Goal: Transaction & Acquisition: Book appointment/travel/reservation

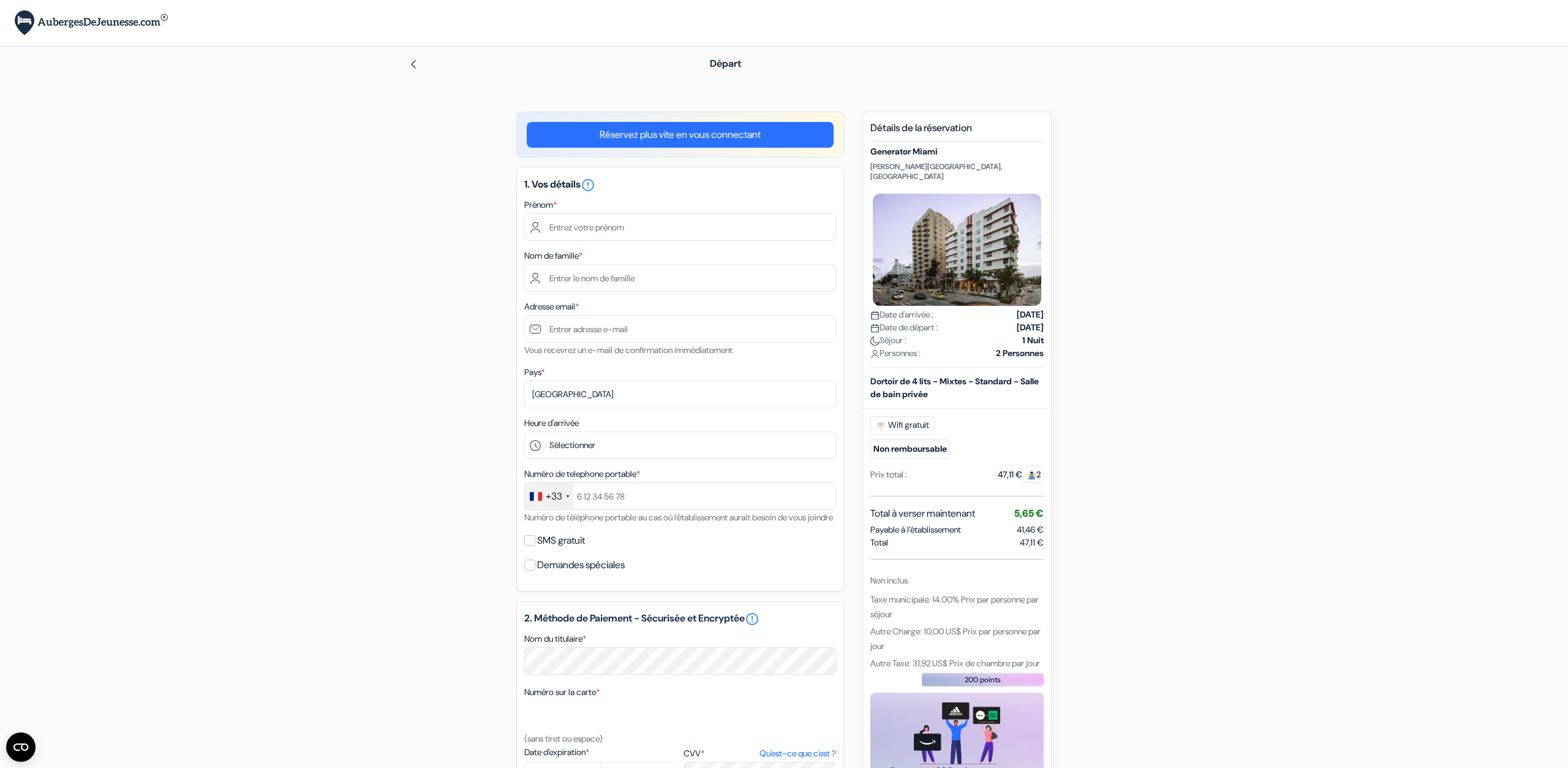
drag, startPoint x: 877, startPoint y: 372, endPoint x: 1000, endPoint y: 402, distance: 126.6
click at [1000, 402] on div "Dortoir de 4 lits - Mixtes - Standard - Salle de bain privée Wifi gratuit Non r…" at bounding box center [957, 435] width 173 height 121
click at [1132, 426] on div "add_box Generator Miami Collins Ave 3600, Miami Beach, Etats Unis Détails de l'…" at bounding box center [784, 613] width 808 height 1003
drag, startPoint x: 863, startPoint y: 506, endPoint x: 1045, endPoint y: 498, distance: 182.2
click at [1045, 498] on div "Nouvelle Réservation Détails de la réservation Generator Miami Collins Ave 3600…" at bounding box center [957, 495] width 189 height 766
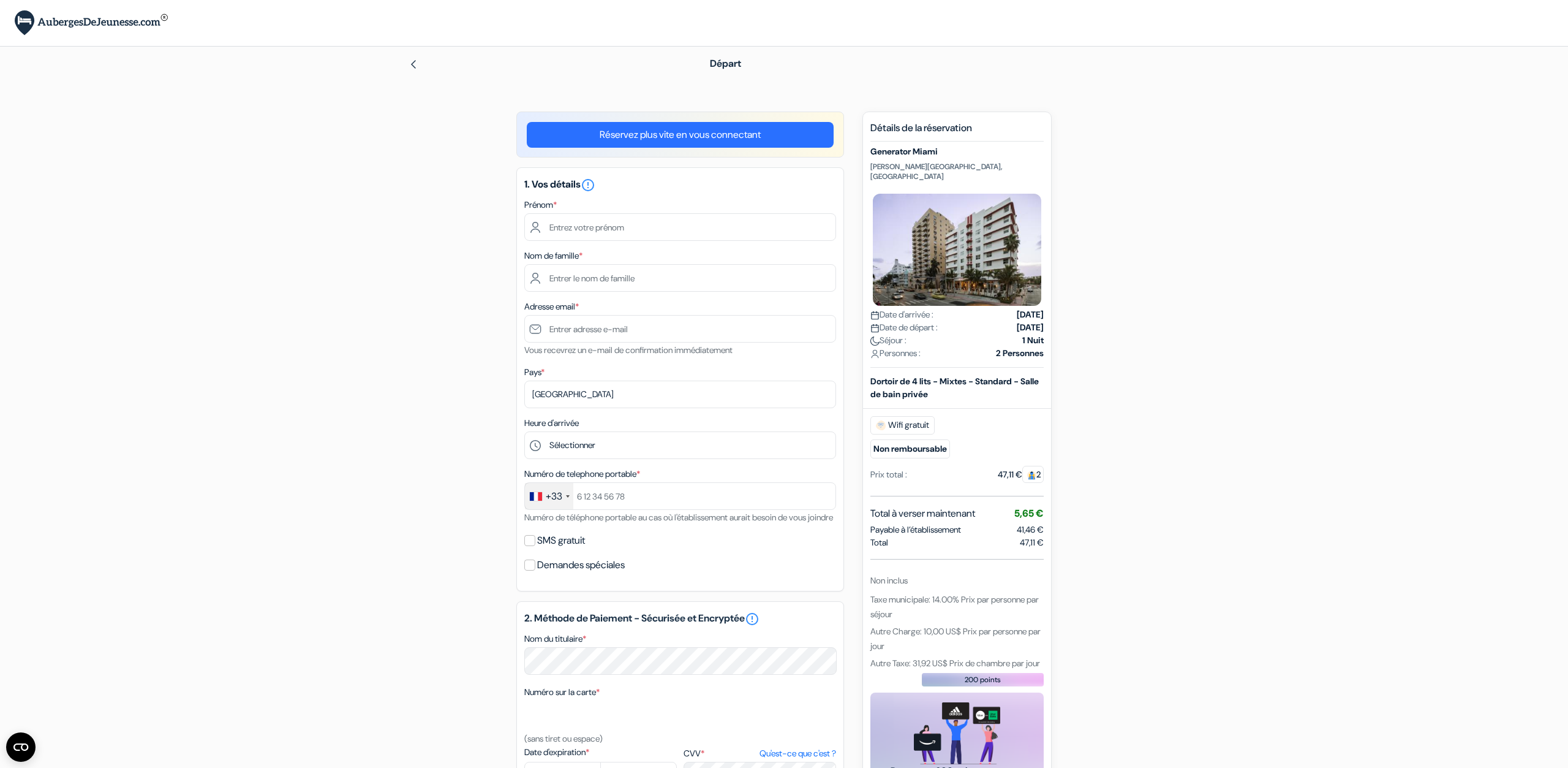
click at [1112, 514] on div "add_box Generator Miami Collins Ave 3600, Miami Beach, Etats Unis Détails de l'…" at bounding box center [784, 613] width 808 height 1003
drag, startPoint x: 988, startPoint y: 341, endPoint x: 1058, endPoint y: 340, distance: 70.0
click at [1058, 340] on div "add_box Generator Miami Collins Ave 3600, Miami Beach, Etats Unis Détails de l'…" at bounding box center [784, 613] width 808 height 1003
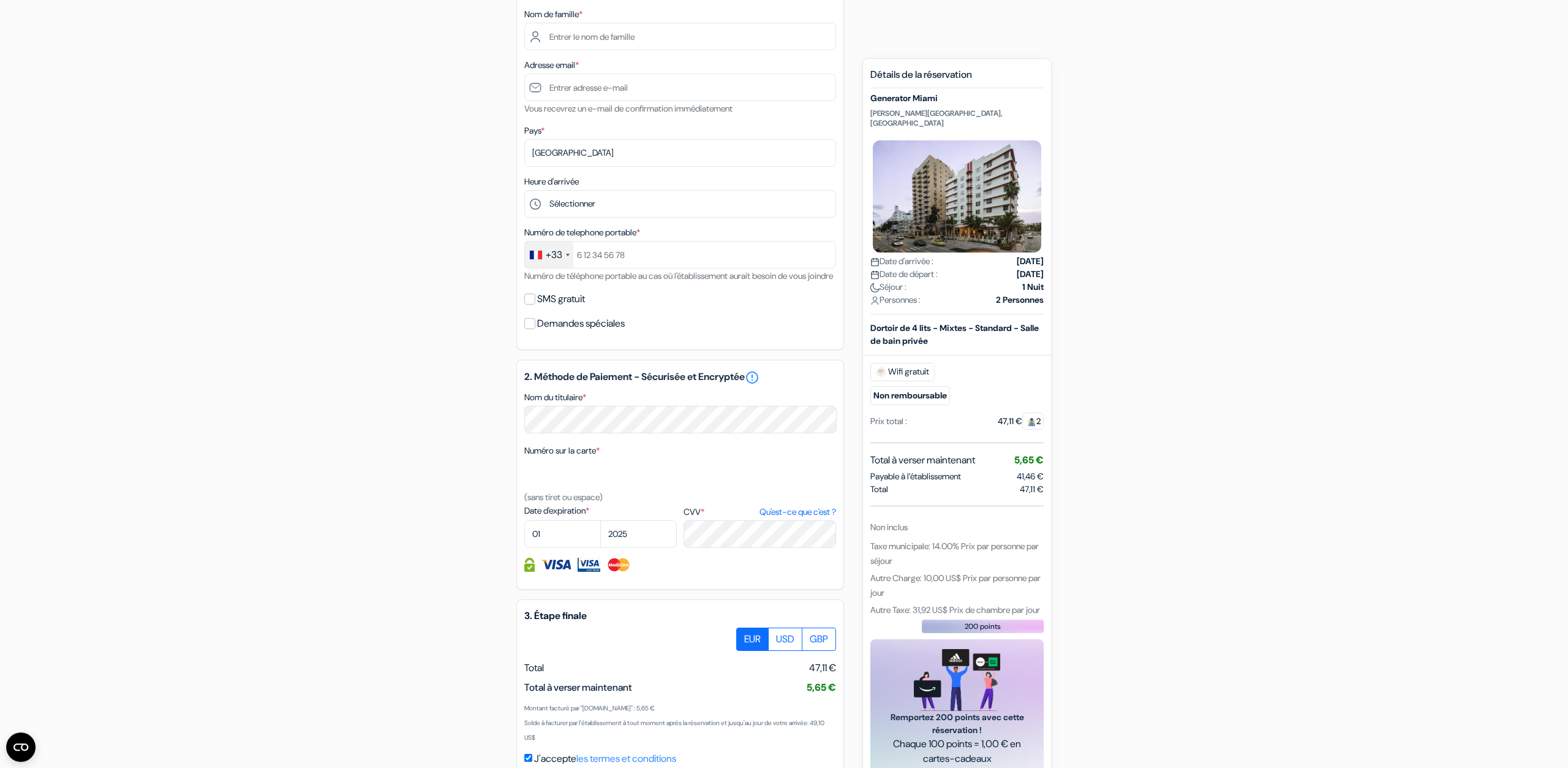
scroll to position [319, 0]
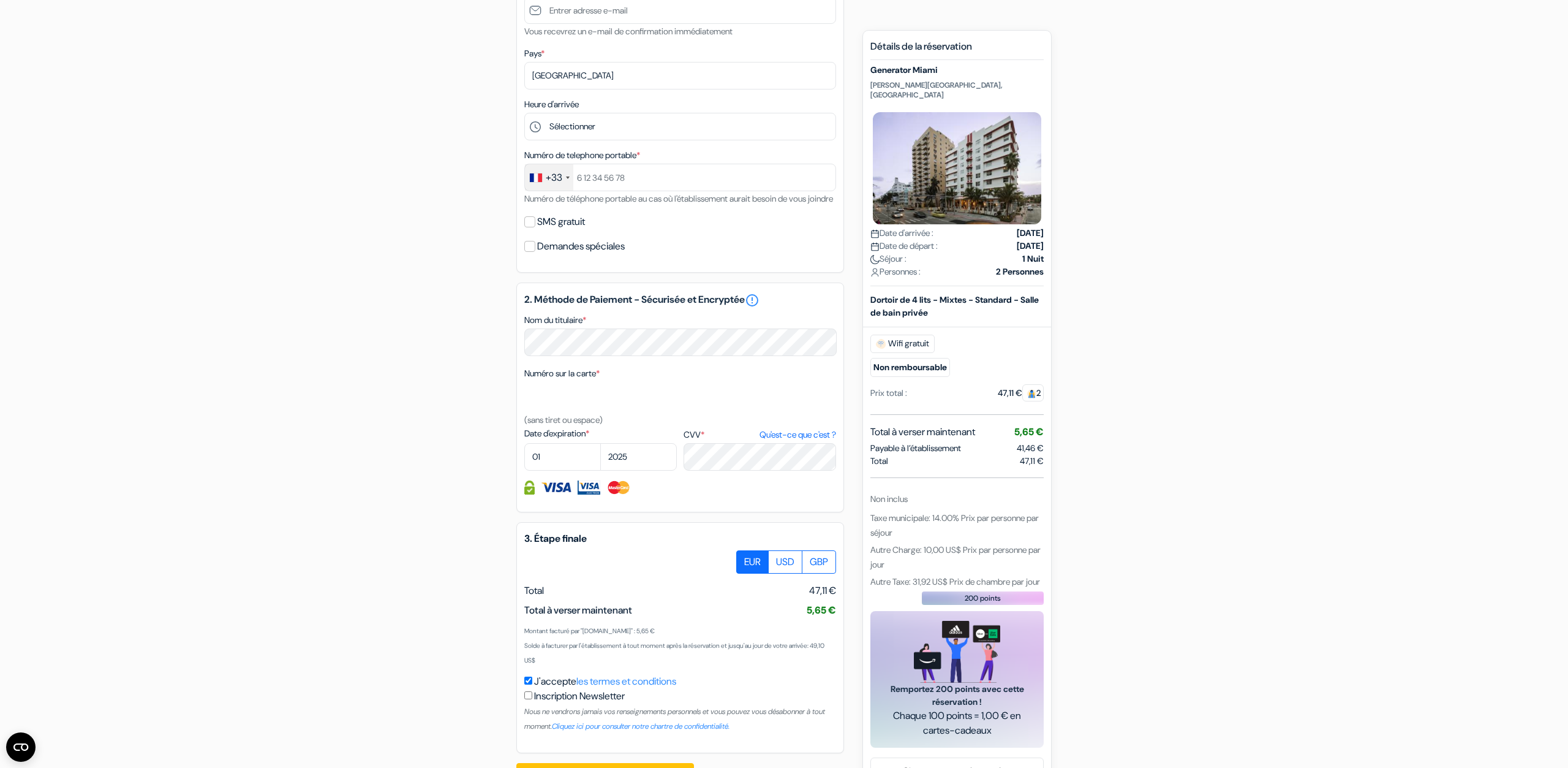
drag, startPoint x: 918, startPoint y: 534, endPoint x: 901, endPoint y: 595, distance: 63.3
click at [901, 595] on div "Détails de la réservation Generator Miami Collins Ave 3600, Miami Beach, Etats …" at bounding box center [957, 394] width 173 height 707
click at [901, 589] on div "Autre Taxe: 31,92 US$ Prix de chambre par jour" at bounding box center [957, 582] width 173 height 15
drag, startPoint x: 901, startPoint y: 595, endPoint x: 873, endPoint y: 512, distance: 87.6
click at [873, 512] on div "Détails de la réservation Generator Miami Collins Ave 3600, Miami Beach, Etats …" at bounding box center [957, 394] width 173 height 707
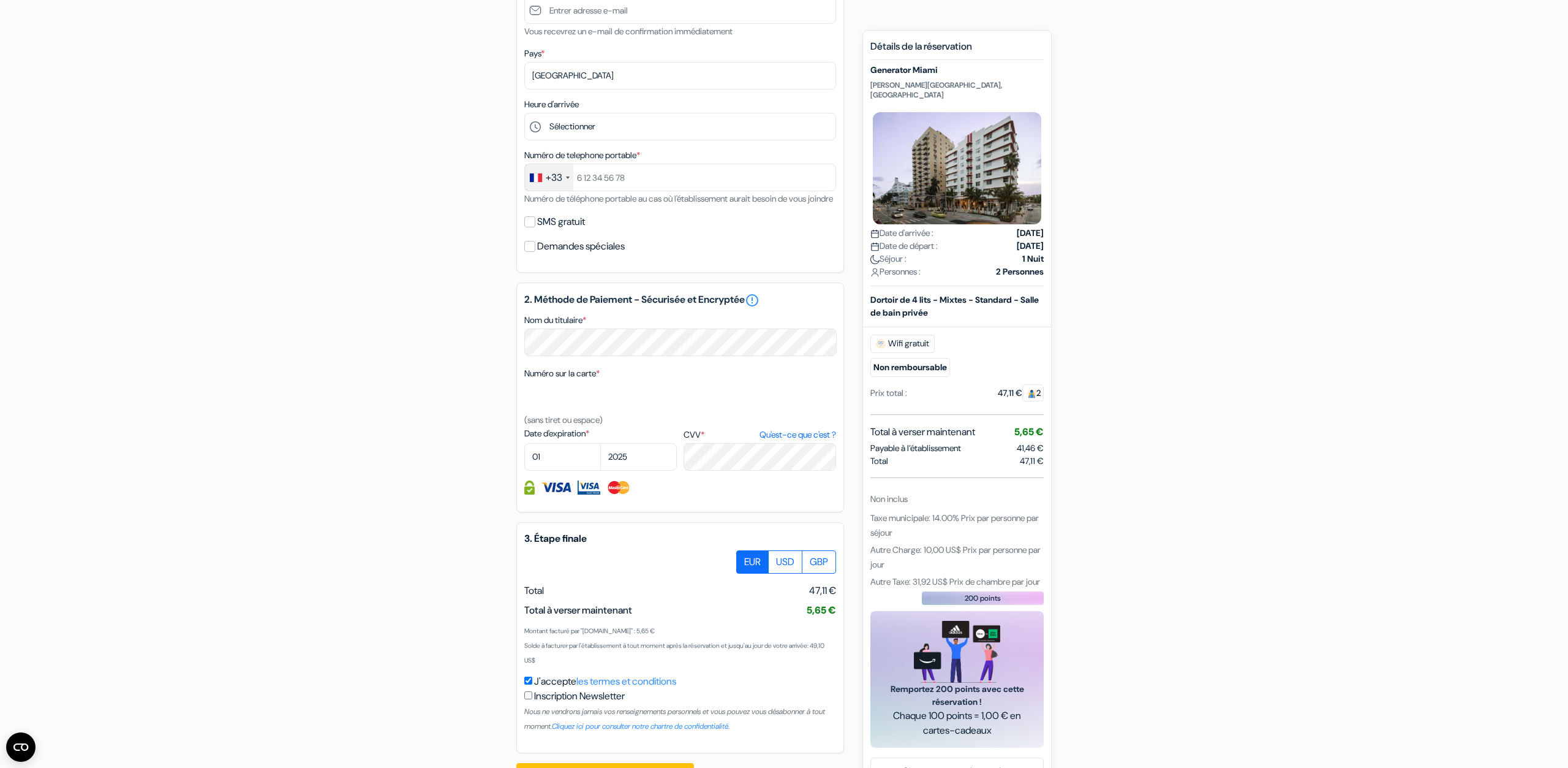
click at [1170, 327] on div "add_box Generator Miami Collins Ave 3600, Miami Beach, Etats Unis Détails de l'…" at bounding box center [784, 295] width 808 height 1003
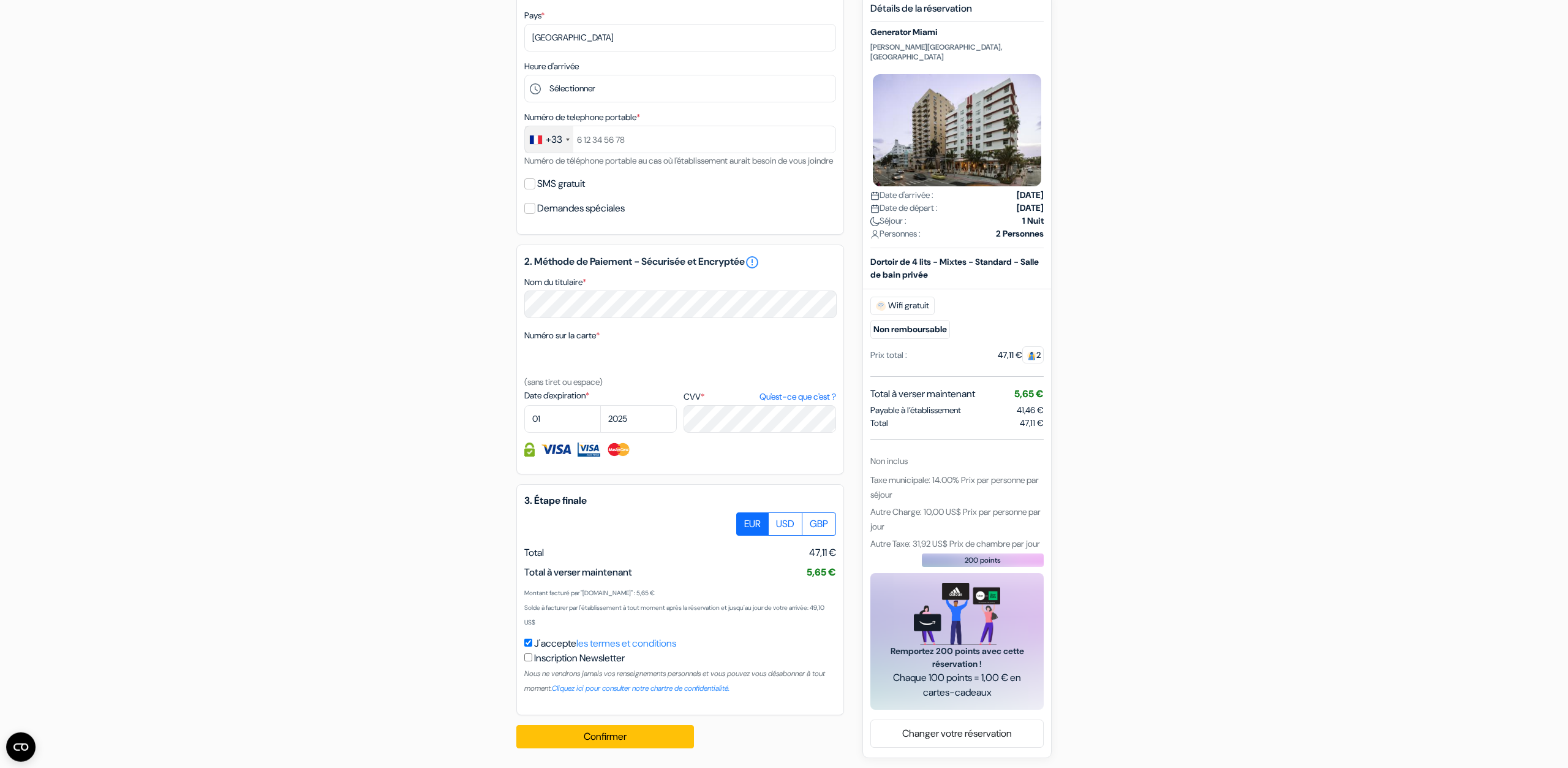
scroll to position [374, 0]
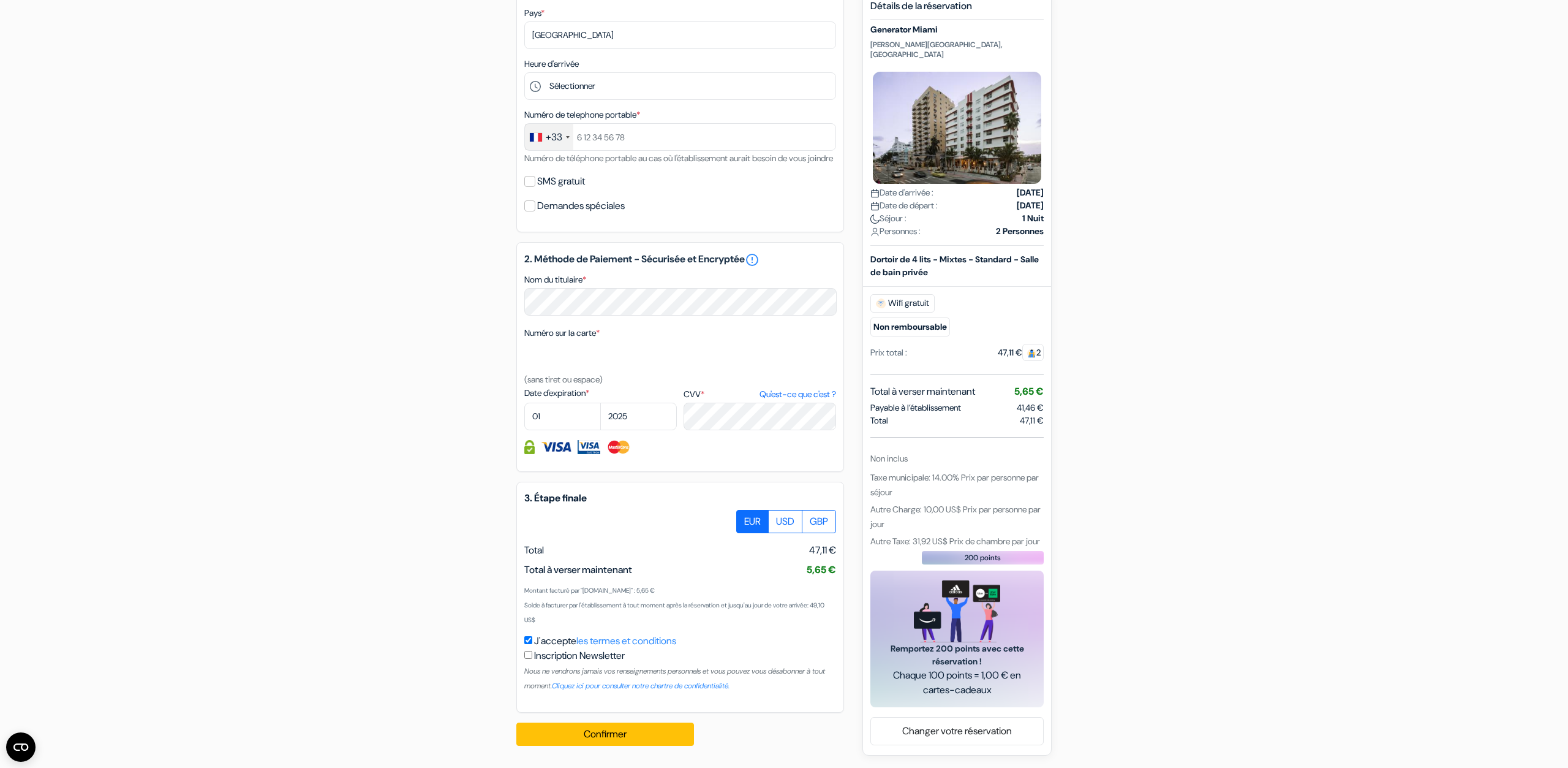
drag, startPoint x: 806, startPoint y: 576, endPoint x: 826, endPoint y: 581, distance: 20.6
click at [826, 581] on div "3. Étape finale EUR USD GBP Total J'accepte" at bounding box center [681, 597] width 328 height 231
click at [825, 573] on span "5,65 €" at bounding box center [822, 569] width 29 height 13
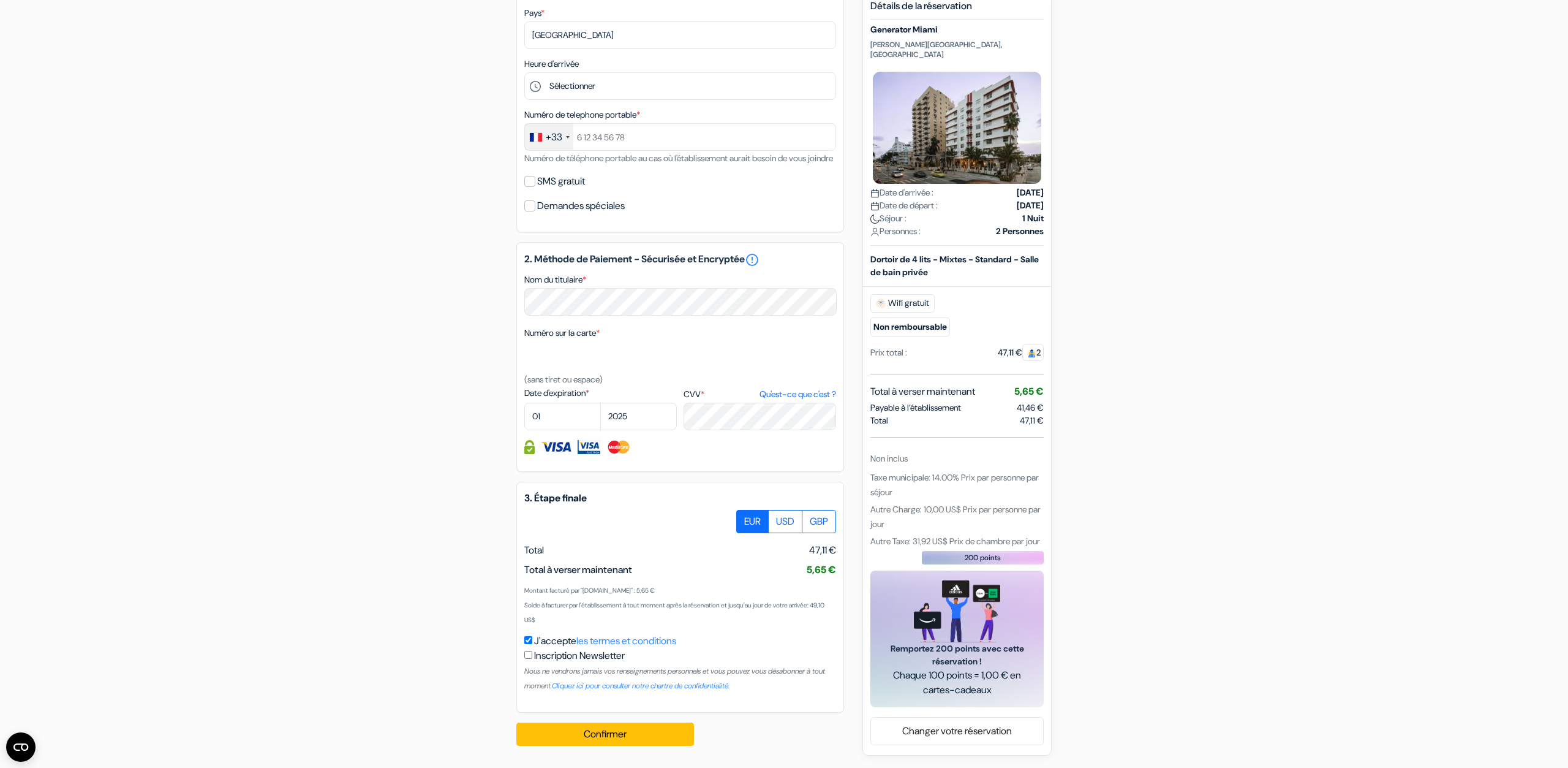
click at [824, 564] on span "5,65 € 6,70 US$ (5,65 €)" at bounding box center [822, 570] width 29 height 15
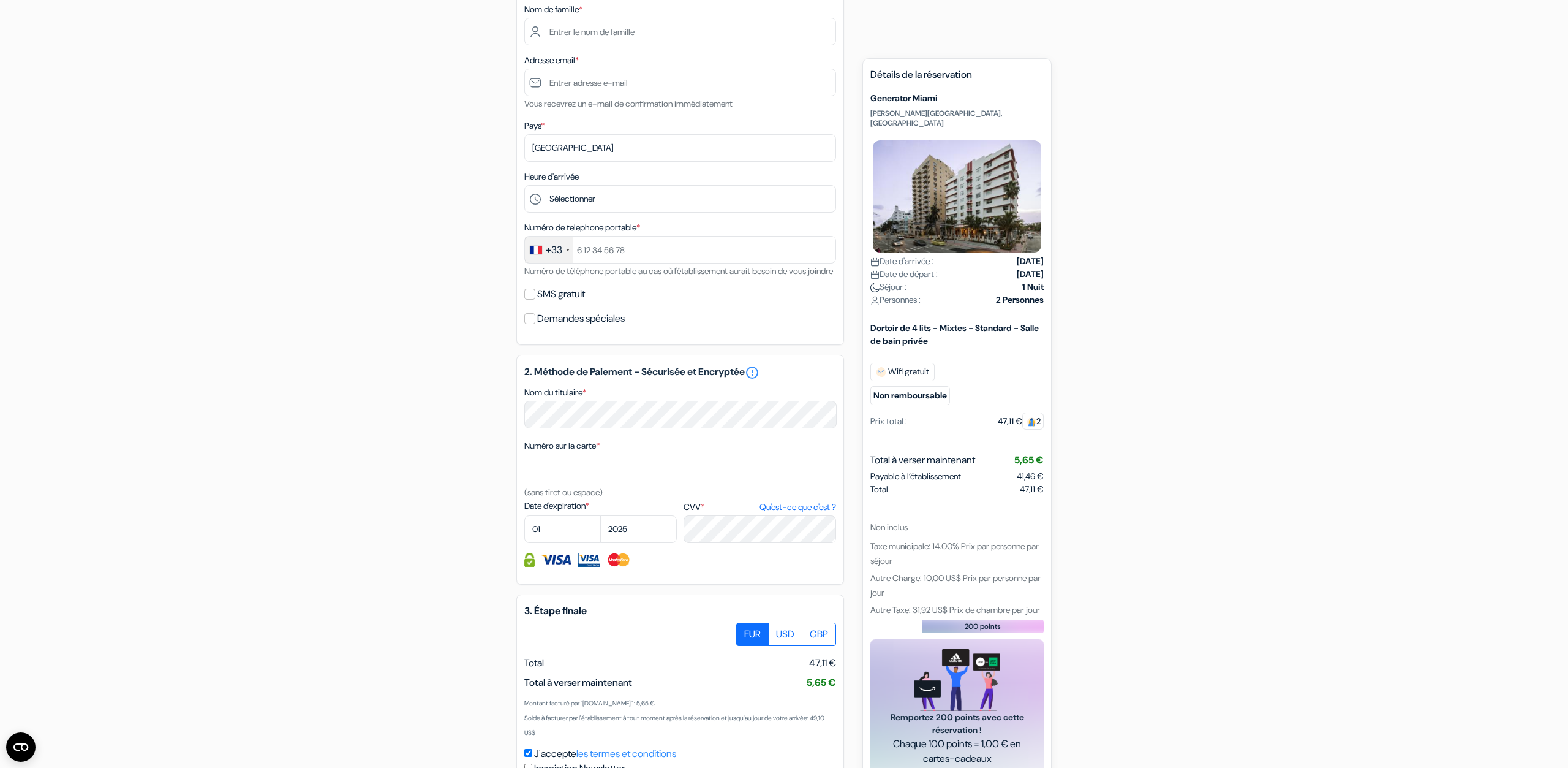
scroll to position [0, 0]
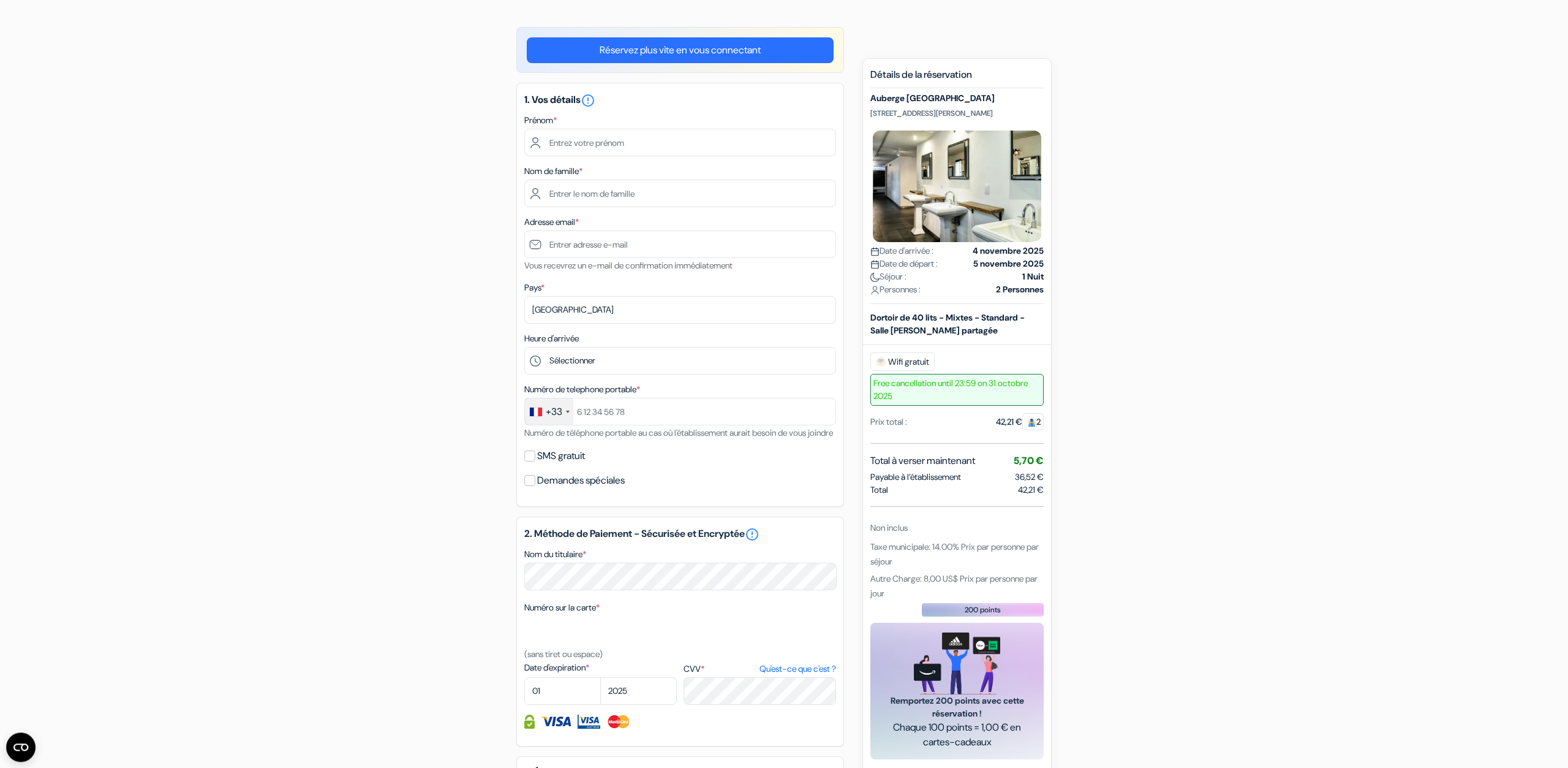
scroll to position [55, 0]
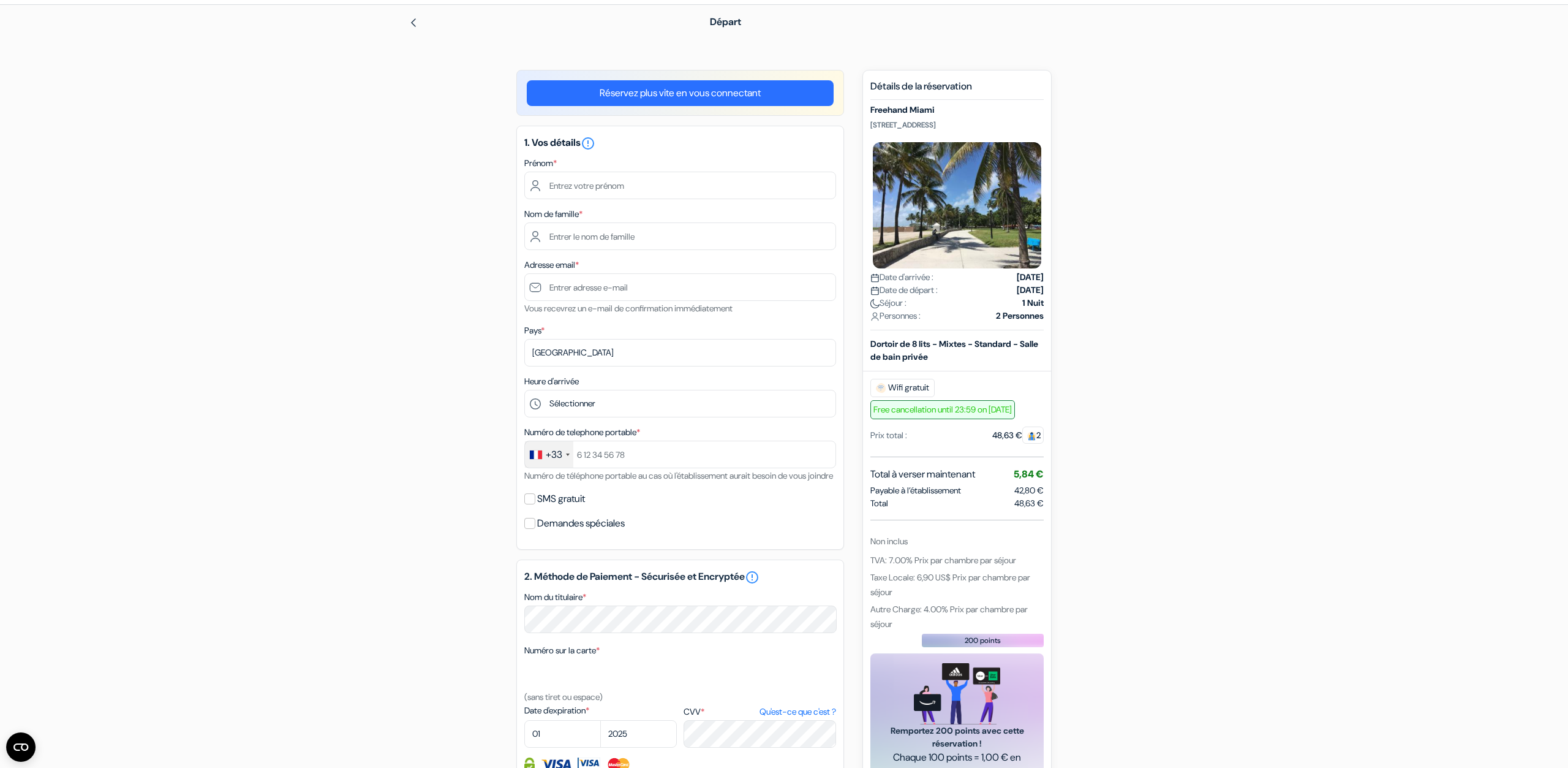
scroll to position [64, 0]
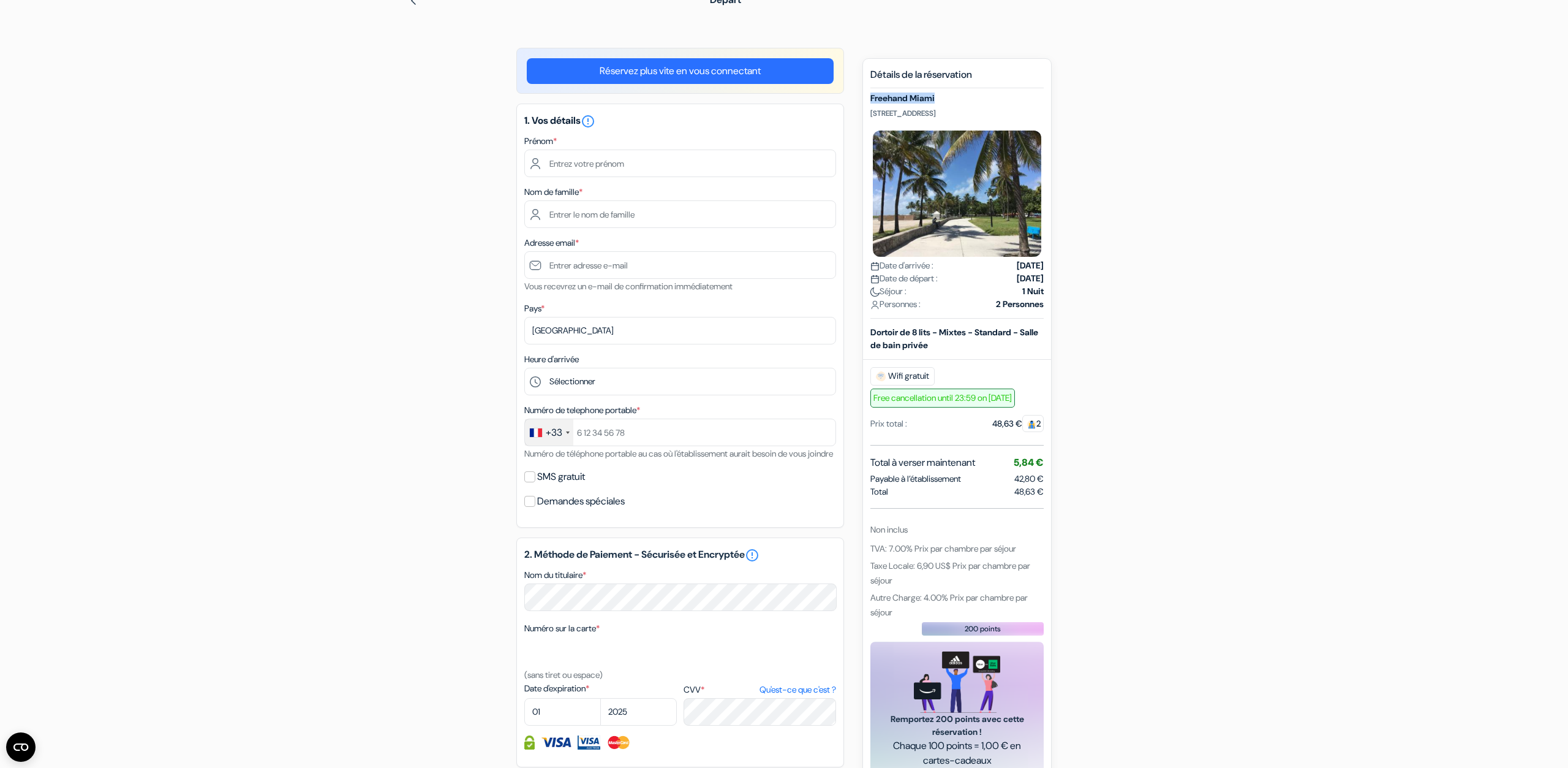
drag, startPoint x: 940, startPoint y: 93, endPoint x: 868, endPoint y: 98, distance: 72.2
click at [868, 98] on div "Nouvelle Réservation Détails de la réservation Freehand Miami 2727 Indian Creek…" at bounding box center [957, 442] width 189 height 768
drag, startPoint x: 1024, startPoint y: 510, endPoint x: 1264, endPoint y: 123, distance: 455.4
click at [1041, 502] on div "Détails de la réservation Freehand Miami [STREET_ADDRESS] Date d'arrivée : [DAT…" at bounding box center [957, 423] width 173 height 709
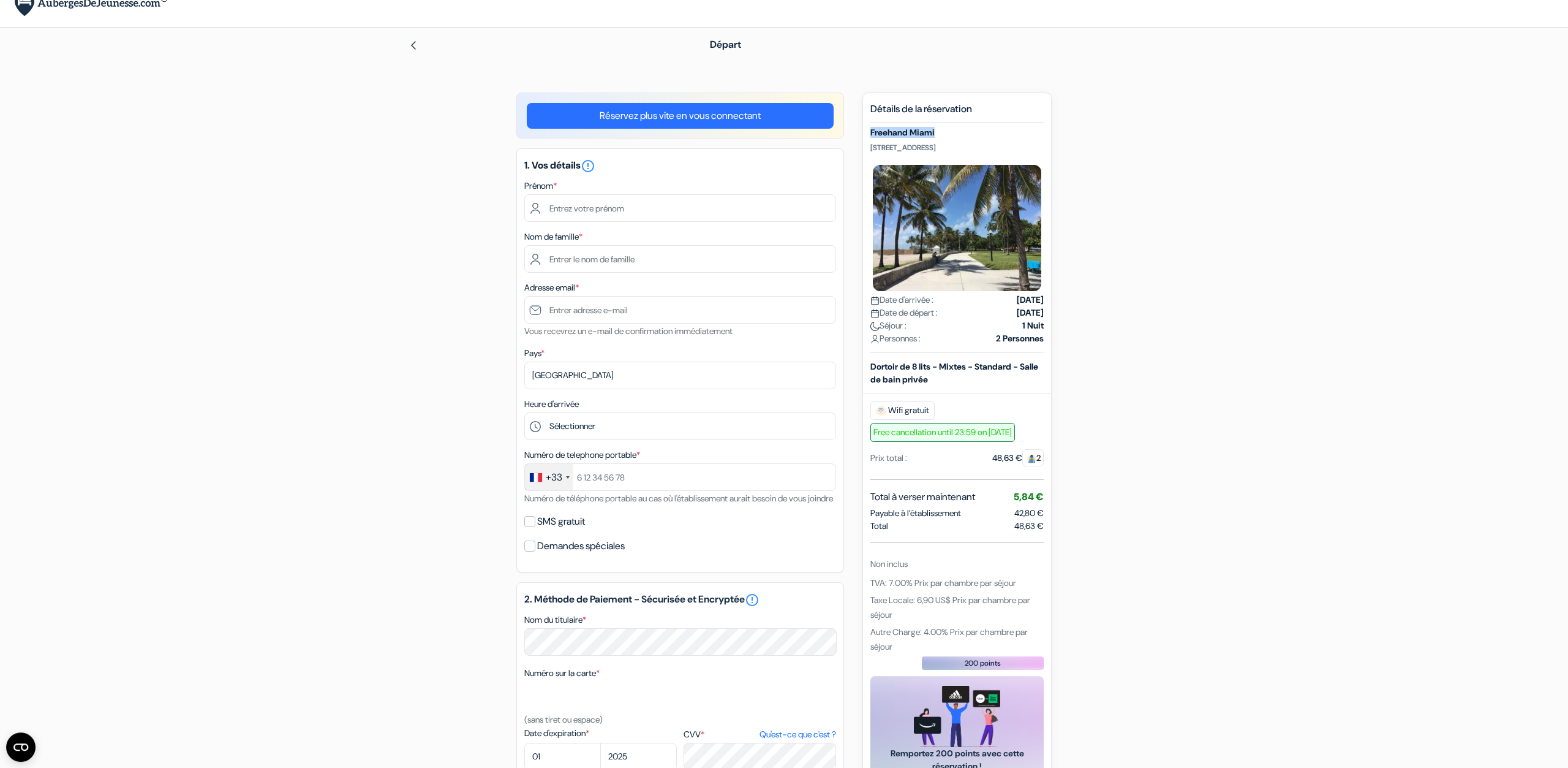
scroll to position [0, 0]
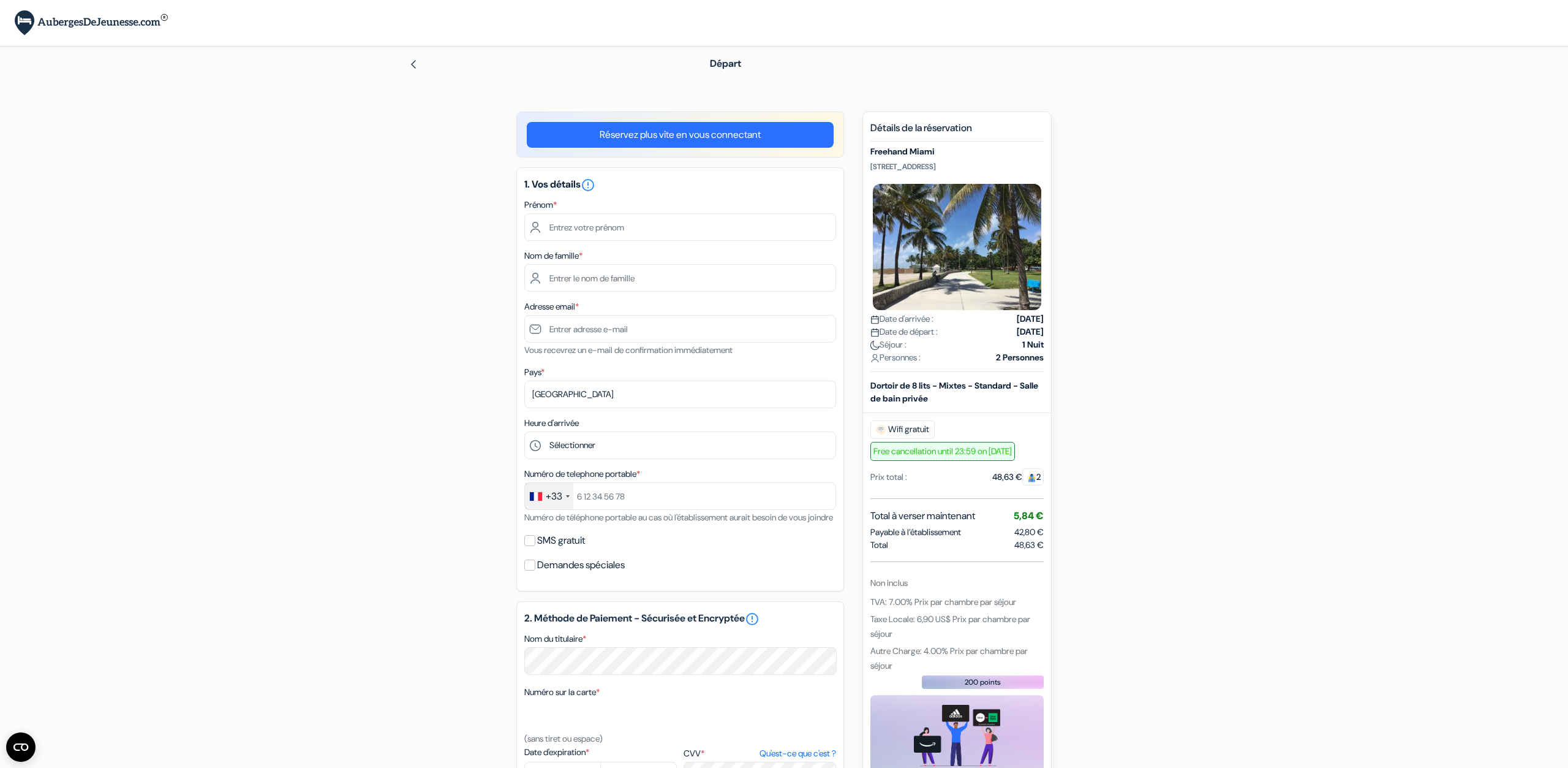
scroll to position [127, 0]
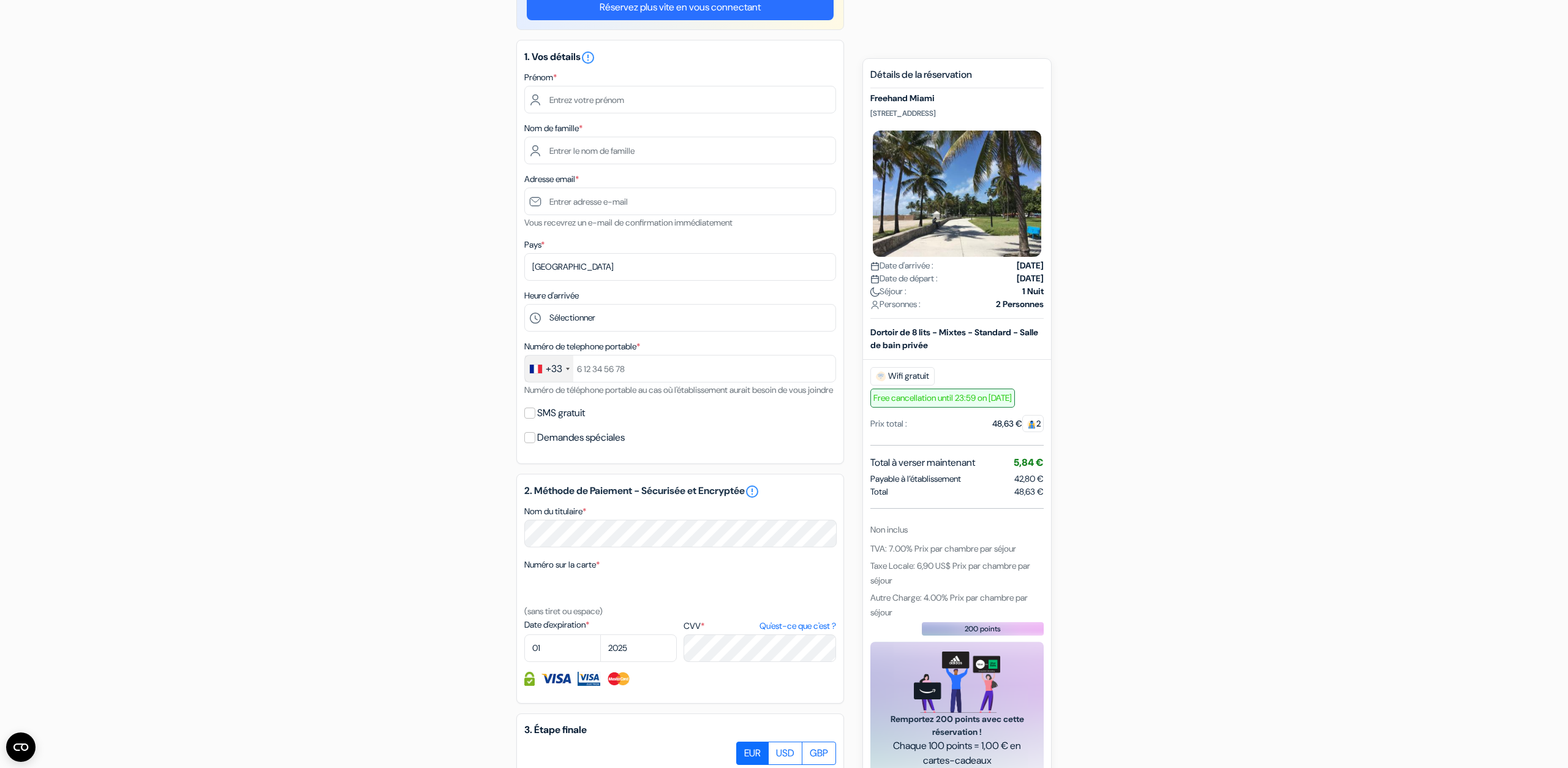
drag, startPoint x: 920, startPoint y: 593, endPoint x: 968, endPoint y: 592, distance: 48.0
click at [968, 586] on span "Taxe Locale: 6,90 US$ Prix par chambre par séjour" at bounding box center [950, 573] width 160 height 25
drag, startPoint x: 961, startPoint y: 588, endPoint x: 930, endPoint y: 576, distance: 33.2
click at [960, 586] on span "Taxe Locale: 6,90 US$ Prix par chambre par séjour" at bounding box center [950, 573] width 160 height 25
drag, startPoint x: 887, startPoint y: 569, endPoint x: 977, endPoint y: 569, distance: 90.0
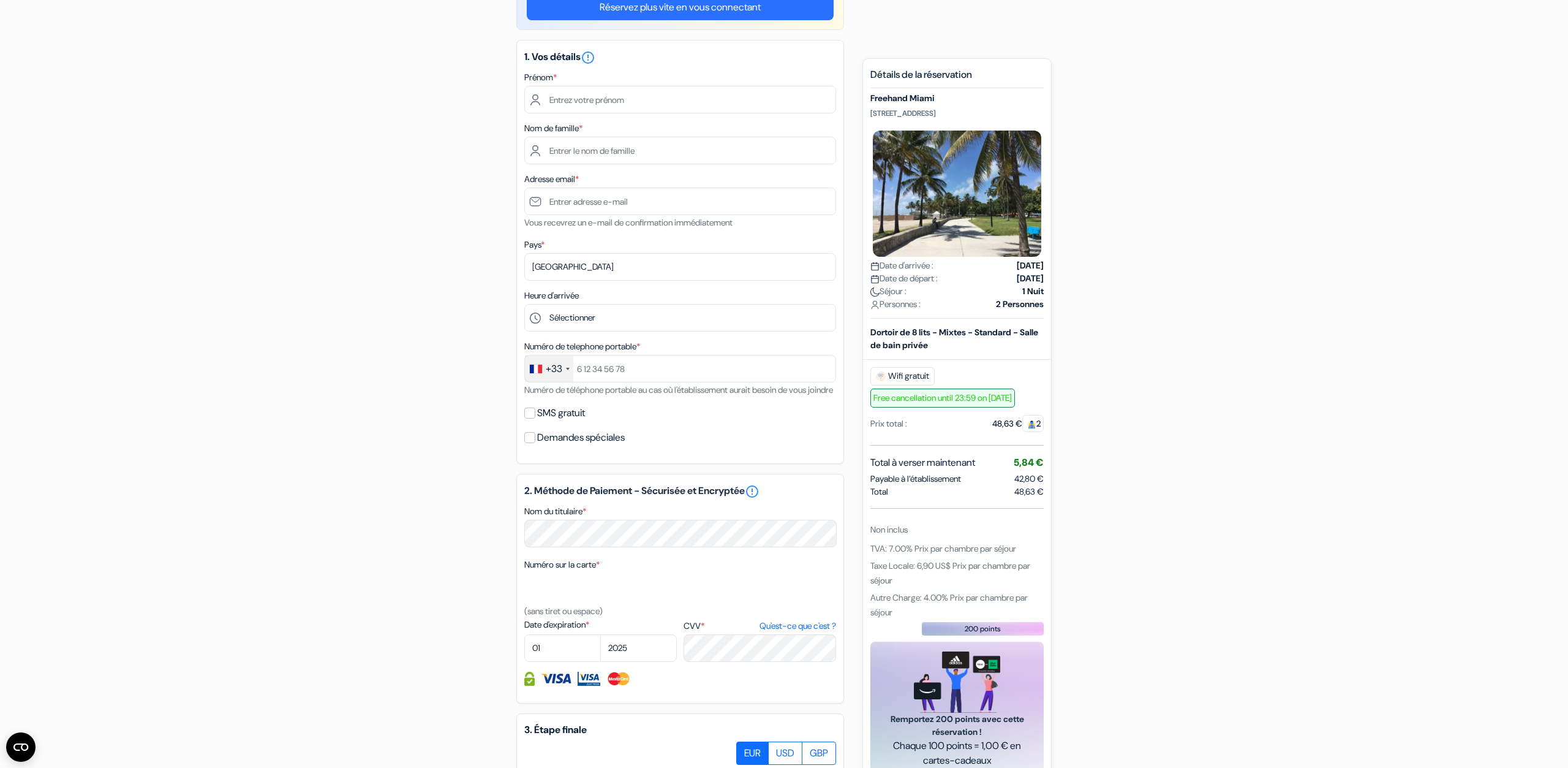
click at [977, 554] on span "TVA: 7.00% Prix par chambre par séjour" at bounding box center [944, 548] width 146 height 11
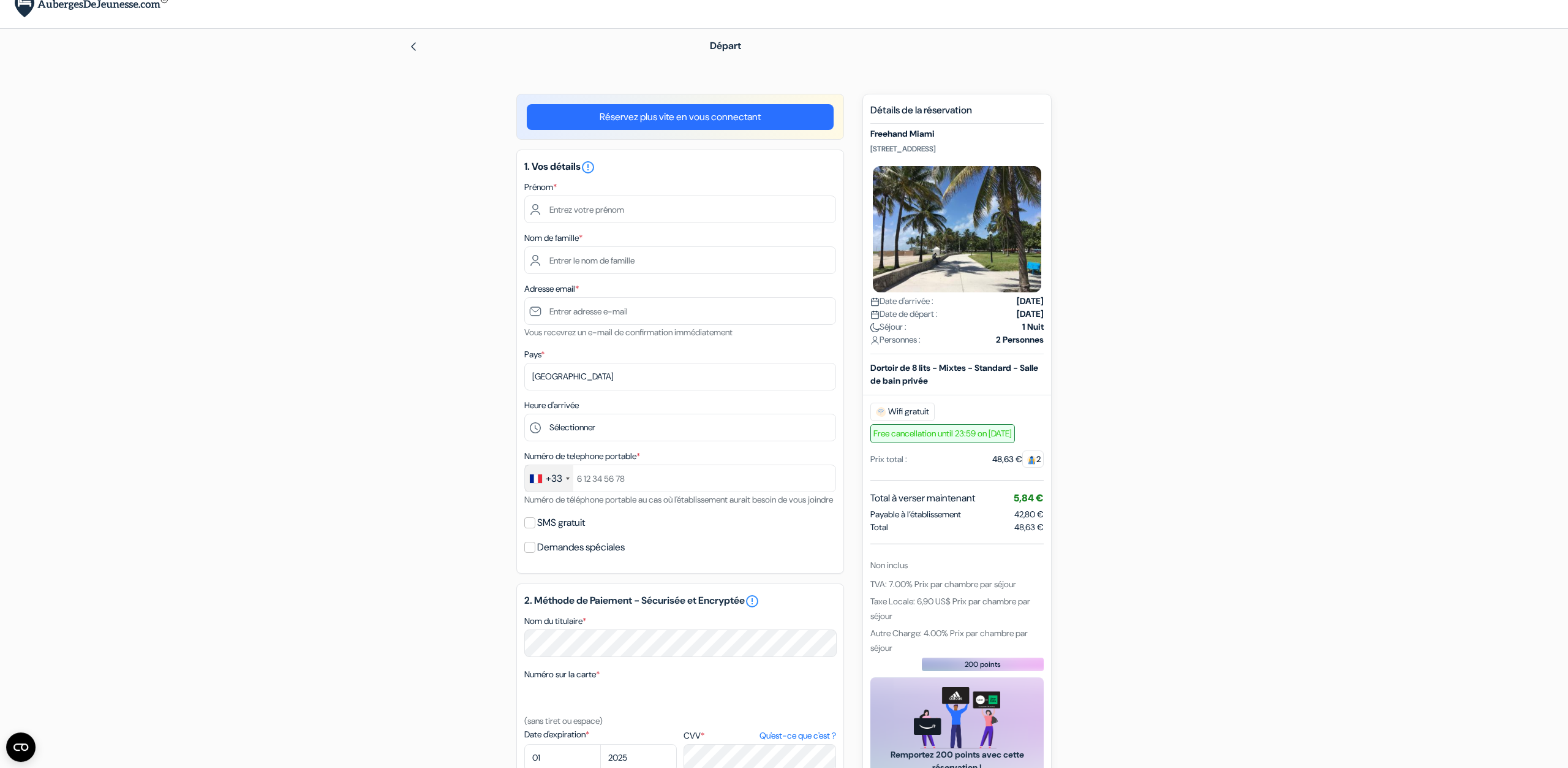
scroll to position [0, 0]
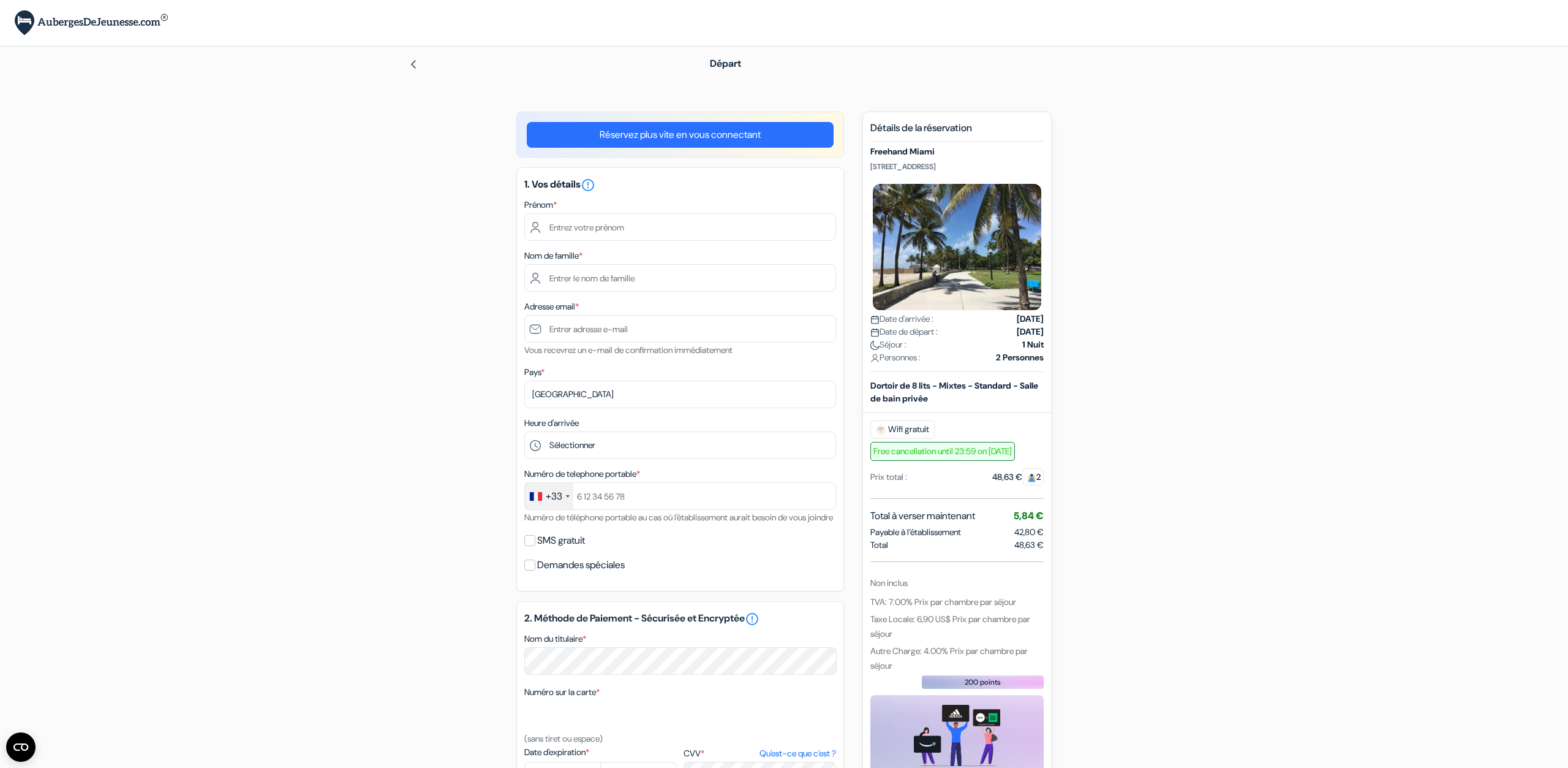
drag, startPoint x: 1013, startPoint y: 536, endPoint x: 1039, endPoint y: 535, distance: 26.0
click at [1039, 522] on span "5,84 €" at bounding box center [1029, 516] width 30 height 13
drag, startPoint x: 1029, startPoint y: 565, endPoint x: 1018, endPoint y: 569, distance: 11.7
click at [1018, 552] on span "48,63 €" at bounding box center [1029, 545] width 29 height 13
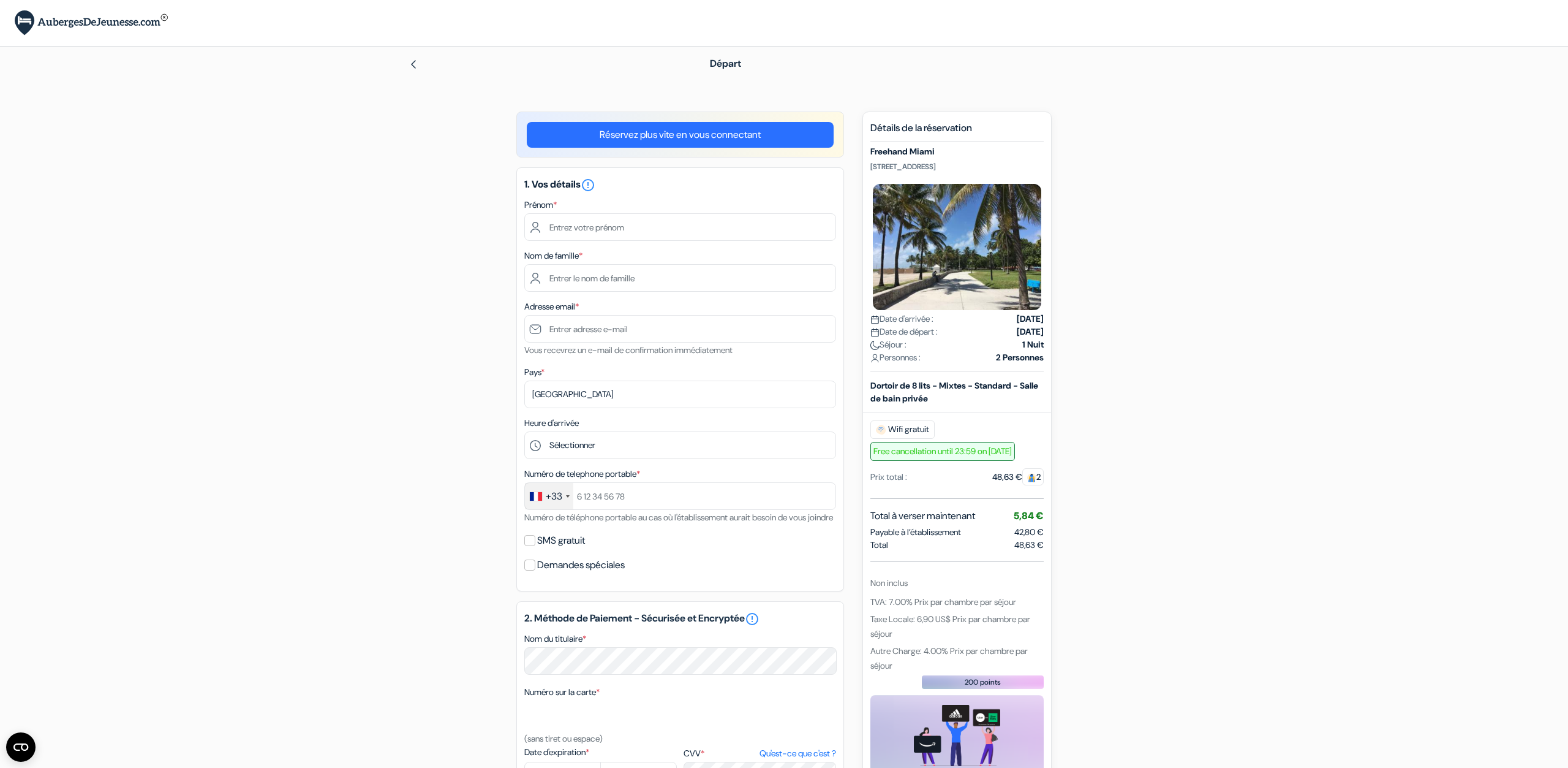
click at [1018, 552] on span "48,63 €" at bounding box center [1029, 545] width 29 height 13
drag, startPoint x: 1028, startPoint y: 572, endPoint x: 1011, endPoint y: 558, distance: 22.0
click at [1011, 558] on div "Détails de la réservation Freehand Miami 2727 Indian Creek Dr, Miami Beach, Mia…" at bounding box center [957, 476] width 173 height 709
click at [1011, 539] on div "Payable à l’établissement 42,80 €" at bounding box center [957, 532] width 173 height 13
drag, startPoint x: 1009, startPoint y: 536, endPoint x: 1039, endPoint y: 535, distance: 30.0
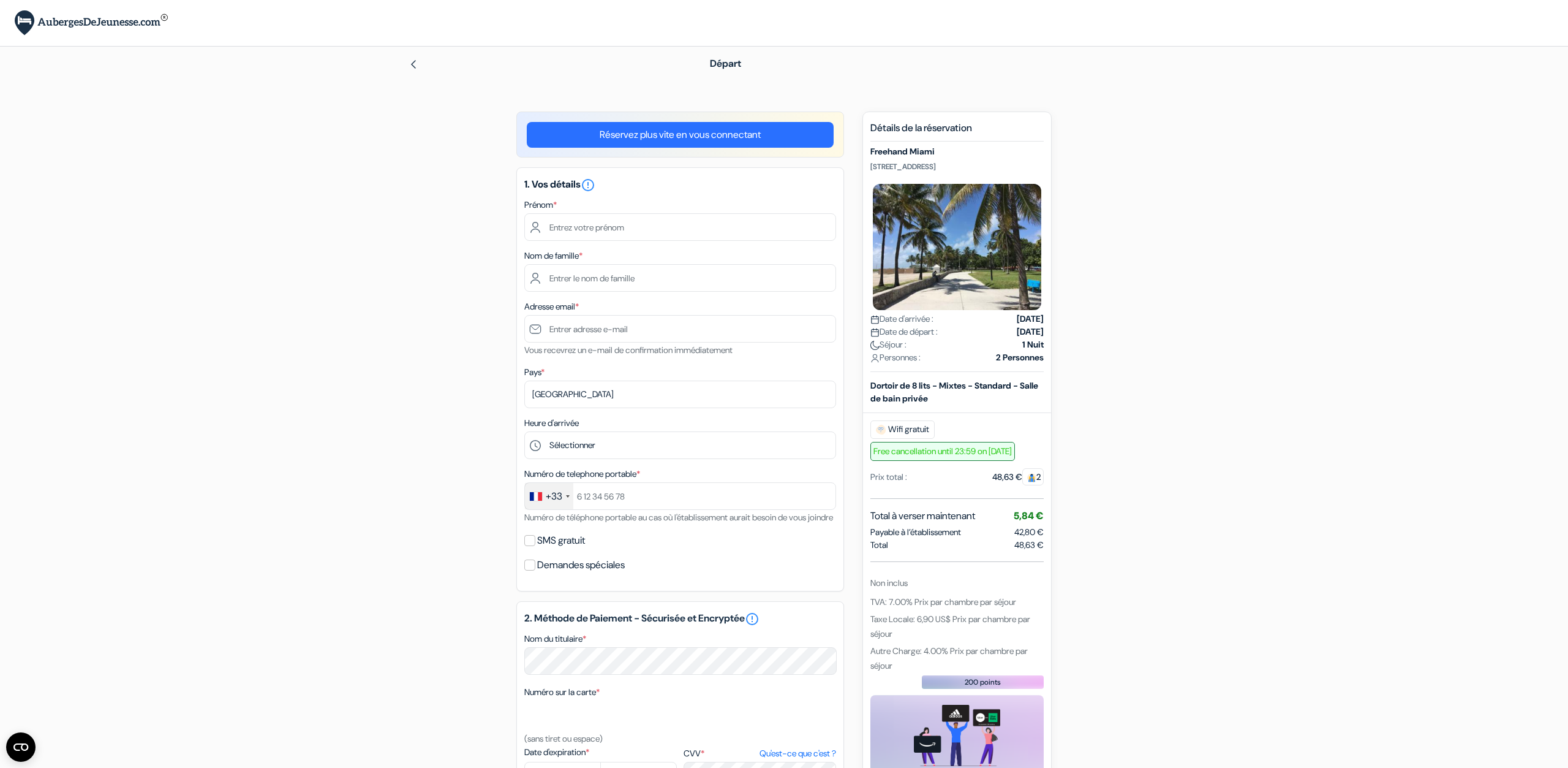
click at [1039, 524] on div "Total à verser maintenant 5,84 €" at bounding box center [957, 516] width 173 height 15
click at [1039, 522] on span "5,84 €" at bounding box center [1029, 516] width 30 height 13
click at [638, 232] on input "text" at bounding box center [681, 227] width 312 height 27
click at [714, 137] on link "Réservez plus vite en vous connectant" at bounding box center [680, 135] width 307 height 25
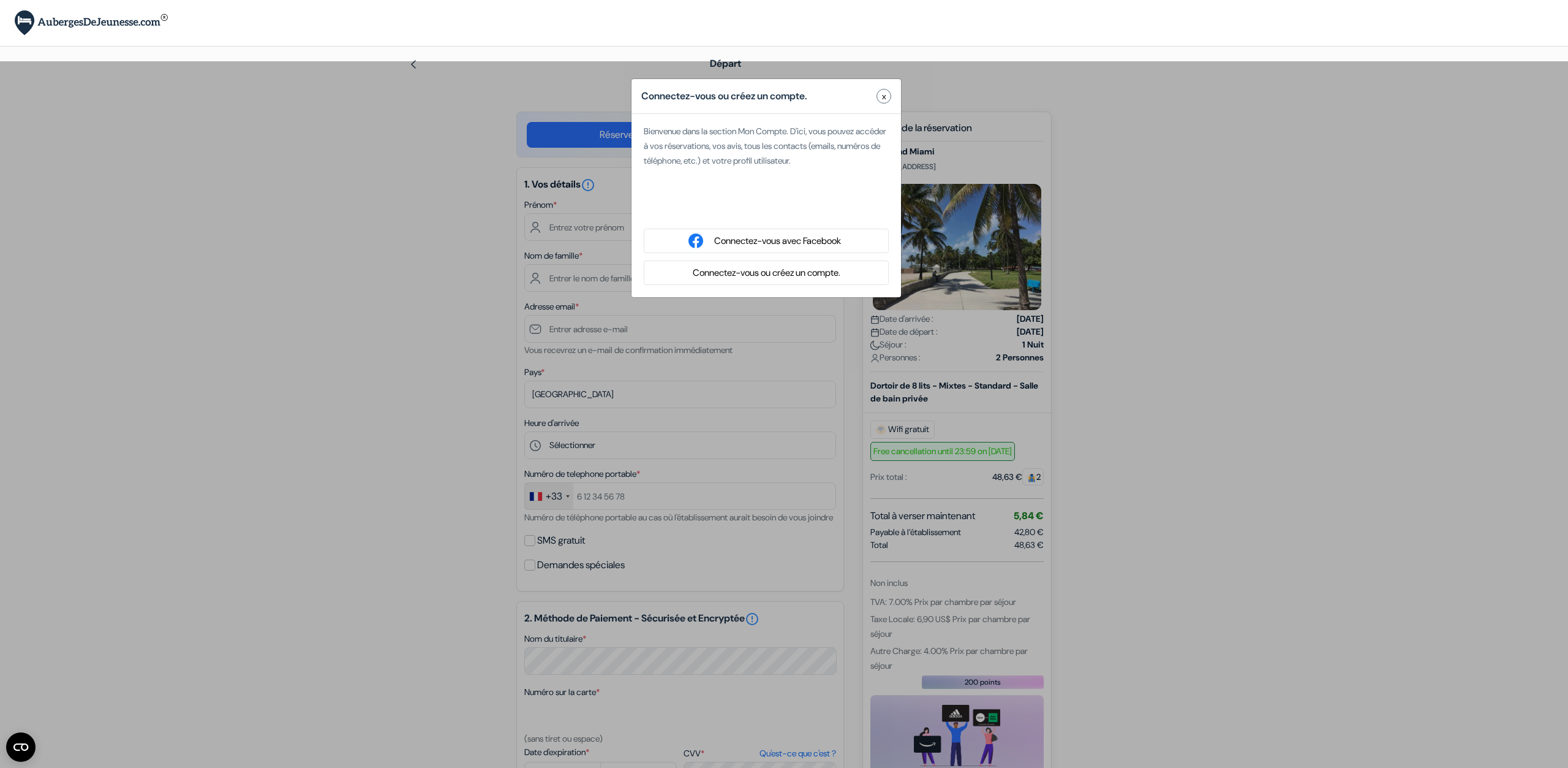
click at [792, 214] on div "Se connecter avec Google. S'ouvre dans un nouvel onglet." at bounding box center [766, 209] width 245 height 27
type input "Val & Naël"
type input "[EMAIL_ADDRESS][DOMAIN_NAME]"
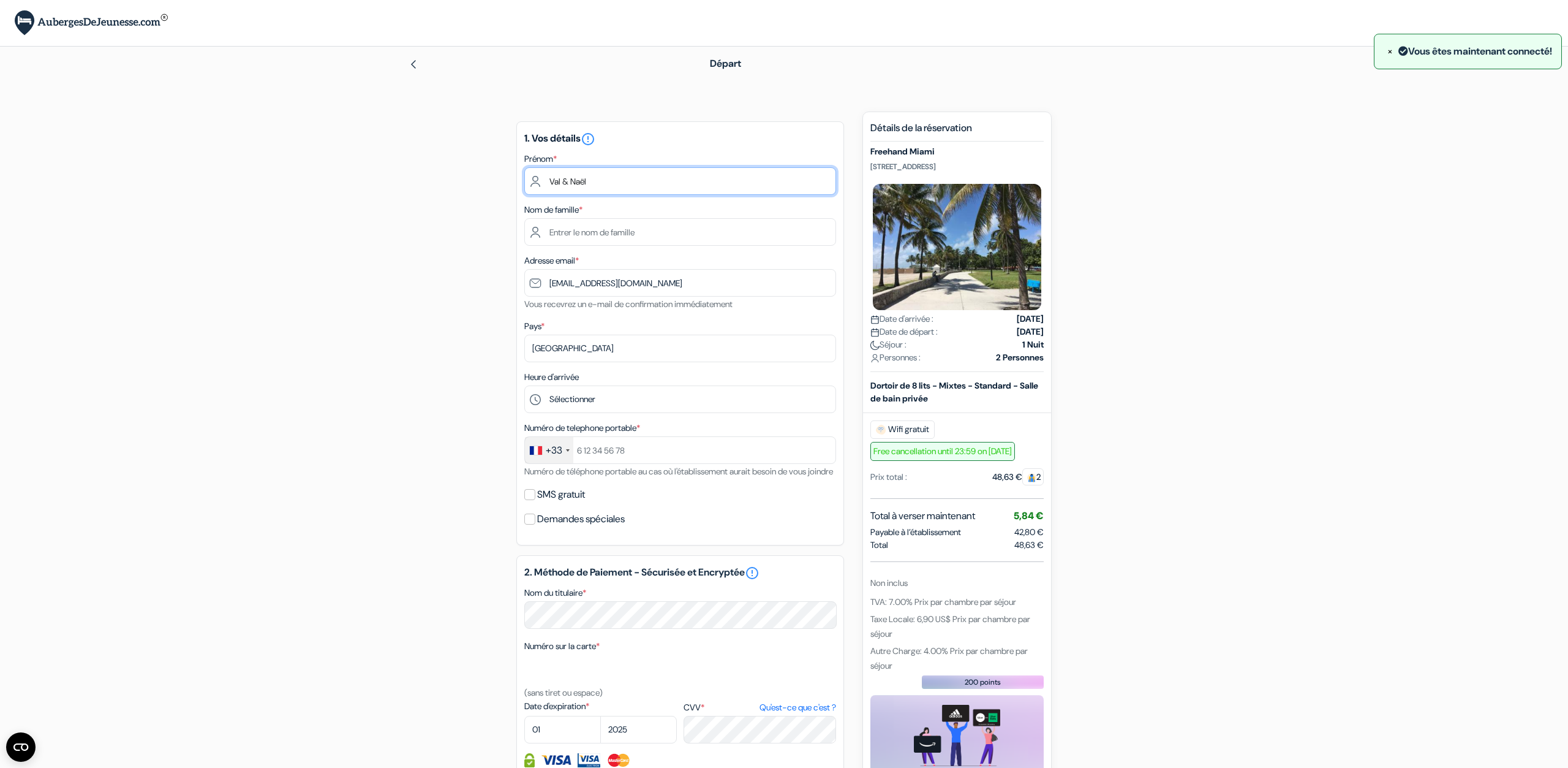
click at [604, 186] on input "Val & Naël" at bounding box center [681, 181] width 312 height 27
drag, startPoint x: 618, startPoint y: 177, endPoint x: 380, endPoint y: 162, distance: 238.5
click at [525, 167] on input "Val & Naël" at bounding box center [681, 181] width 312 height 27
click at [321, 183] on form "Départ add_box Freehand Miami 2727 Indian Creek Dr, Miami Beach, Miami Beach, E…" at bounding box center [784, 542] width 1568 height 992
click at [595, 181] on input "Val & Naël" at bounding box center [681, 181] width 312 height 27
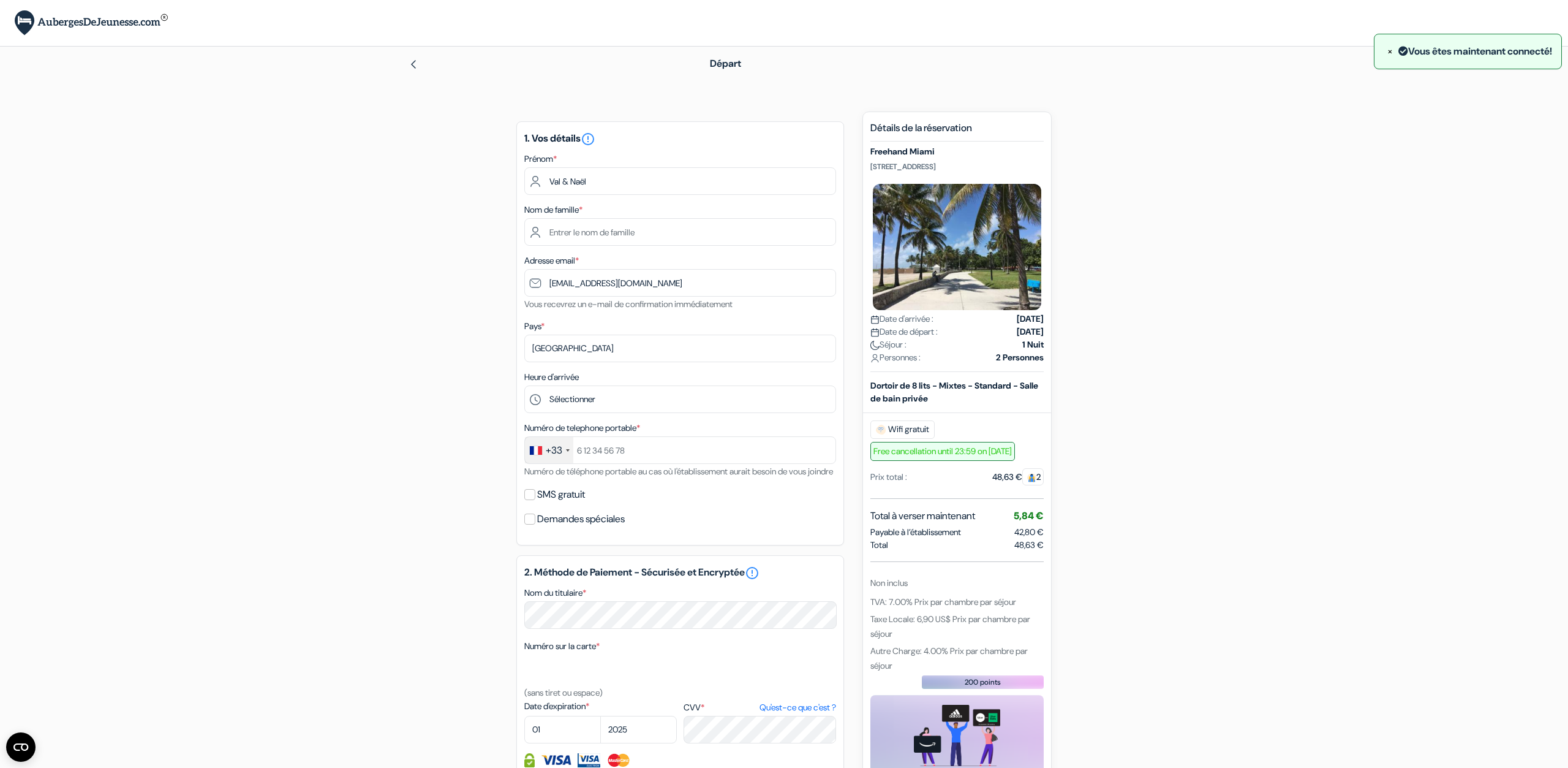
click at [404, 179] on div "add_box Freehand Miami 2727 Indian Creek Dr, Miami Beach, Miami Beach, Etats Un…" at bounding box center [784, 591] width 808 height 957
drag, startPoint x: 622, startPoint y: 178, endPoint x: 385, endPoint y: 166, distance: 237.3
click at [525, 168] on input "Val & Naël" at bounding box center [681, 181] width 312 height 27
type input "Valentine"
type input "ALLANIC"
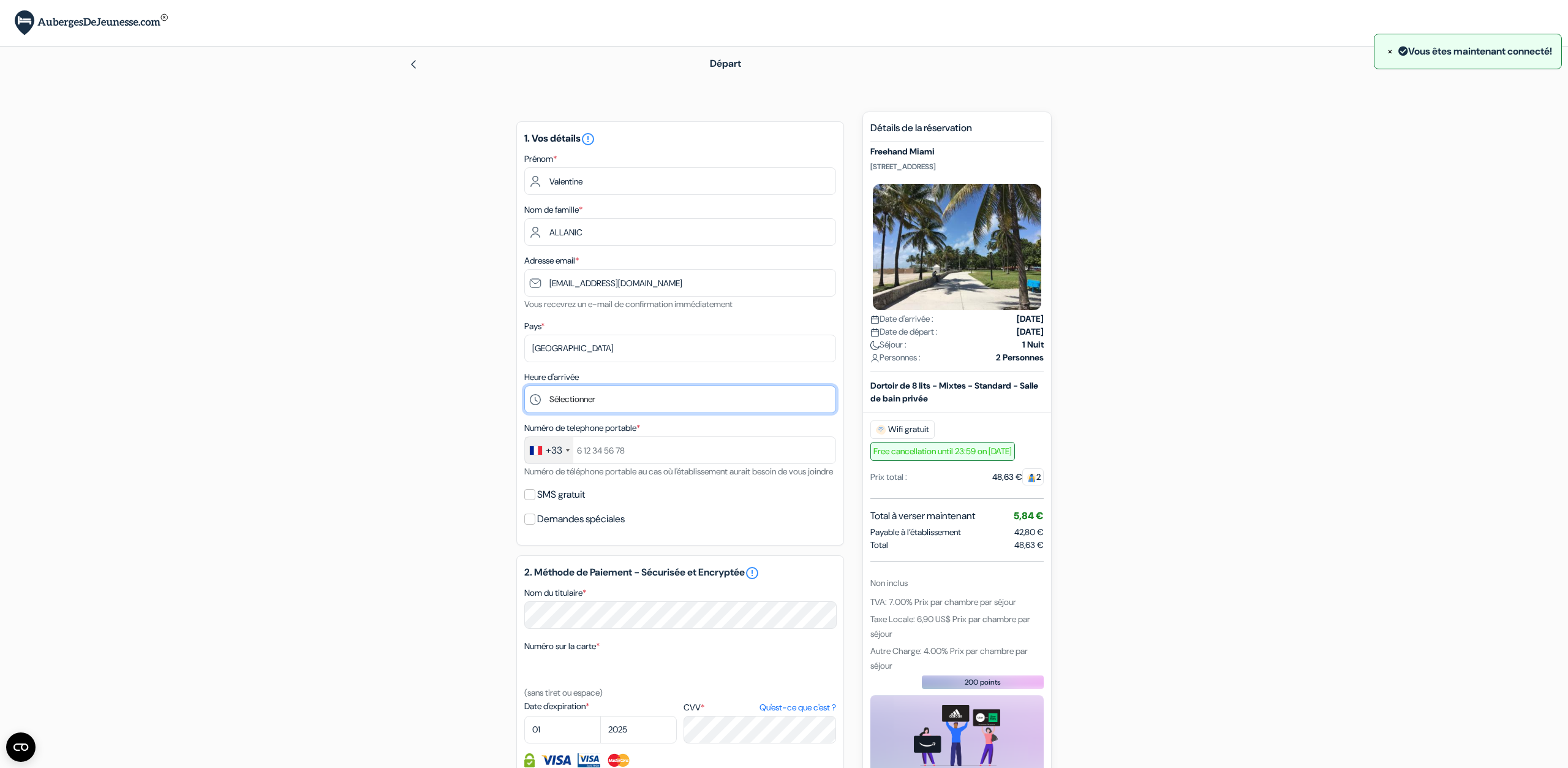
click at [525, 386] on select "Sélectionner 1:00 2:00 3:00 4:00 5:00 6:00 7:00 8:00 9:00 10:00 11:00 12:00 13:…" at bounding box center [681, 399] width 312 height 27
select select "20"
click option "20:00" at bounding box center [0, 0] width 0 height 0
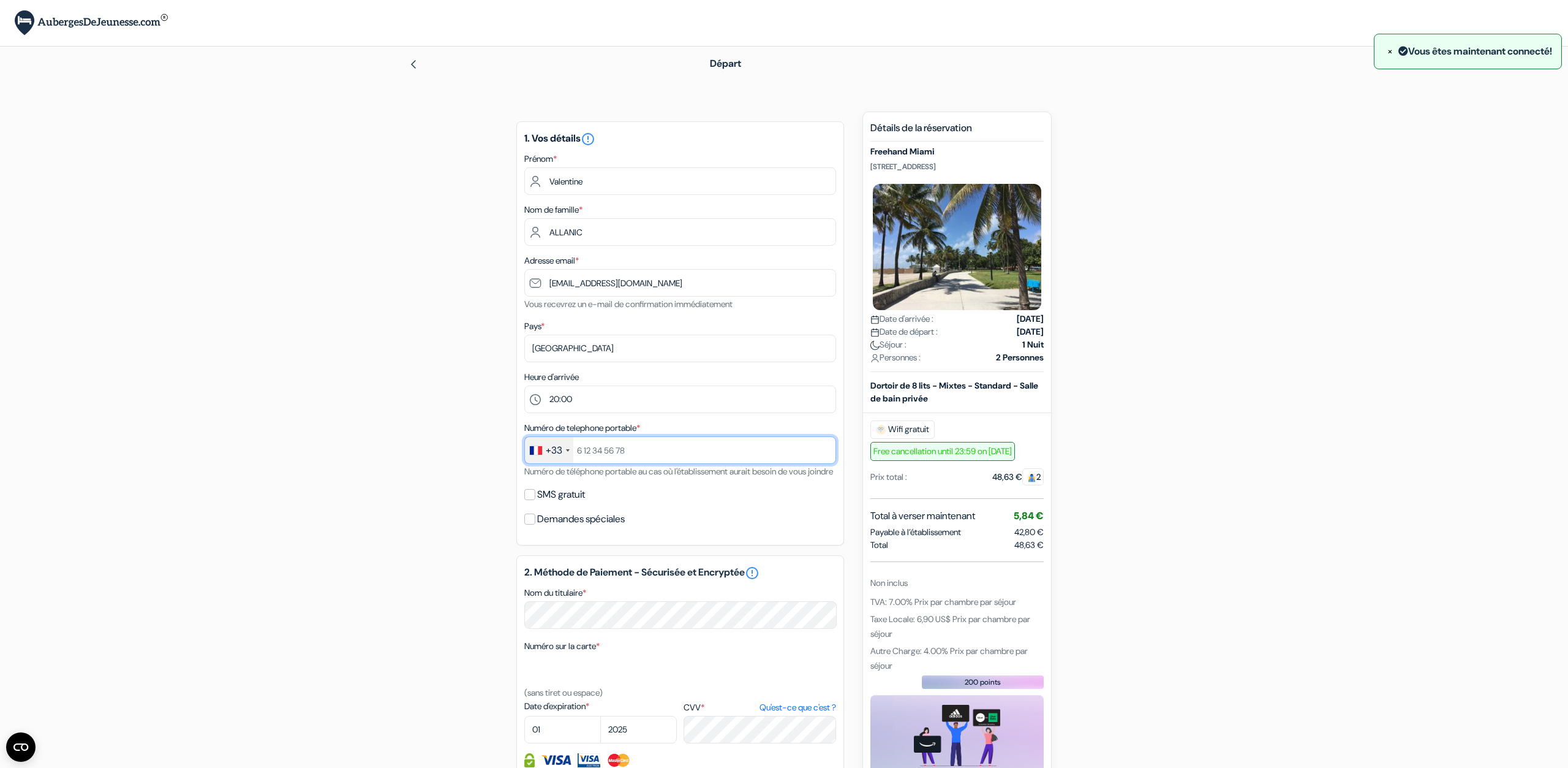
click at [650, 455] on input "text" at bounding box center [681, 450] width 312 height 27
type input "783709509"
click at [535, 500] on input "SMS gratuit" at bounding box center [530, 494] width 11 height 11
checkbox input "true"
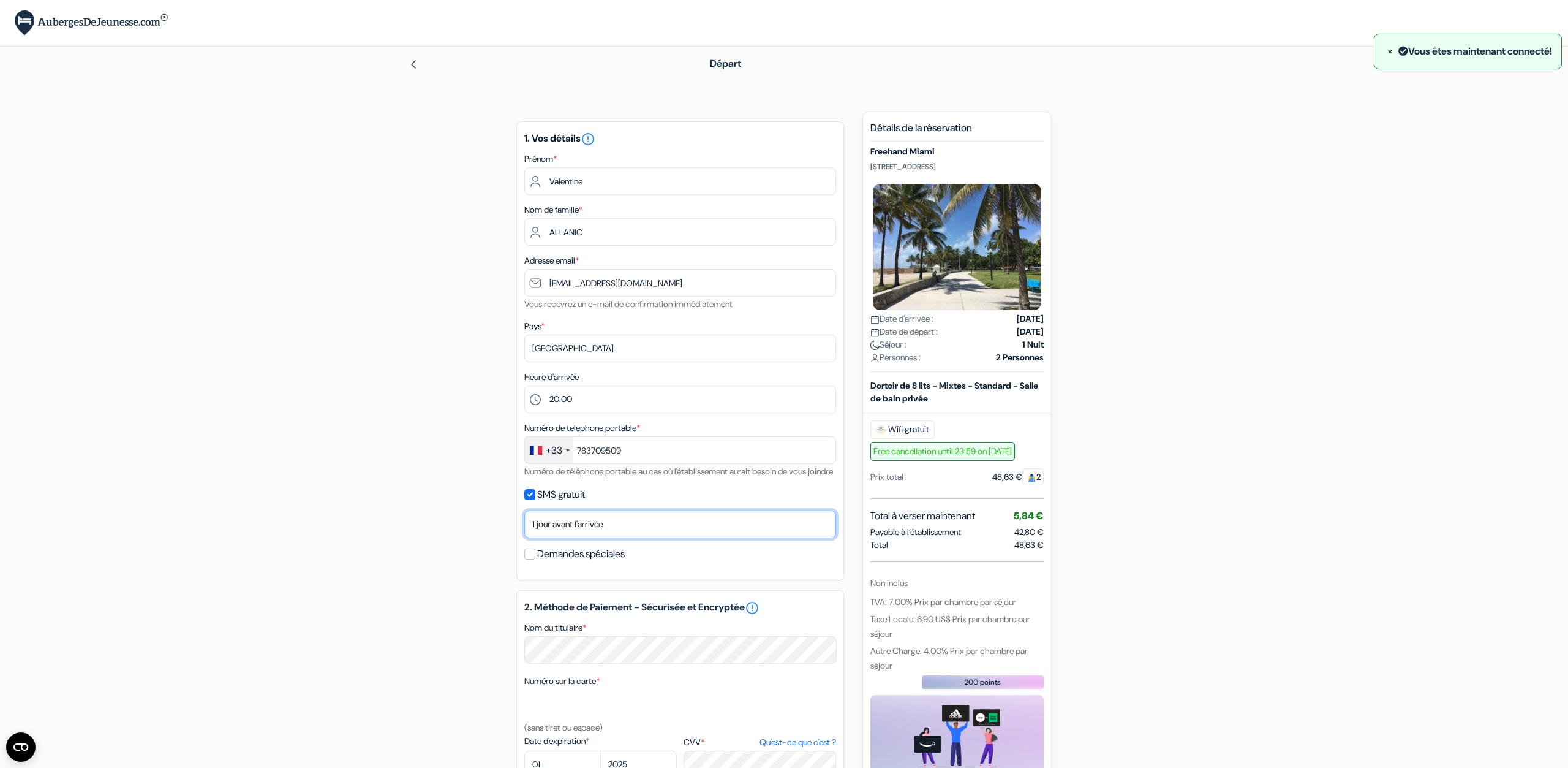
click at [525, 511] on select "Non merci Maintenant Le jour de votre arrivée 1 jour avant l'arrivée 2 jours av…" at bounding box center [681, 524] width 312 height 27
click at [585, 538] on select "Non merci Maintenant Le jour de votre arrivée 1 jour avant l'arrivée 2 jours av…" at bounding box center [681, 524] width 312 height 27
click at [525, 511] on select "Non merci Maintenant Le jour de votre arrivée 1 jour avant l'arrivée 2 jours av…" at bounding box center [681, 524] width 312 height 27
click at [584, 538] on select "Non merci Maintenant Le jour de votre arrivée 1 jour avant l'arrivée 2 jours av…" at bounding box center [681, 524] width 312 height 27
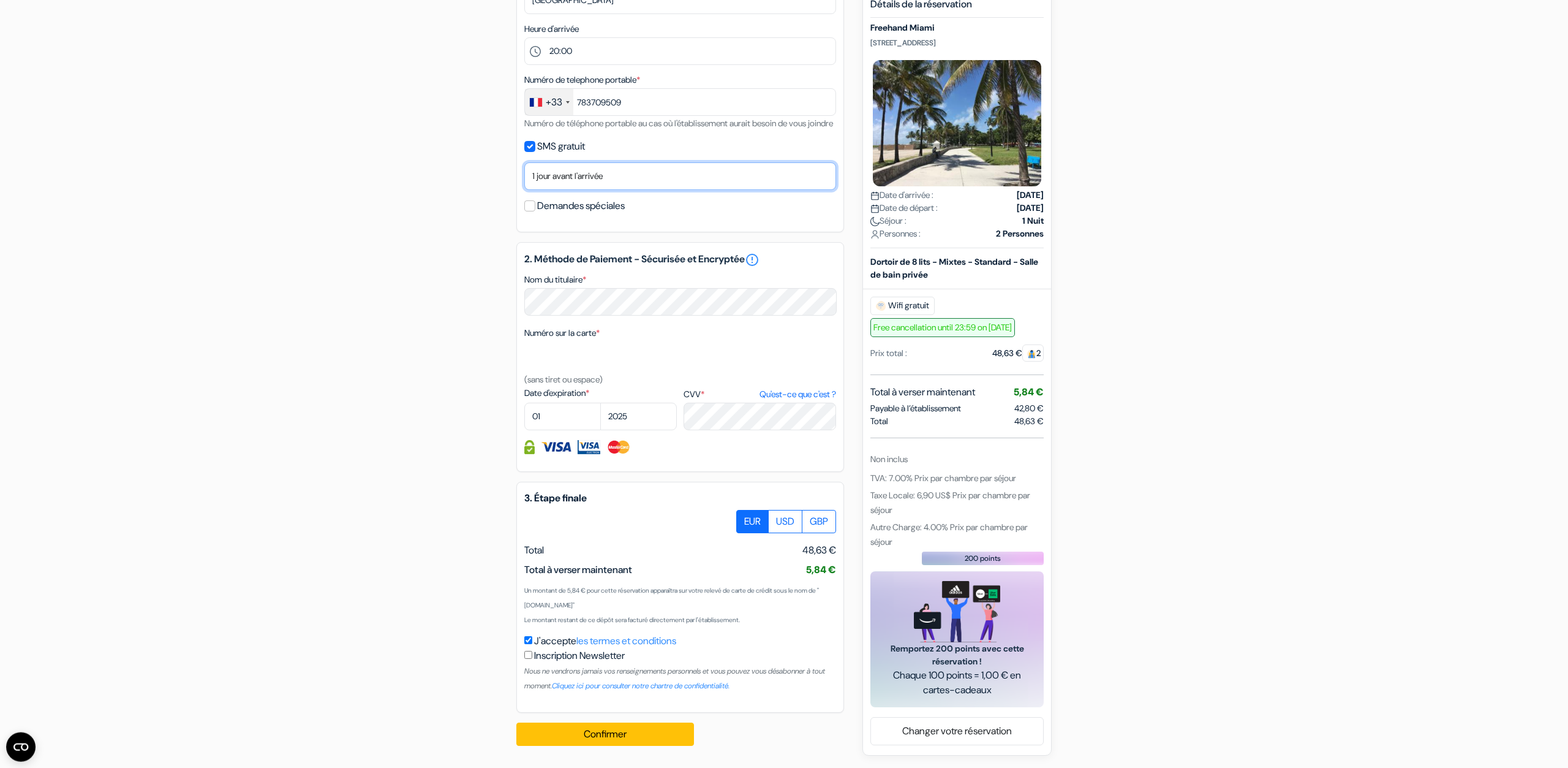
scroll to position [363, 0]
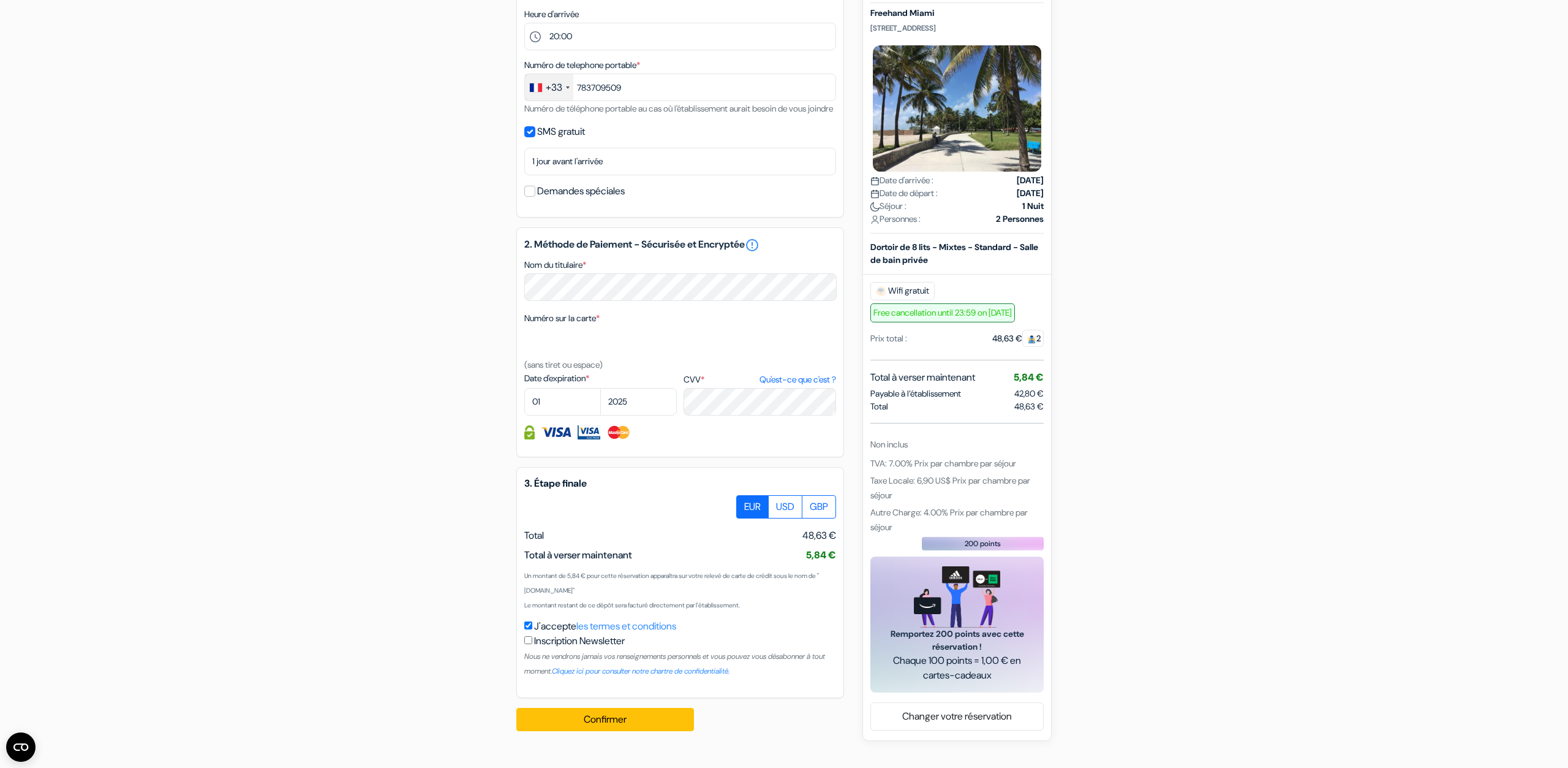
click at [322, 352] on form "Départ add_box Freehand Miami 2727 Indian Creek Dr, Miami Beach, Miami Beach, E…" at bounding box center [784, 197] width 1568 height 1026
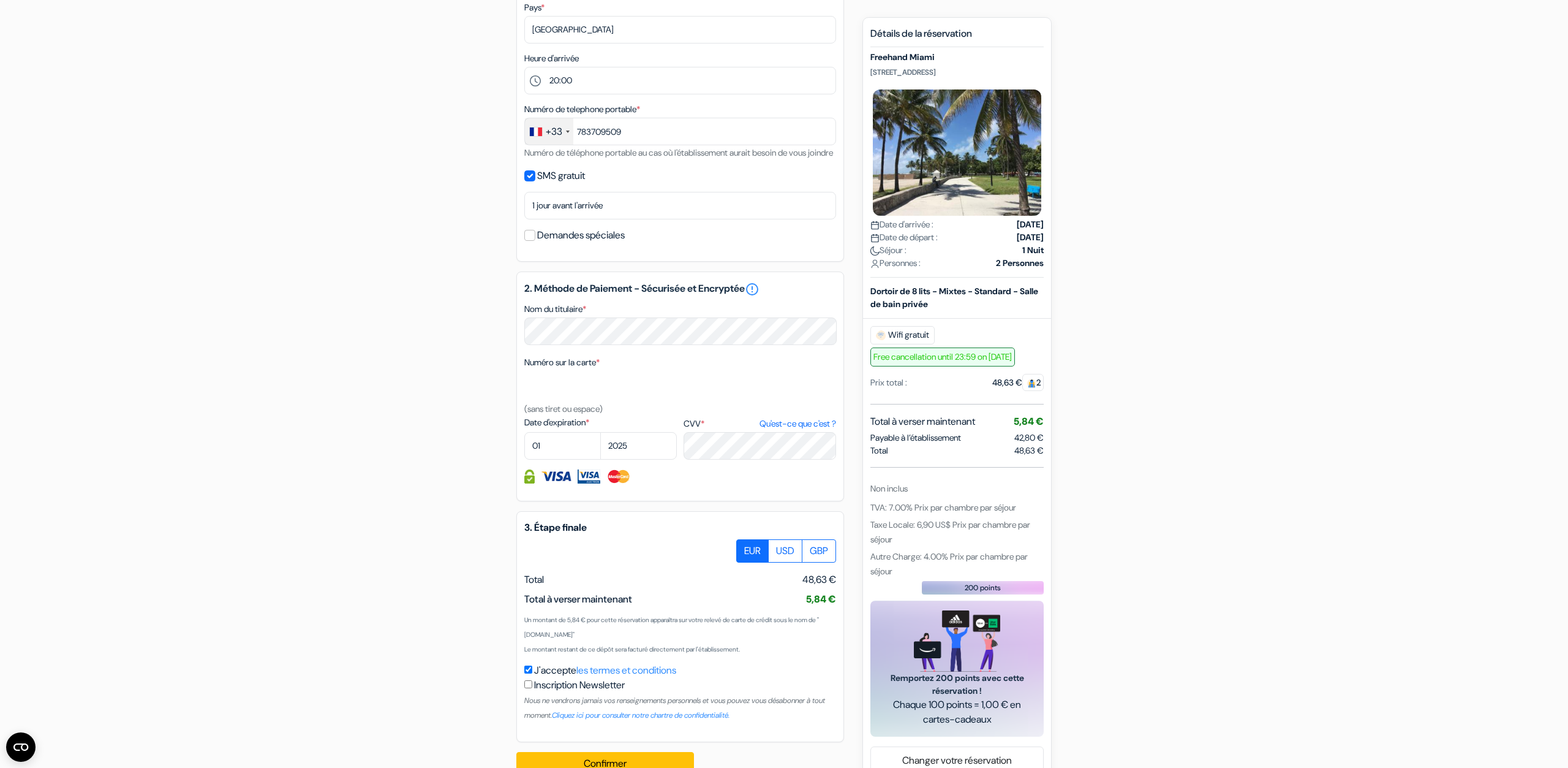
scroll to position [0, 0]
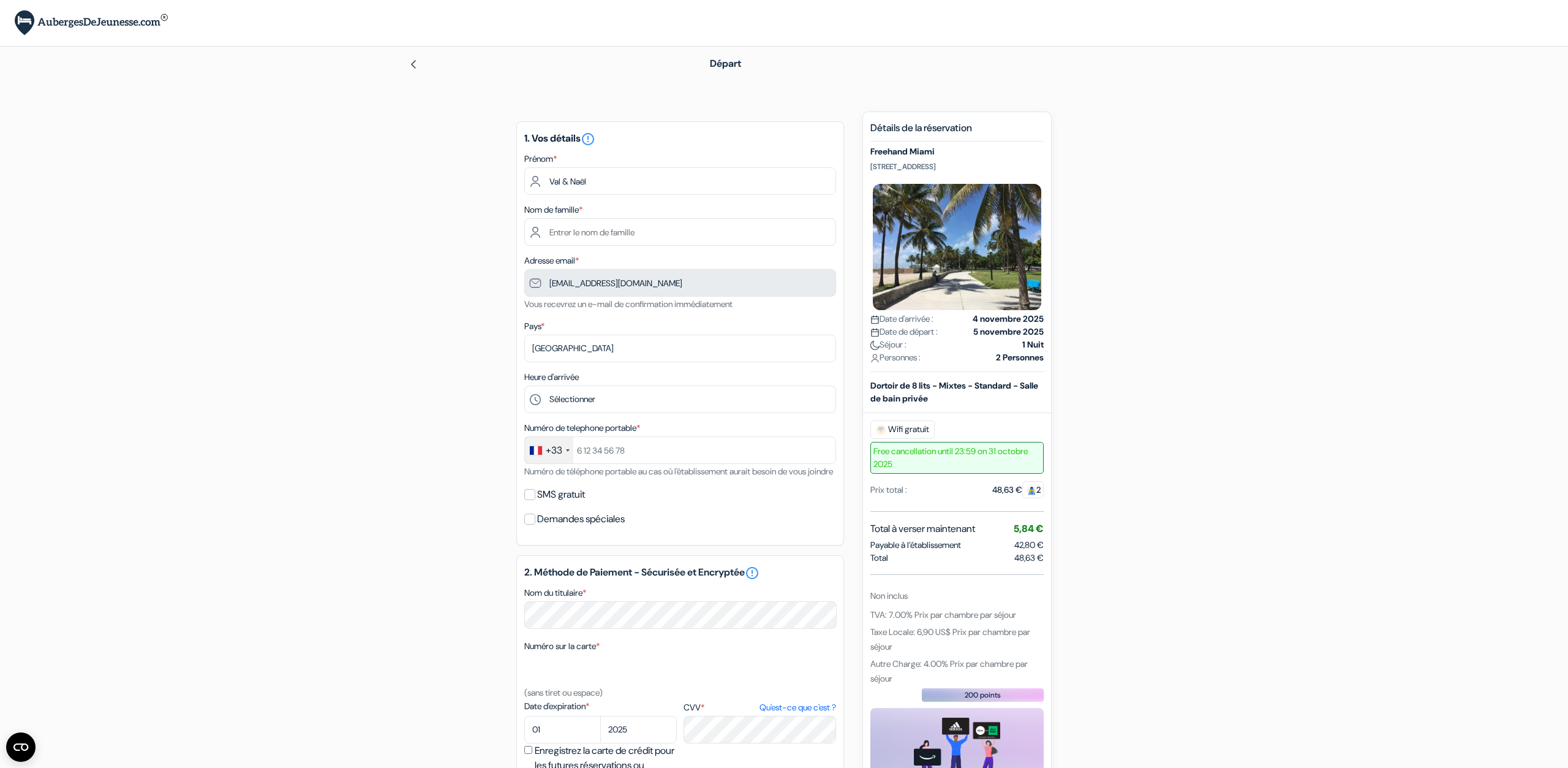
drag, startPoint x: 1015, startPoint y: 567, endPoint x: 1044, endPoint y: 568, distance: 29.0
click at [1044, 564] on span "48,63 €" at bounding box center [1029, 558] width 29 height 13
drag, startPoint x: 1044, startPoint y: 568, endPoint x: 1011, endPoint y: 567, distance: 33.0
click at [1011, 564] on div "Total 48,63 €" at bounding box center [957, 558] width 173 height 13
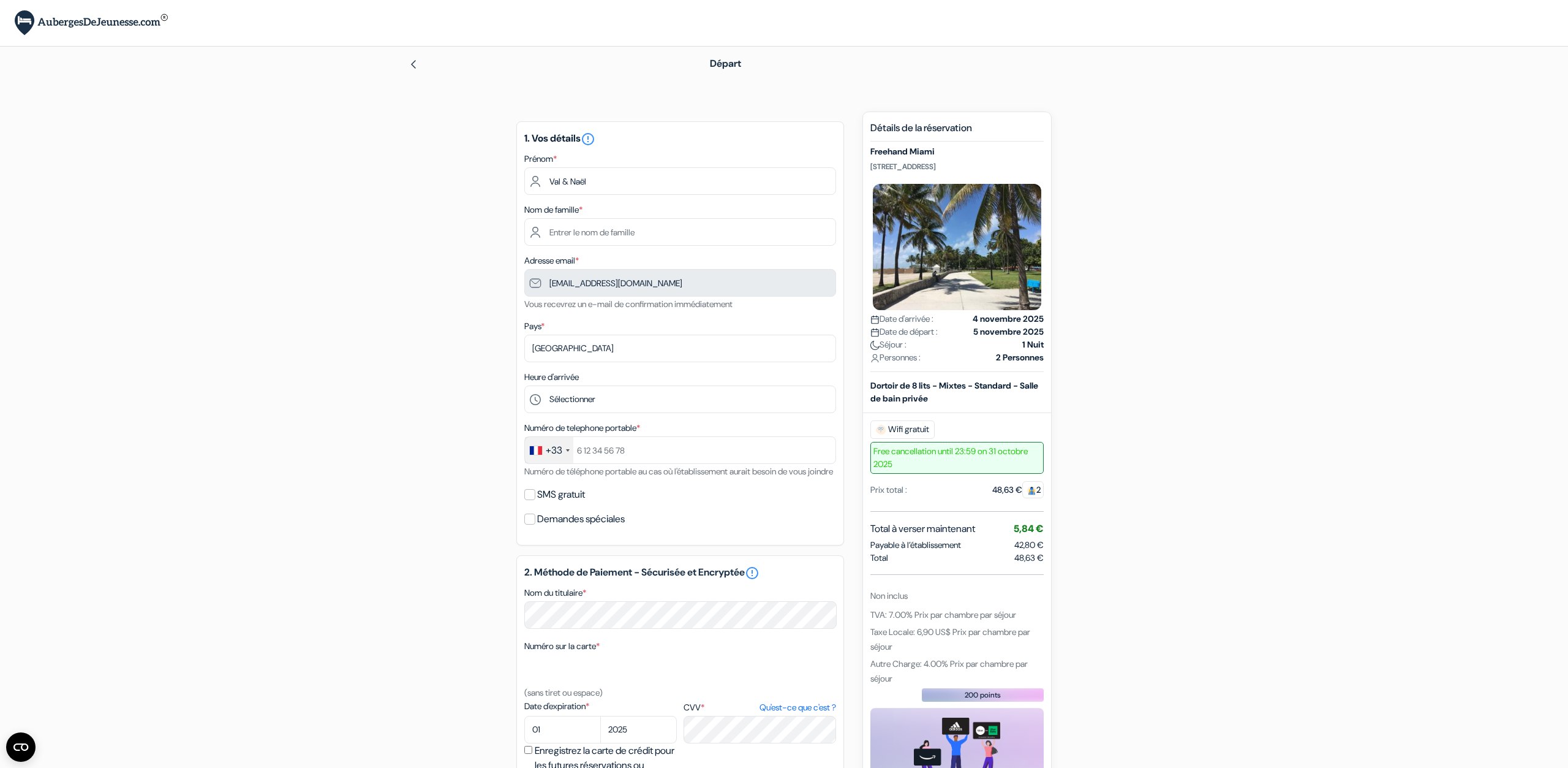
click at [1011, 564] on div "Total 48,63 €" at bounding box center [957, 558] width 173 height 13
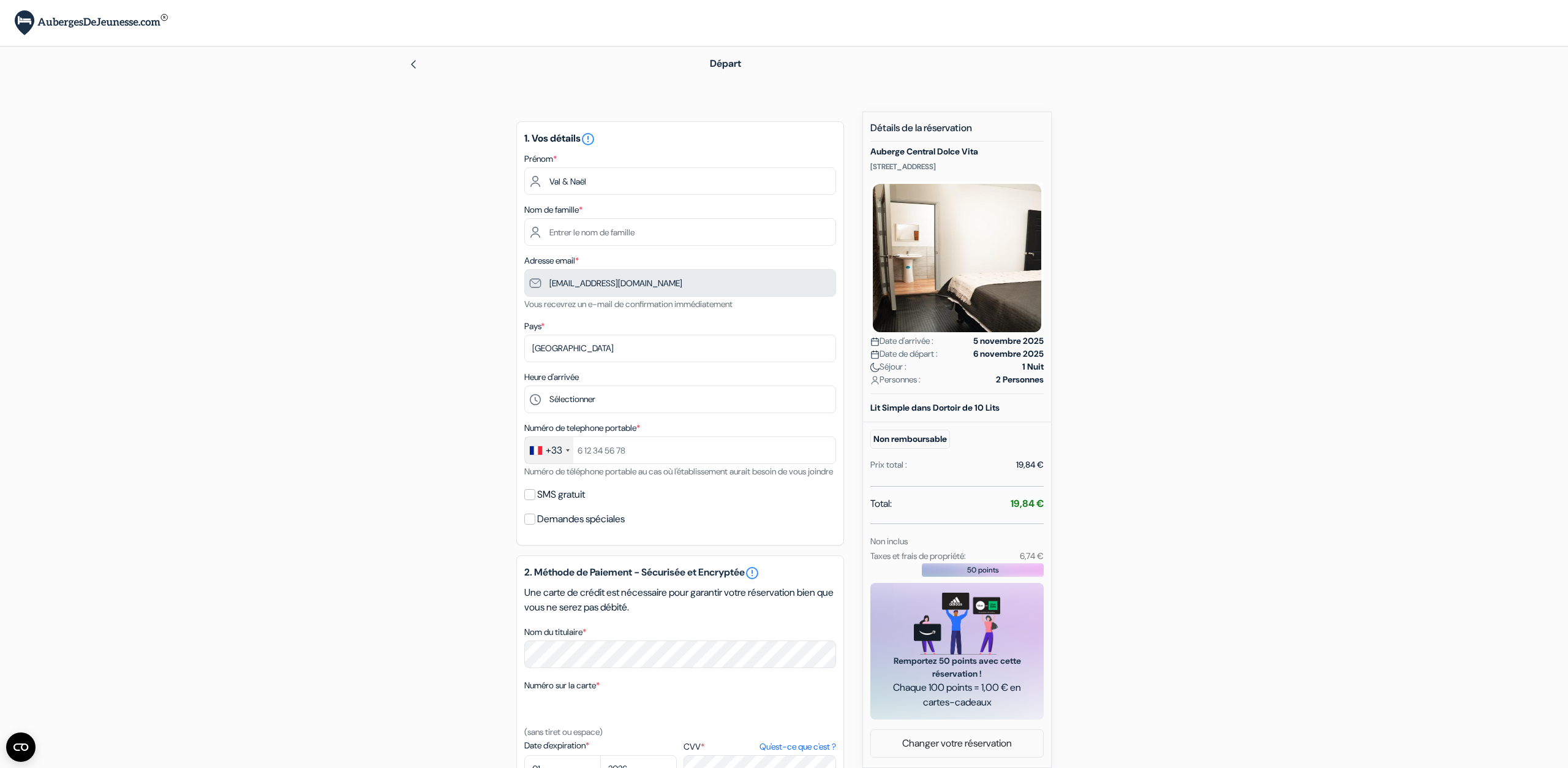
drag, startPoint x: 1031, startPoint y: 502, endPoint x: 1078, endPoint y: 504, distance: 47.0
click at [1078, 504] on div "add_box [GEOGRAPHIC_DATA] Vita [STREET_ADDRESS] Détails de l'établissement X Au…" at bounding box center [784, 562] width 808 height 901
click at [1079, 504] on div "add_box [GEOGRAPHIC_DATA] Vita [STREET_ADDRESS] Détails de l'établissement X Au…" at bounding box center [784, 562] width 808 height 901
drag, startPoint x: 1000, startPoint y: 504, endPoint x: 1068, endPoint y: 504, distance: 68.0
click at [1068, 504] on div "add_box [GEOGRAPHIC_DATA] Vita [STREET_ADDRESS] Détails de l'établissement X Au…" at bounding box center [784, 562] width 808 height 901
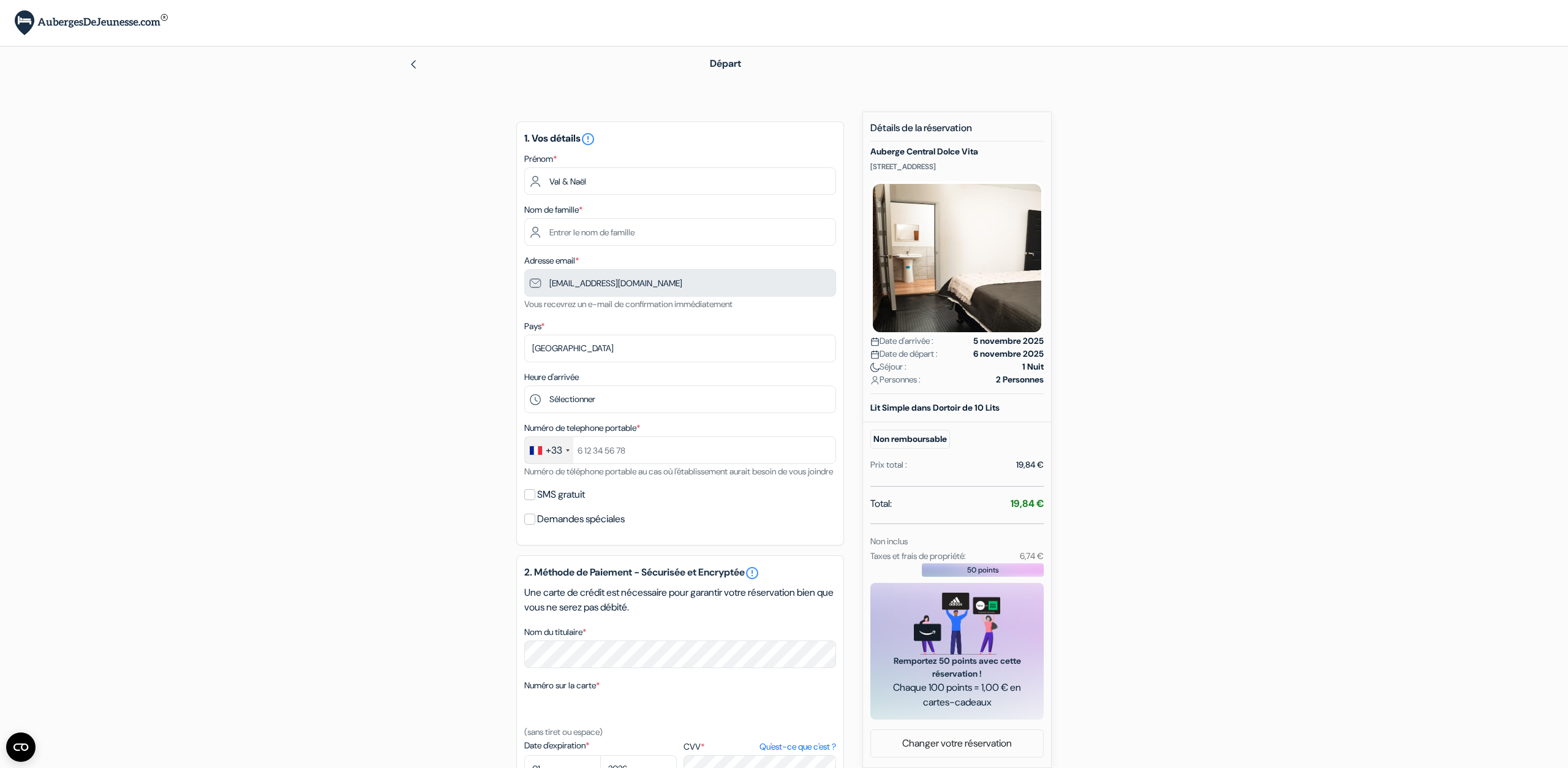
click at [1068, 504] on div "add_box [GEOGRAPHIC_DATA] Vita [STREET_ADDRESS] Détails de l'établissement X Au…" at bounding box center [784, 562] width 808 height 901
drag, startPoint x: 1002, startPoint y: 504, endPoint x: 1060, endPoint y: 505, distance: 58.0
click at [1060, 505] on div "add_box [GEOGRAPHIC_DATA] Vita [STREET_ADDRESS] Détails de l'établissement X Au…" at bounding box center [784, 562] width 808 height 901
click at [1061, 505] on div "add_box Auberge Central Dolce Vita 11 Calle 4-38, Guatemala, Guatemala Détails …" at bounding box center [784, 562] width 808 height 901
drag, startPoint x: 867, startPoint y: 557, endPoint x: 1001, endPoint y: 558, distance: 134.0
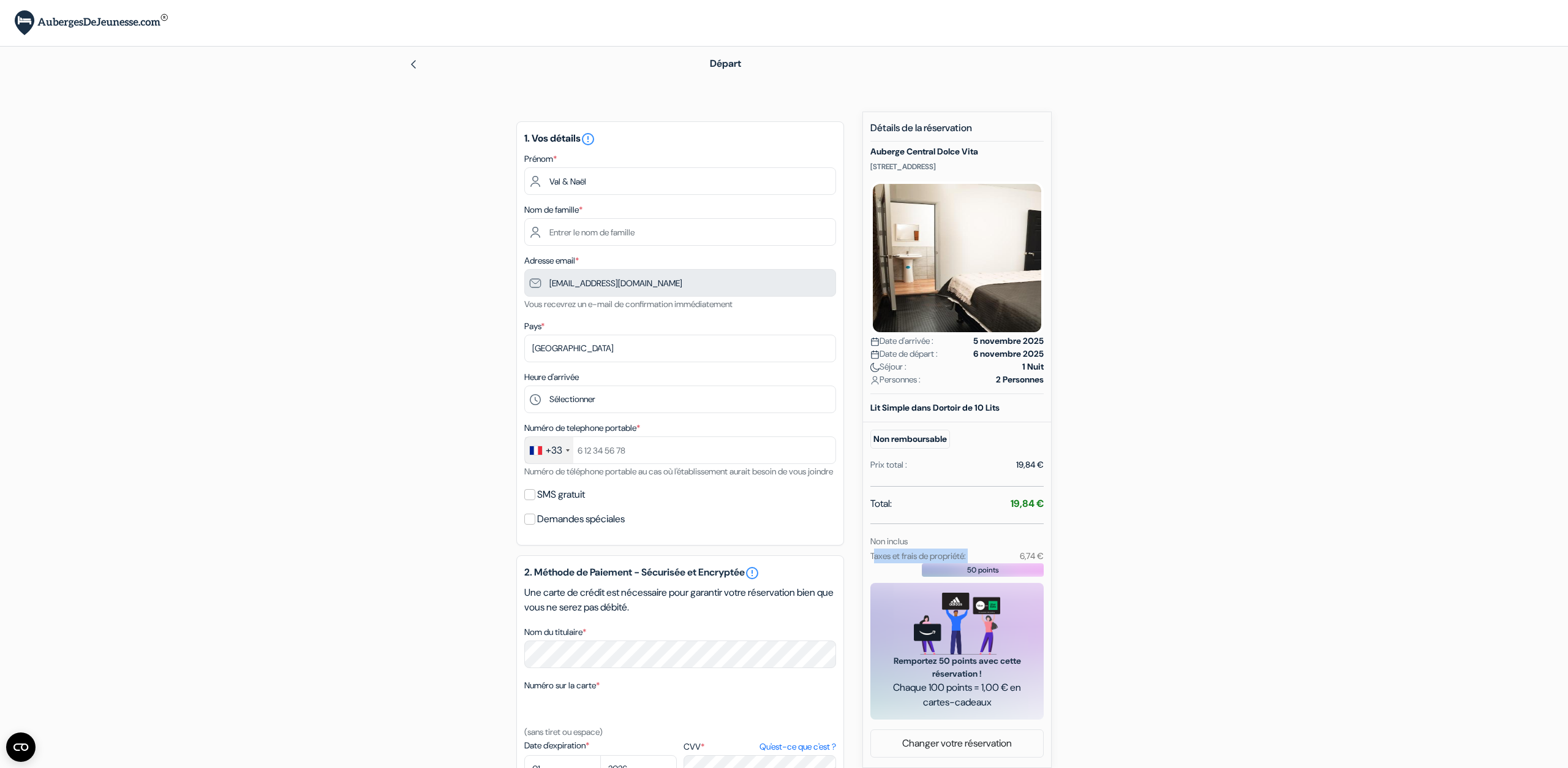
click at [1001, 558] on div "Taxes et frais de propriété: 6,74 €" at bounding box center [957, 556] width 188 height 15
drag, startPoint x: 1016, startPoint y: 554, endPoint x: 1037, endPoint y: 554, distance: 21.0
click at [1037, 554] on div "6,74 €" at bounding box center [1019, 556] width 62 height 15
click at [1037, 554] on small "6,74 €" at bounding box center [1032, 556] width 24 height 11
click at [265, 524] on form "Départ add_box Auberge Central Dolce Vita 11 Calle 4-38, Guatemala, Guatemala" at bounding box center [784, 514] width 1568 height 935
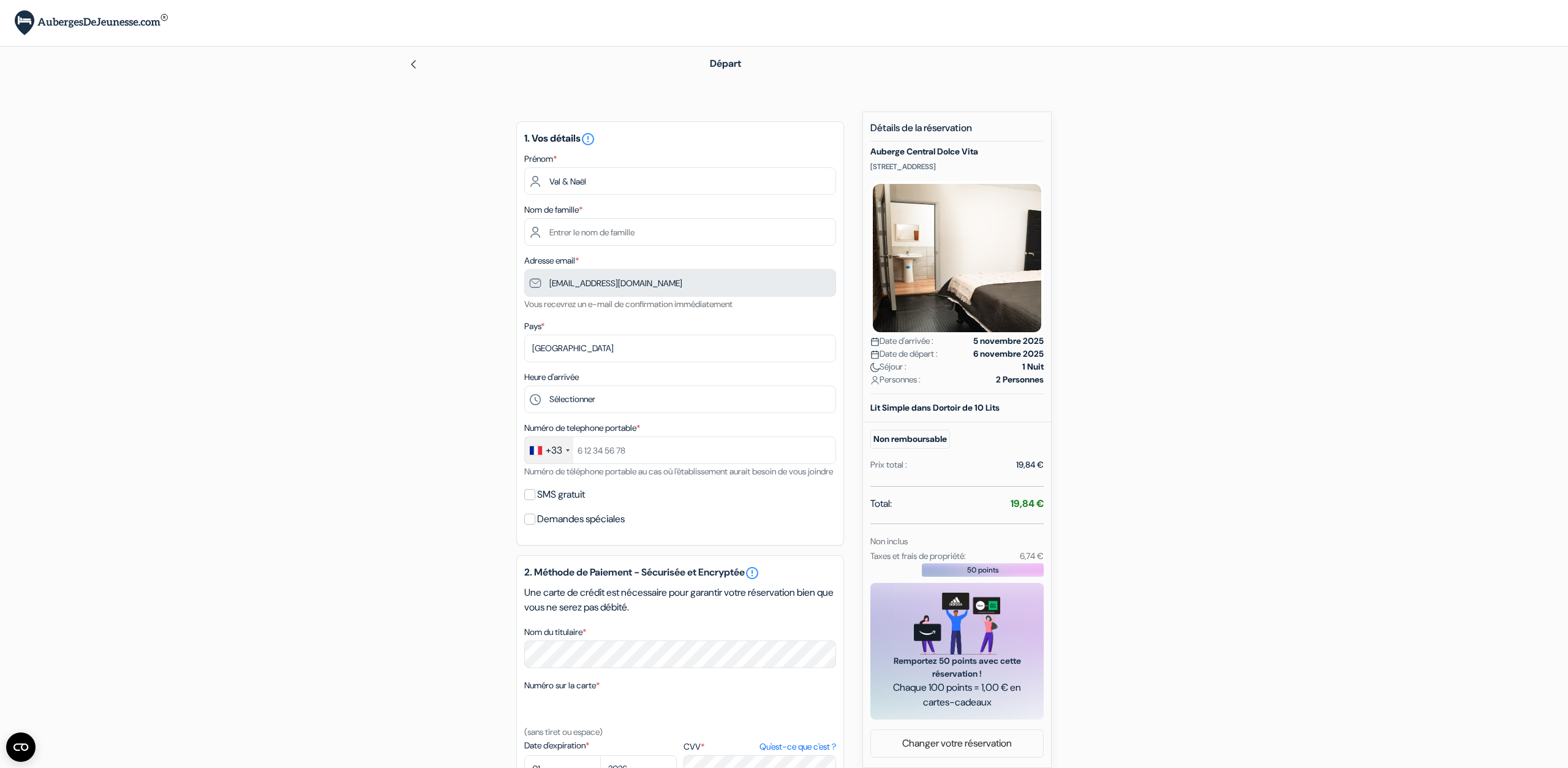
scroll to position [258, 0]
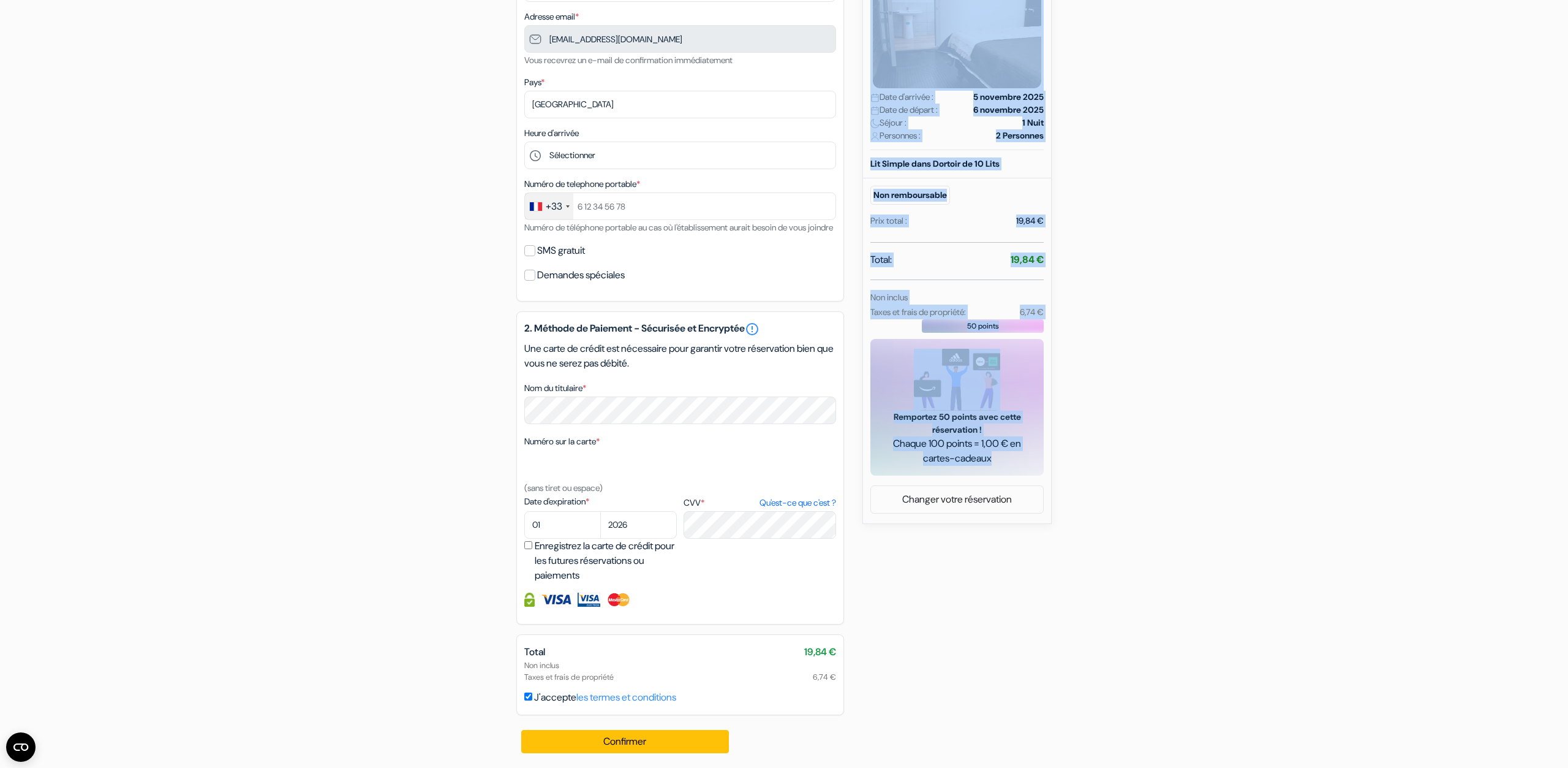
drag, startPoint x: 810, startPoint y: 676, endPoint x: 858, endPoint y: 674, distance: 48.0
click at [858, 674] on div "add_box Auberge Central Dolce Vita 11 Calle 4-38, Guatemala, Guatemala Détails …" at bounding box center [784, 317] width 808 height 901
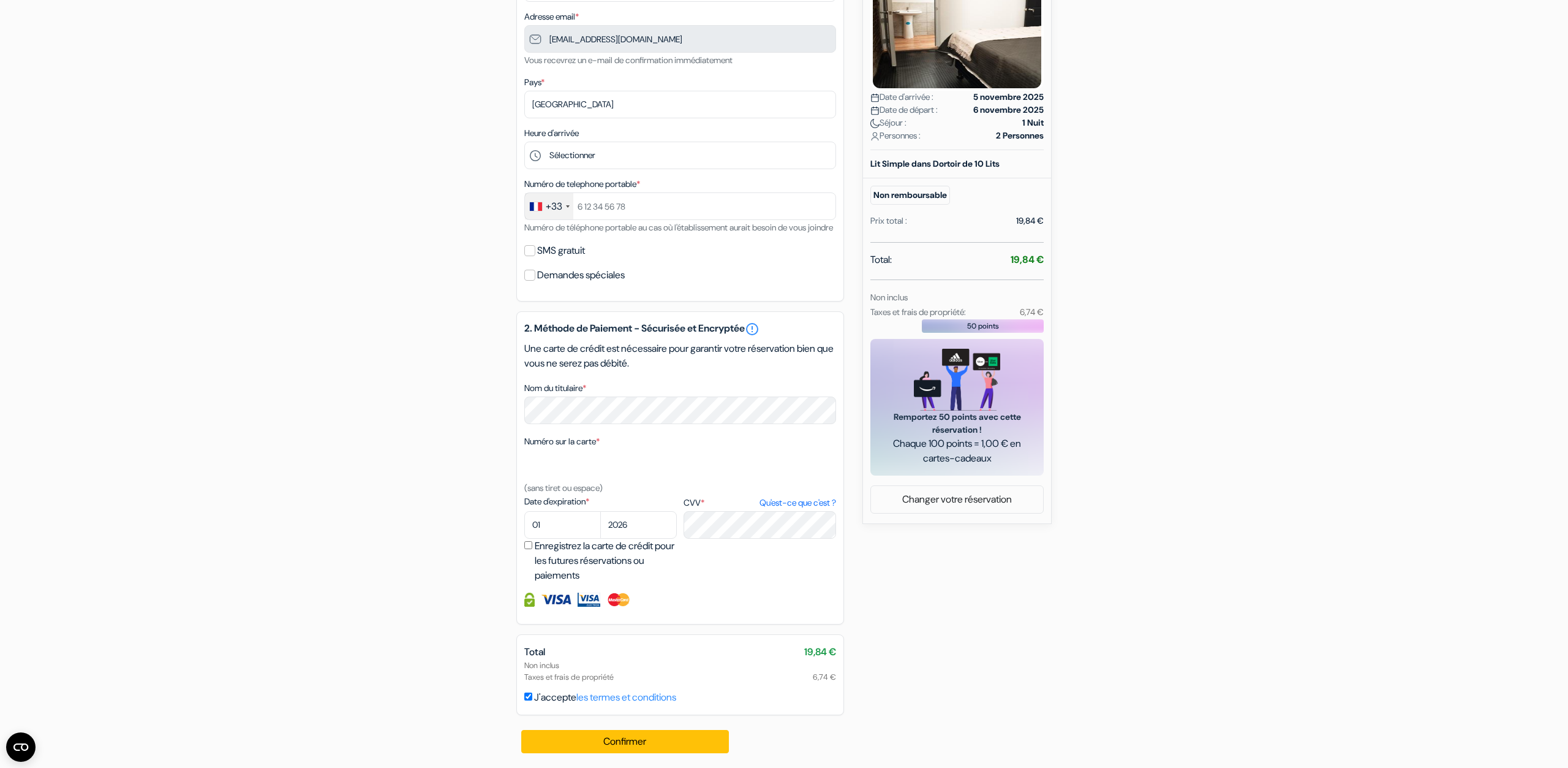
click at [858, 674] on div "add_box Auberge Central Dolce Vita 11 Calle 4-38, Guatemala, Guatemala Détails …" at bounding box center [784, 317] width 808 height 901
drag, startPoint x: 1010, startPoint y: 245, endPoint x: 1047, endPoint y: 244, distance: 37.0
click at [1047, 244] on div "Nouvelle Réservation Détails de la réservation Auberge Central Dolce Vita 11 Ca…" at bounding box center [957, 196] width 189 height 656
click at [1041, 265] on div "Total: 19,84 € Non inclus Taxes et frais de propriété: 6,74 €" at bounding box center [957, 286] width 173 height 67
drag, startPoint x: 1018, startPoint y: 295, endPoint x: 1032, endPoint y: 293, distance: 14.1
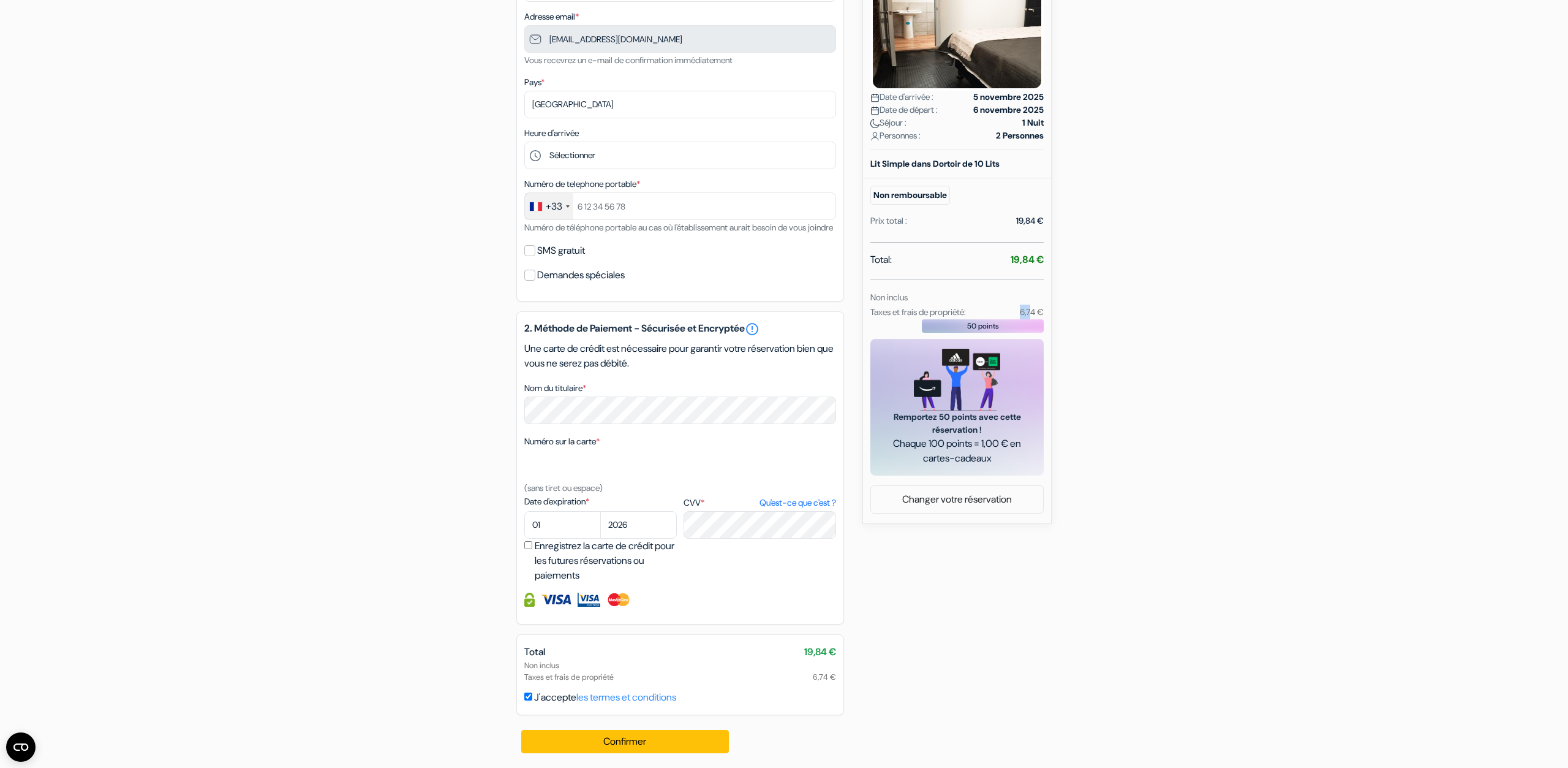
click at [1032, 305] on div "6,74 €" at bounding box center [1019, 312] width 62 height 15
click at [1032, 307] on small "6,74 €" at bounding box center [1032, 312] width 24 height 11
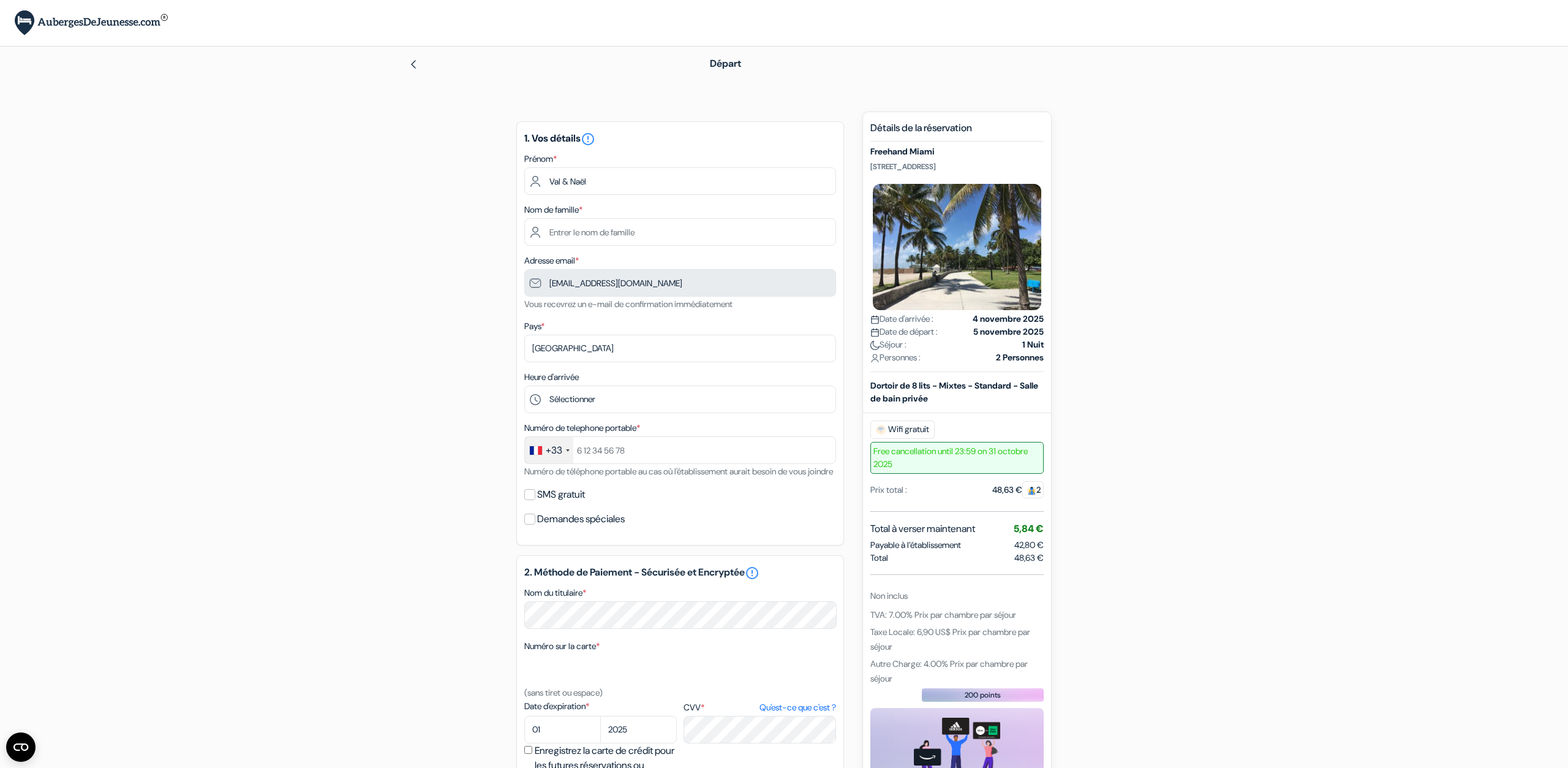
scroll to position [191, 0]
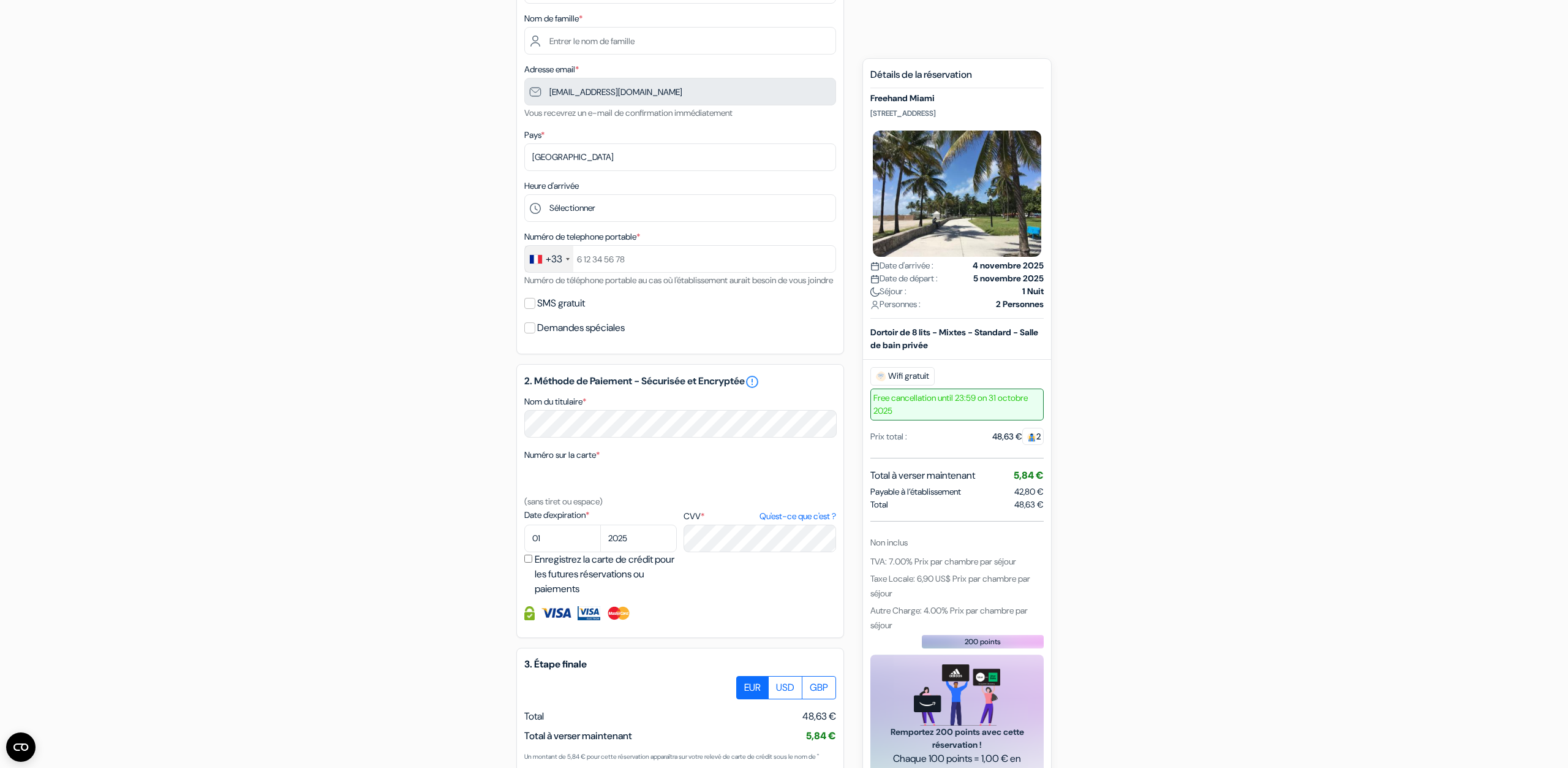
drag, startPoint x: 895, startPoint y: 633, endPoint x: 885, endPoint y: 595, distance: 39.3
click at [885, 600] on div "Détails de la réservation Freehand Miami [STREET_ADDRESS] Date d'arrivée : 4 no…" at bounding box center [957, 430] width 173 height 722
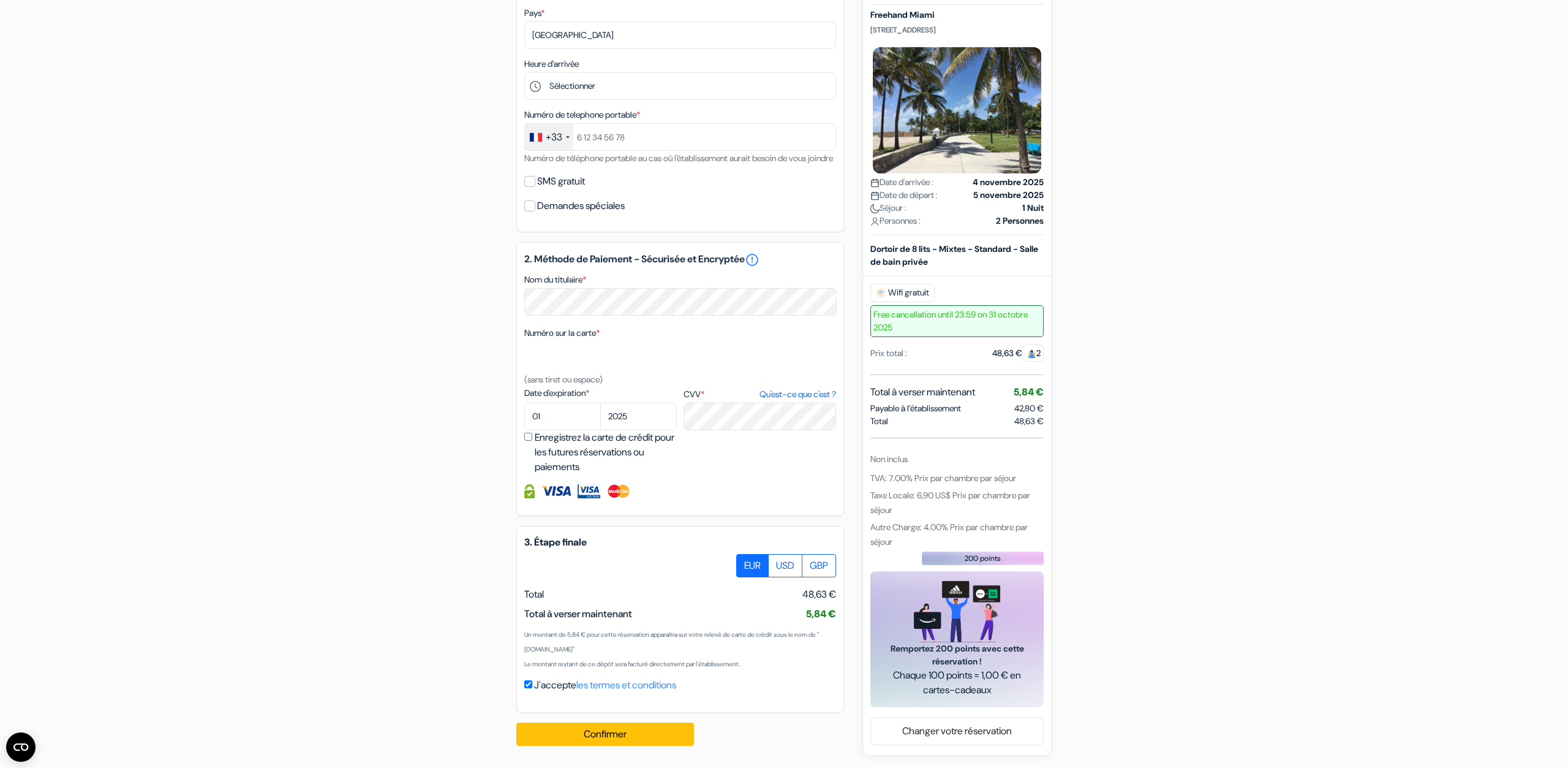
click at [448, 504] on div "add_box Freehand Miami [STREET_ADDRESS] Détails de l'établissement X" at bounding box center [784, 277] width 808 height 957
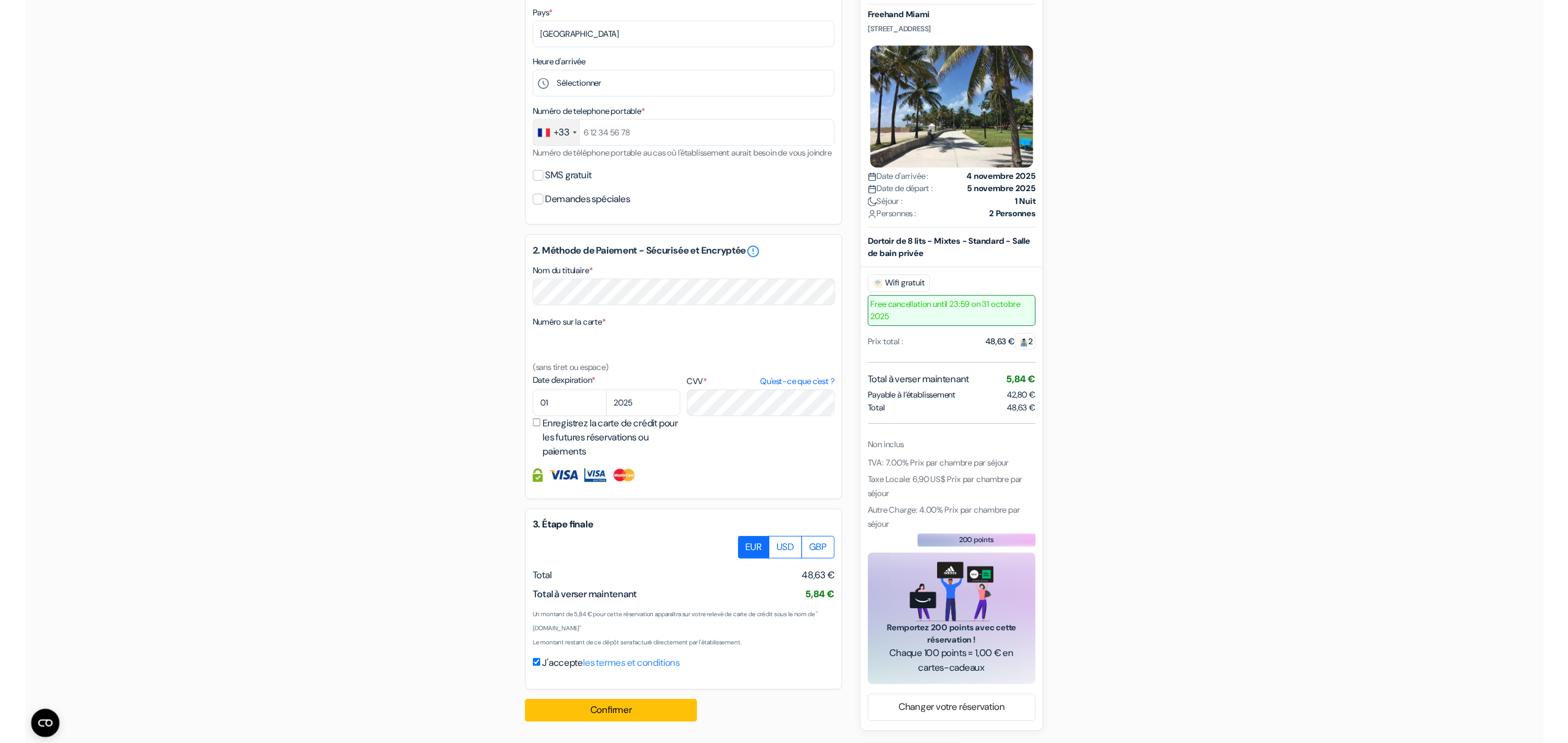
scroll to position [329, 0]
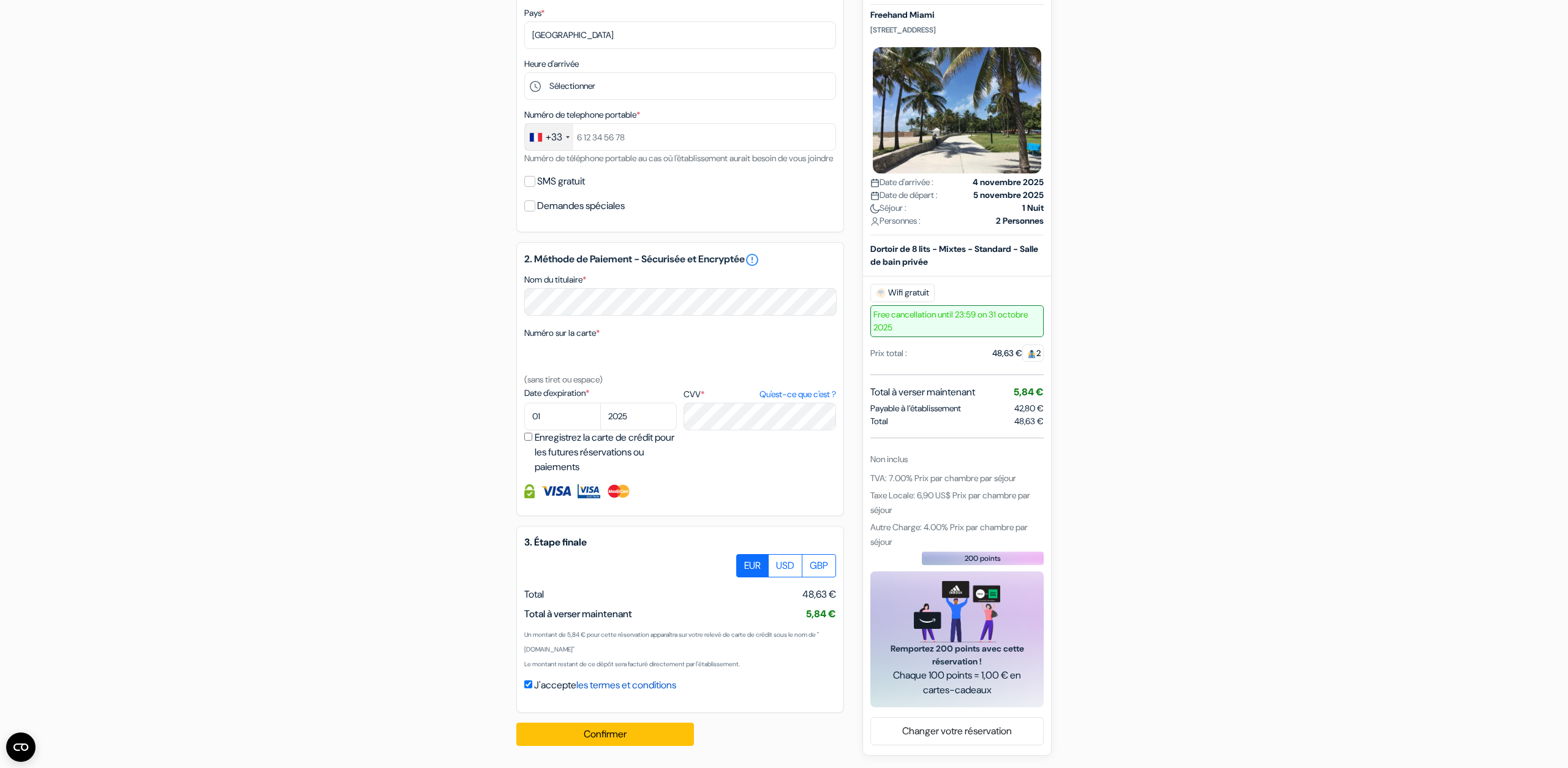
click at [677, 681] on link "les termes et conditions" at bounding box center [626, 684] width 100 height 13
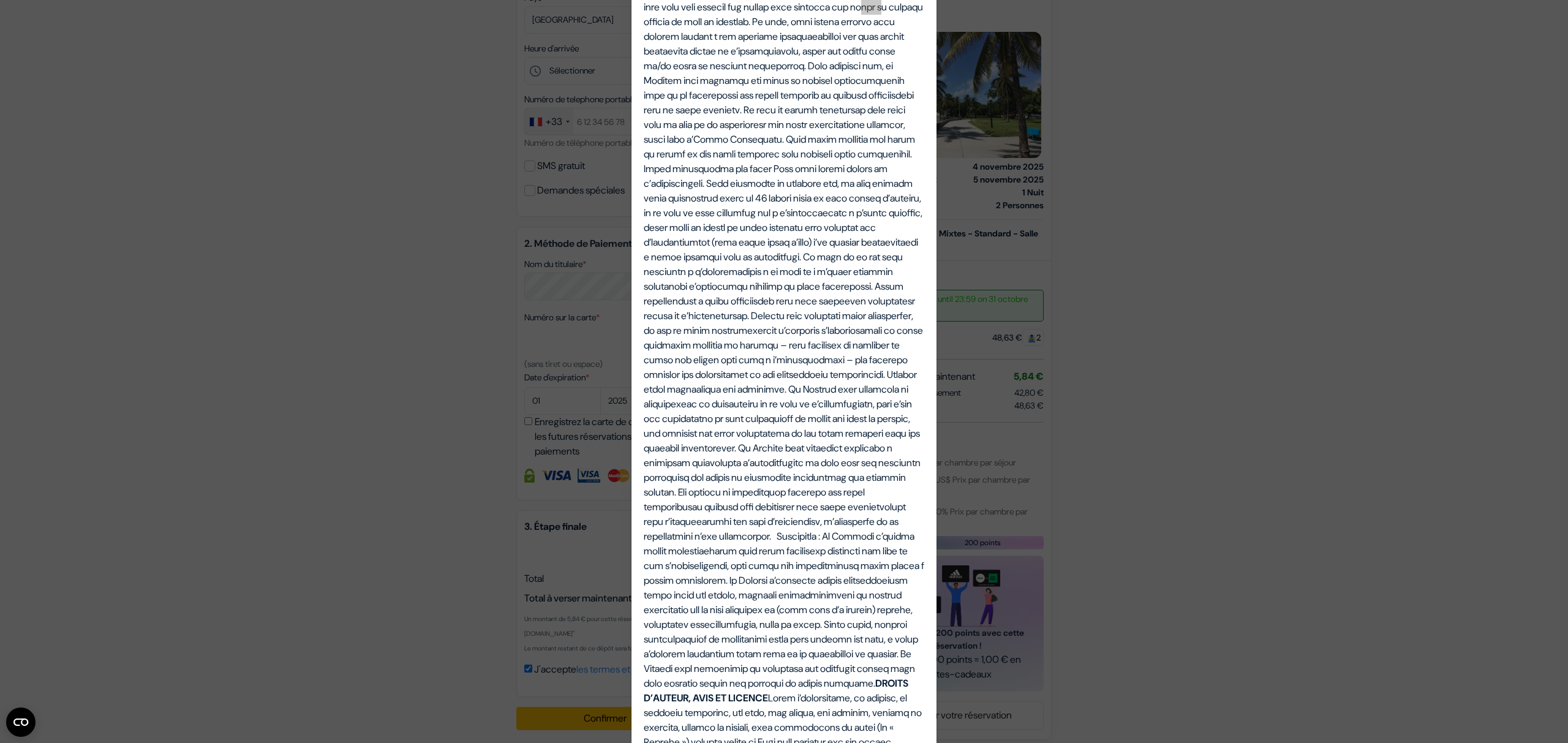
scroll to position [1734, 0]
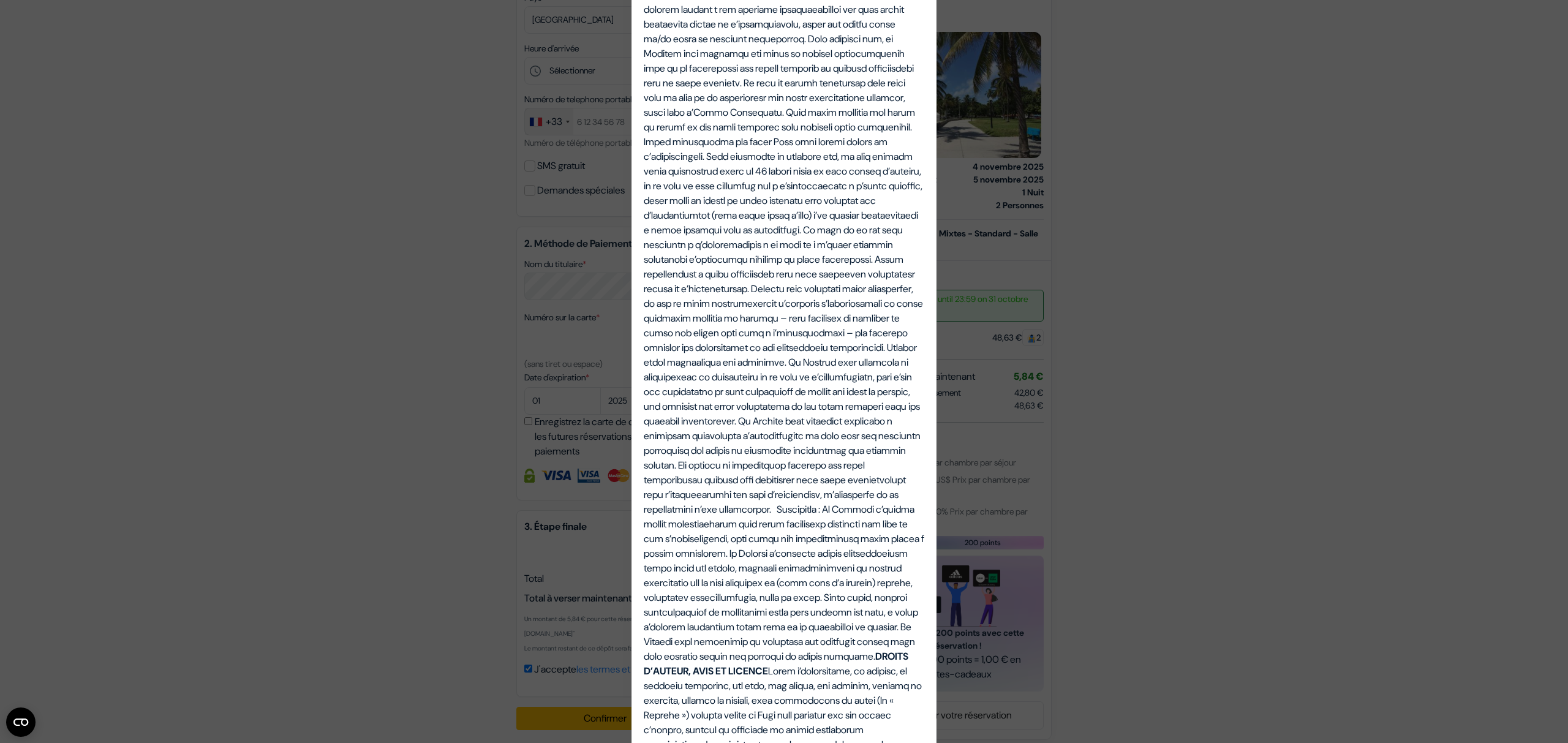
click at [1283, 382] on div "Termes et Conditions Termes et conditions pour les services fournis sur notre s…" at bounding box center [784, 372] width 1568 height 743
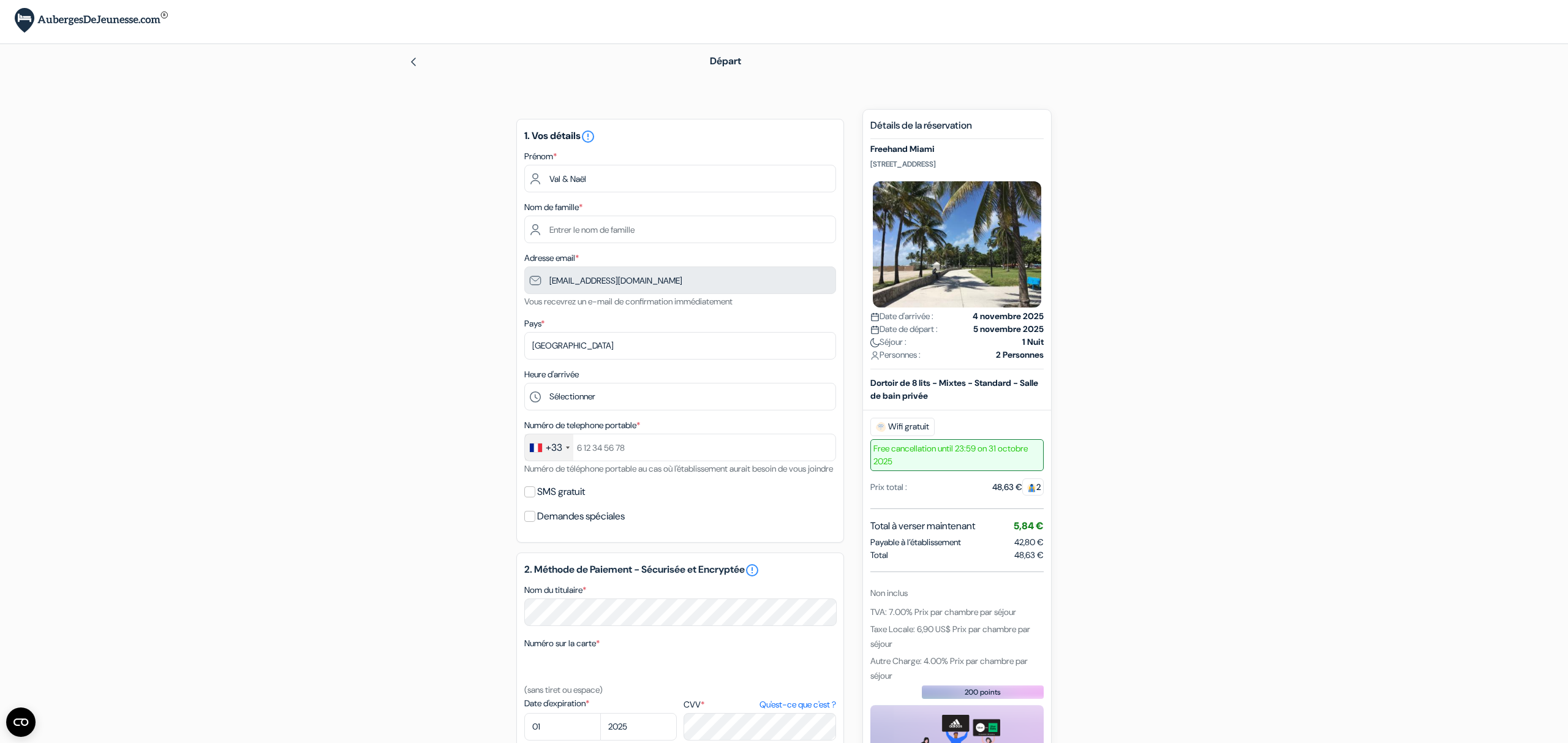
scroll to position [0, 0]
drag, startPoint x: 645, startPoint y: 178, endPoint x: 388, endPoint y: 176, distance: 257.0
click at [388, 176] on div "add_box Freehand Miami 2727 Indian Creek Dr, Miami Beach, Miami Beach, Etats Un…" at bounding box center [784, 590] width 808 height 957
drag, startPoint x: 640, startPoint y: 180, endPoint x: 498, endPoint y: 170, distance: 142.4
click at [525, 170] on input "Val & Naël" at bounding box center [681, 181] width 312 height 27
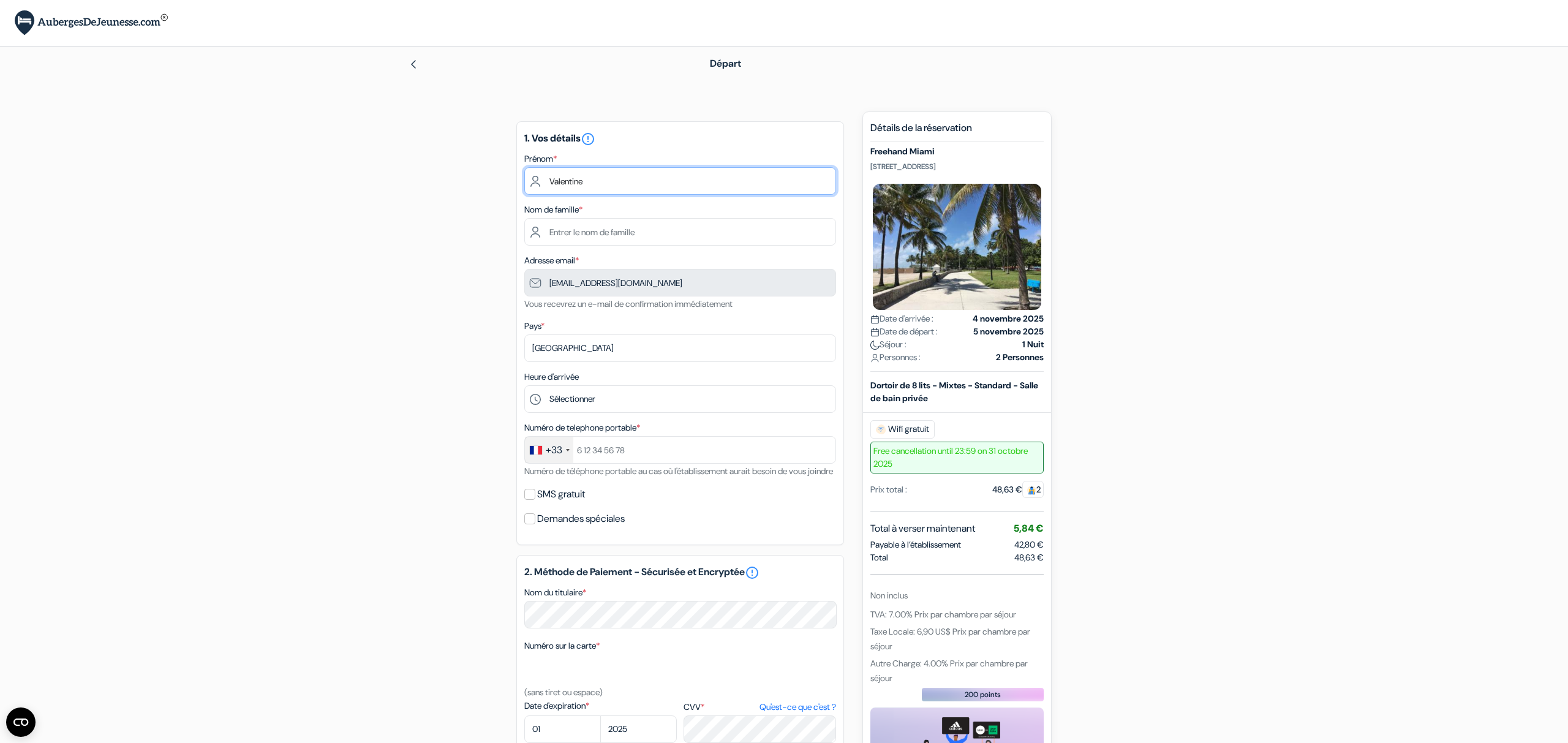
type input "Valentine"
click at [595, 242] on input "text" at bounding box center [681, 232] width 312 height 27
click at [626, 233] on input "text" at bounding box center [681, 232] width 312 height 27
type input "ALLANIC"
click at [525, 386] on select "Sélectionner 1:00 2:00 3:00 4:00 5:00 6:00 7:00 8:00 9:00 10:00 11:00 12:00 13:…" at bounding box center [681, 399] width 312 height 27
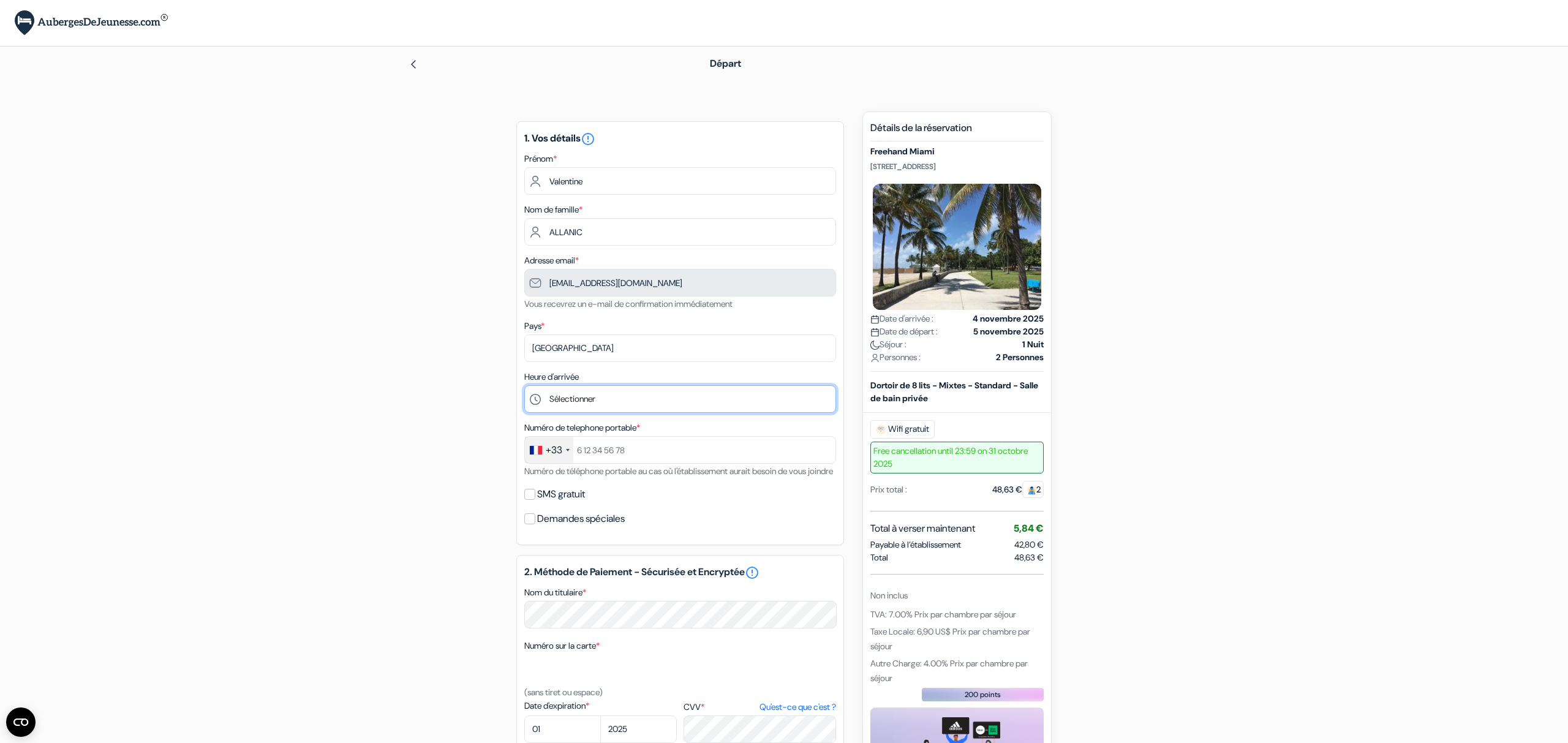
select select "20"
click option "20:00" at bounding box center [0, 0] width 0 height 0
click at [633, 457] on input "text" at bounding box center [681, 450] width 312 height 27
type input "0783709509"
click at [555, 503] on label "SMS gratuit" at bounding box center [561, 495] width 48 height 17
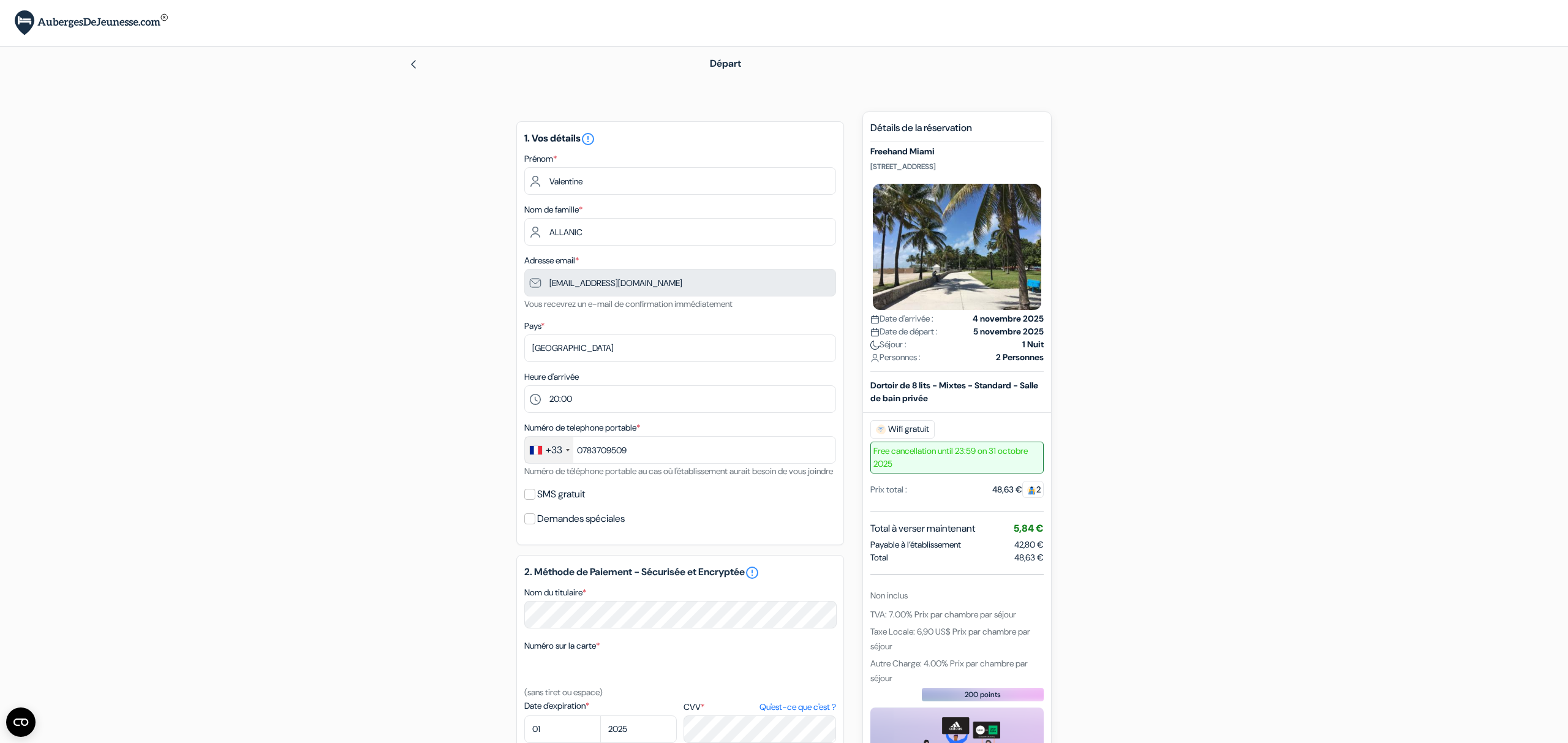
click at [535, 500] on input "SMS gratuit" at bounding box center [530, 494] width 11 height 11
checkbox input "true"
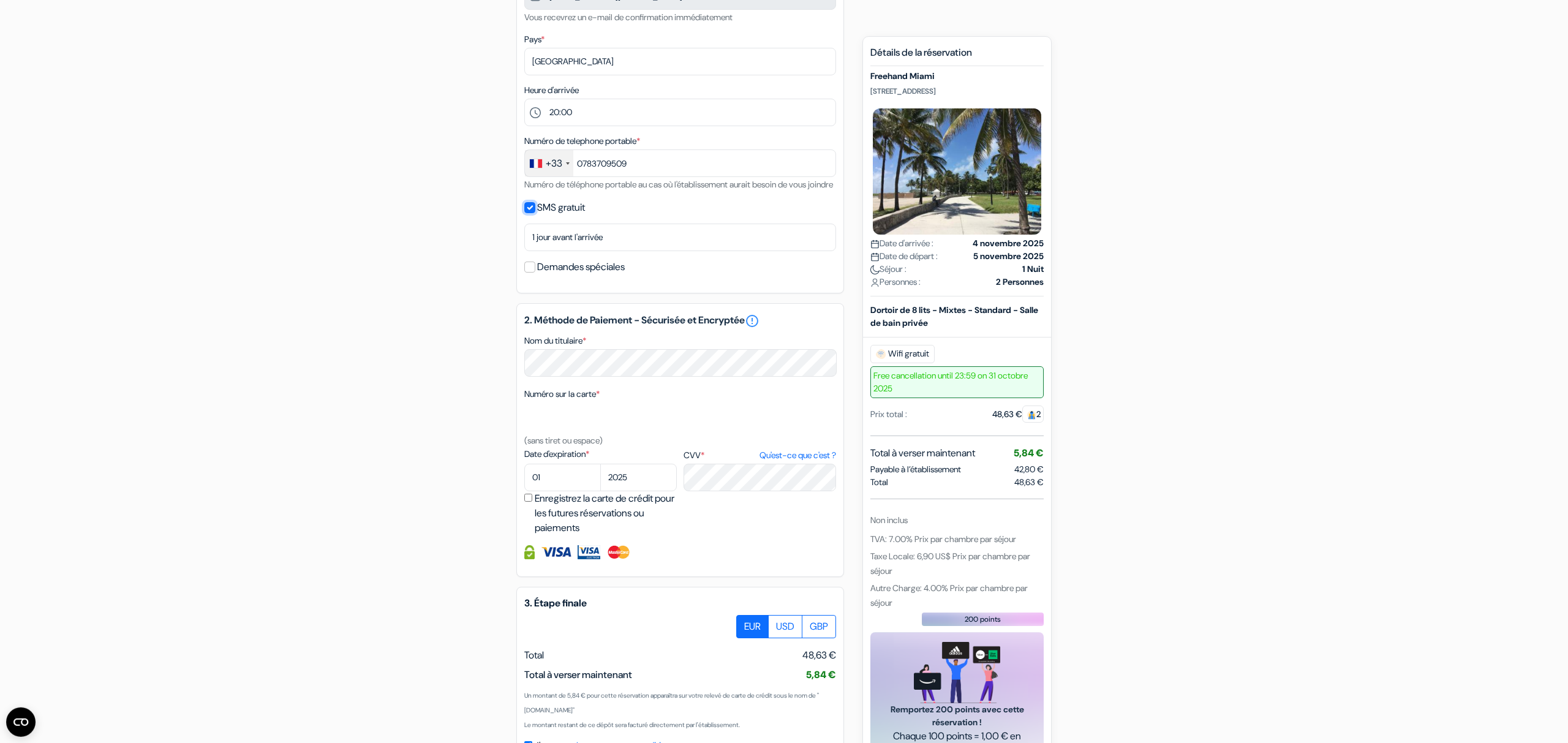
scroll to position [319, 0]
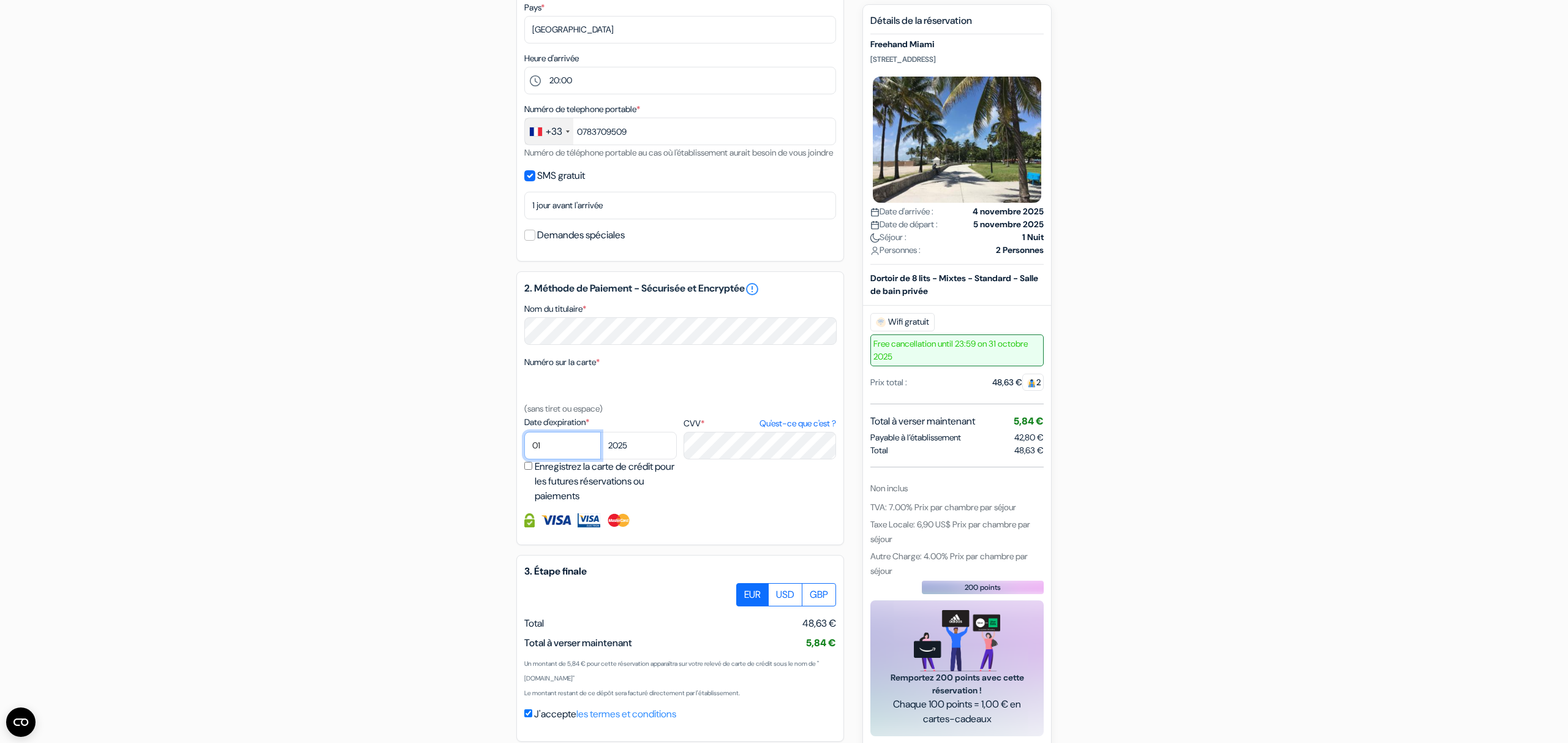
select select "11"
select select "2028"
click at [359, 387] on form "Départ add_box Freehand Miami 2727 Indian Creek Dr, Miami Beach, Miami Beach, E…" at bounding box center [784, 241] width 1568 height 1026
click at [383, 376] on div "add_box Freehand Miami 2727 Indian Creek Dr, Miami Beach, Miami Beach, Etats Un…" at bounding box center [784, 289] width 808 height 992
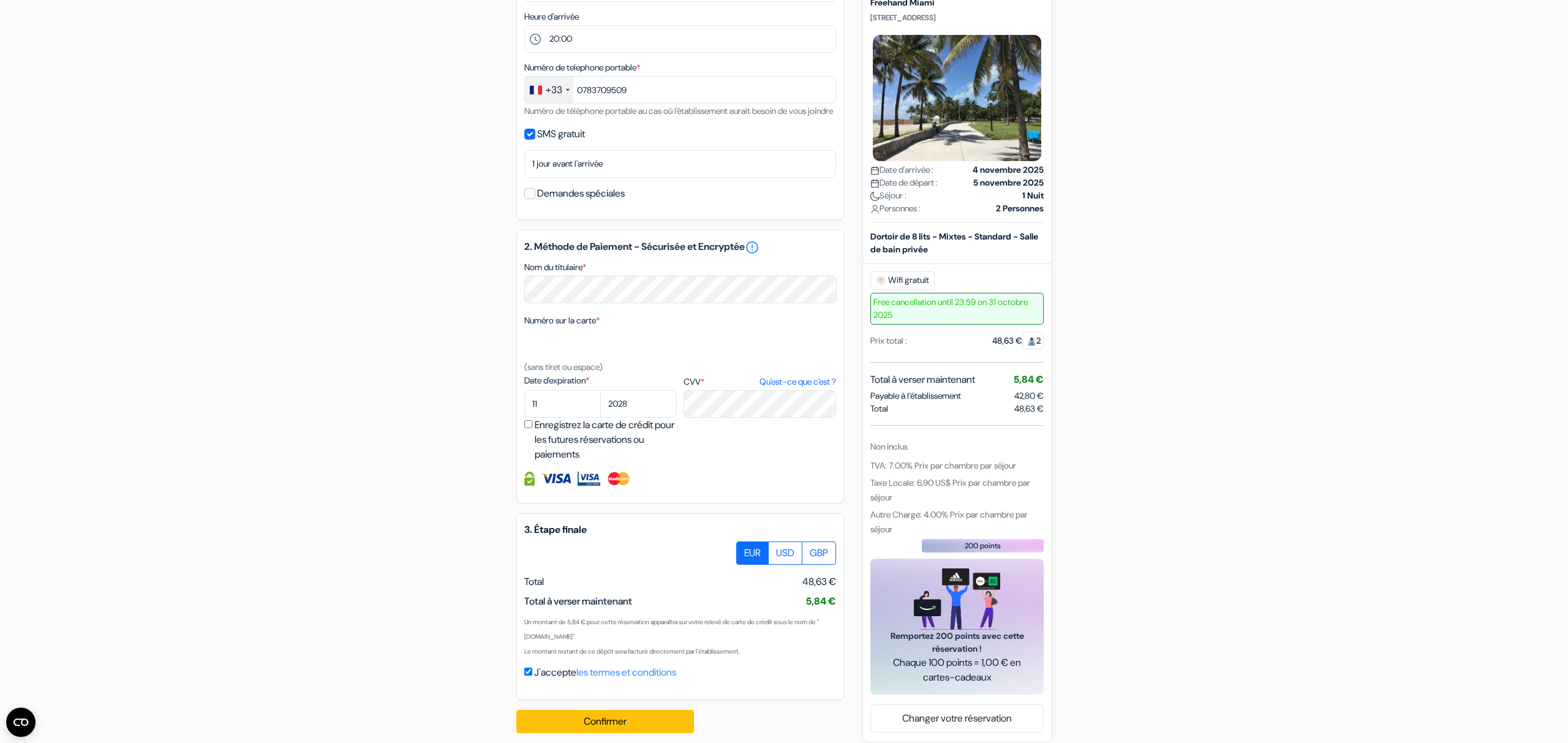
scroll to position [388, 0]
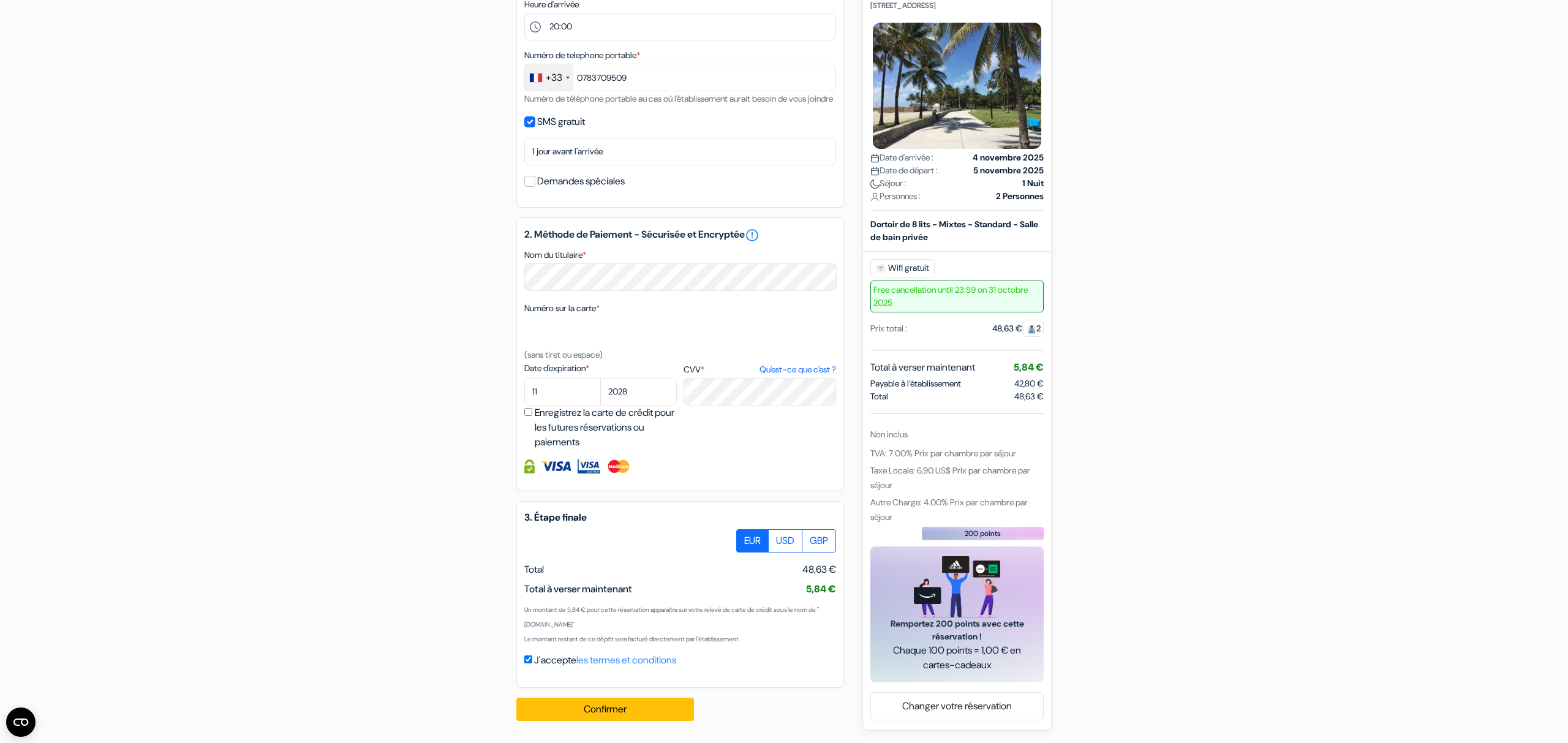
click at [537, 424] on label "Enregistrez la carte de crédit pour les futures réservations ou paiements" at bounding box center [608, 428] width 146 height 44
click at [532, 416] on input "Enregistrez la carte de crédit pour les futures réservations ou paiements" at bounding box center [529, 412] width 8 height 8
checkbox input "true"
click at [776, 543] on label "USD" at bounding box center [785, 541] width 34 height 23
click at [745, 538] on input "USD" at bounding box center [741, 533] width 8 height 8
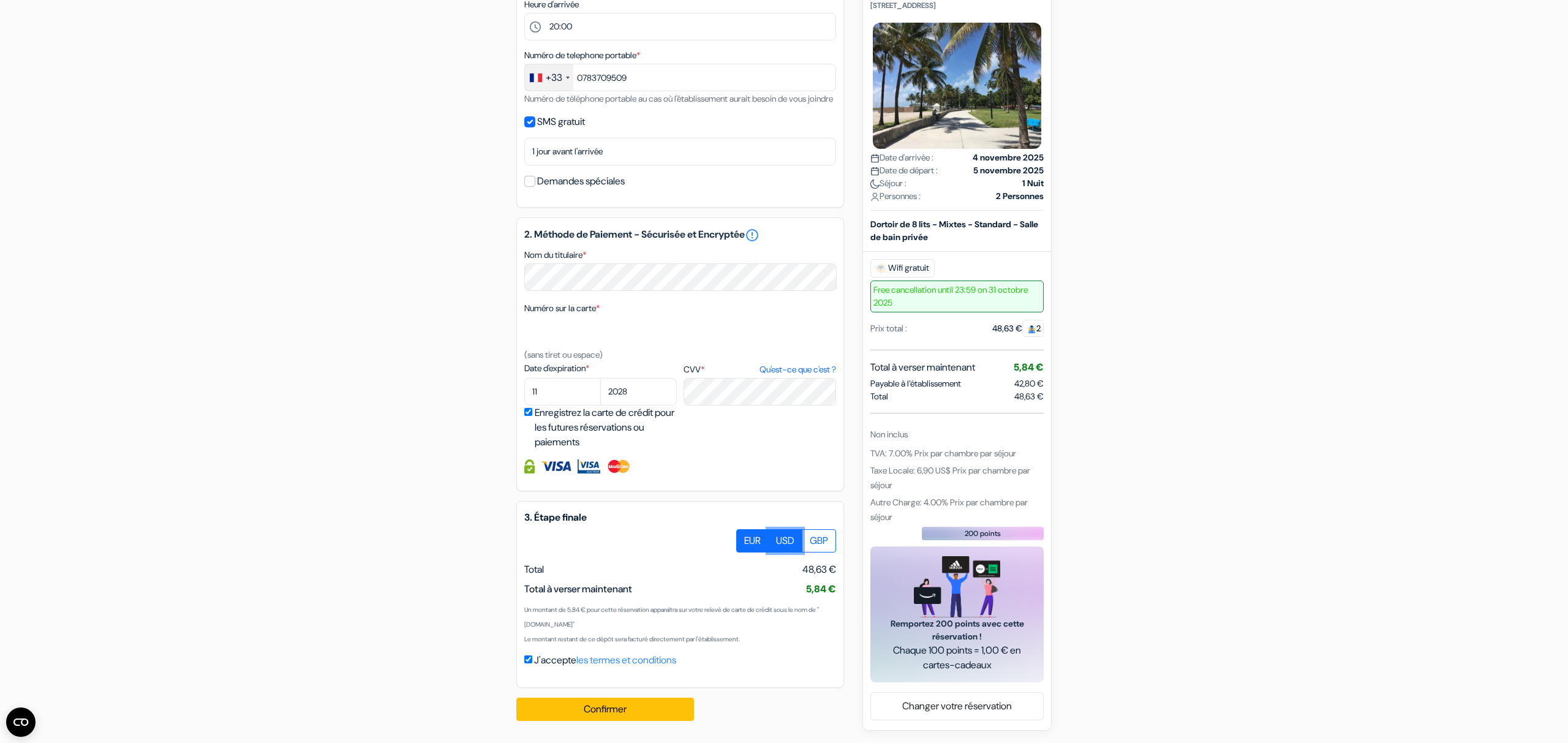
radio input "true"
click at [829, 547] on label "GBP" at bounding box center [818, 541] width 34 height 23
click at [745, 538] on input "GBP" at bounding box center [741, 533] width 8 height 8
radio input "true"
click at [778, 545] on label "USD" at bounding box center [785, 541] width 34 height 23
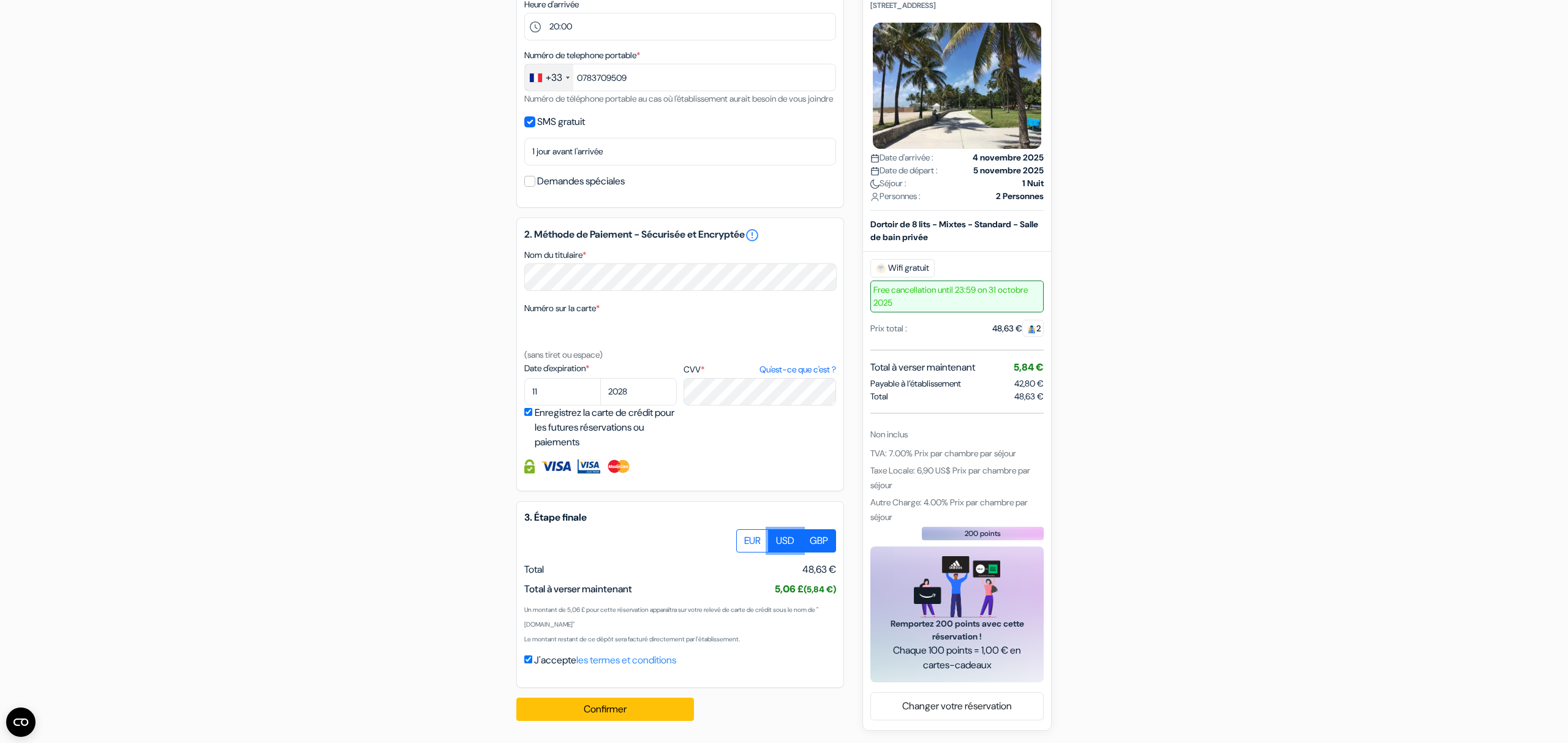
click at [745, 538] on input "USD" at bounding box center [741, 533] width 8 height 8
radio input "true"
click at [751, 544] on label "EUR" at bounding box center [752, 541] width 33 height 23
click at [745, 538] on input "EUR" at bounding box center [741, 533] width 8 height 8
radio input "true"
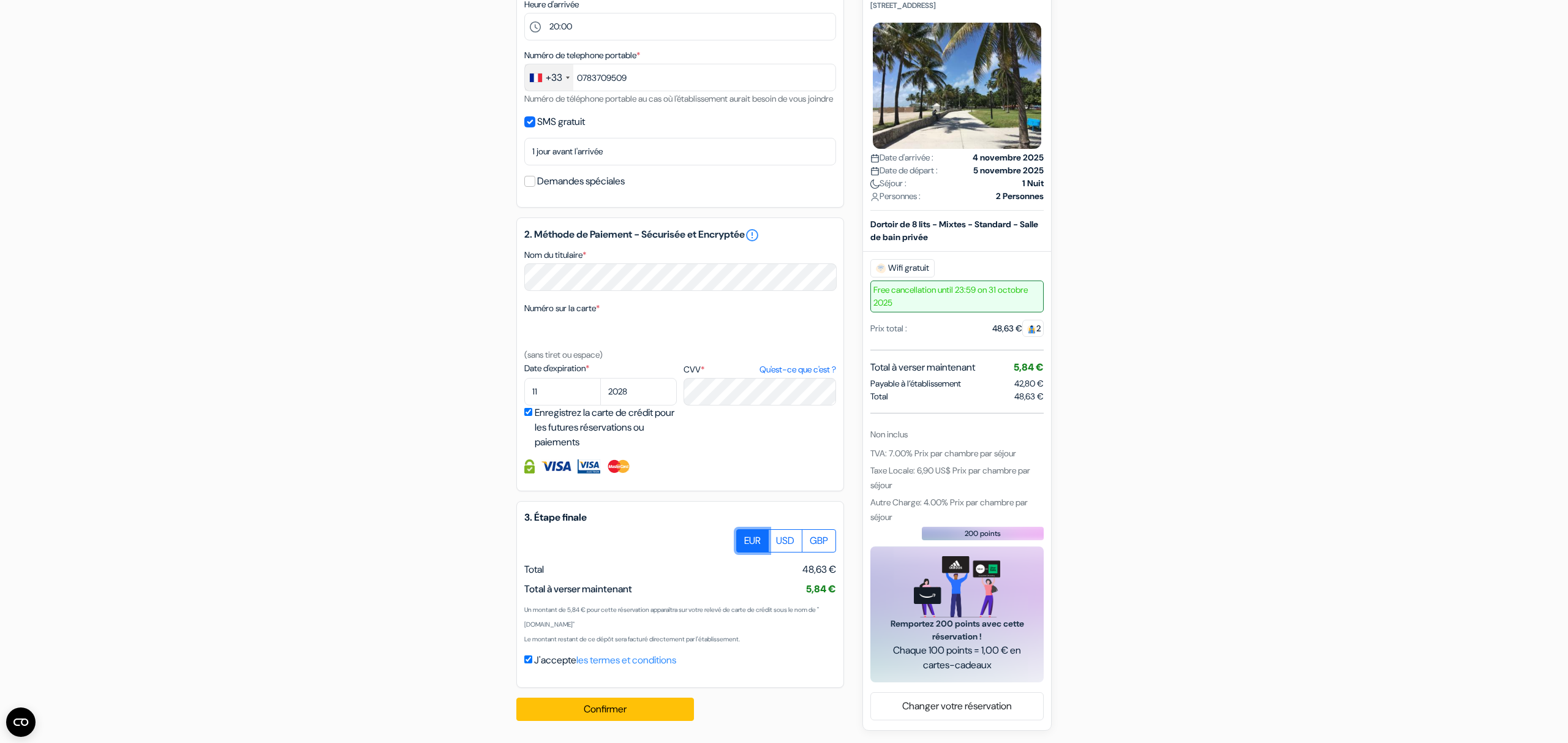
scroll to position [133, 0]
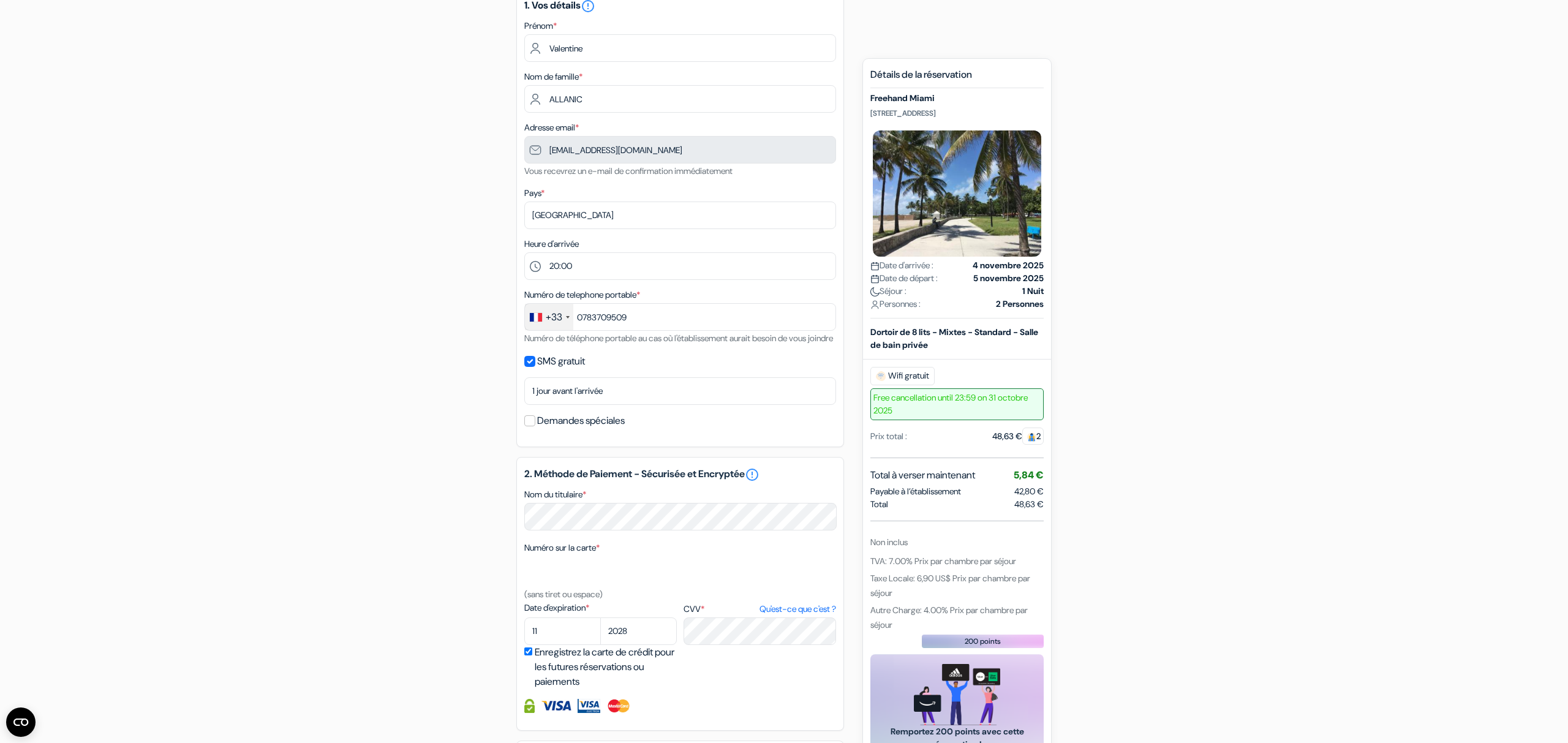
drag, startPoint x: 1023, startPoint y: 408, endPoint x: 835, endPoint y: 388, distance: 189.1
click at [831, 386] on div "add_box Freehand Miami 2727 Indian Creek Dr, Miami Beach, Miami Beach, Etats Un…" at bounding box center [784, 475] width 808 height 992
click at [938, 418] on span "Free cancellation until 23:59 on 31 octobre 2025" at bounding box center [957, 404] width 173 height 32
drag, startPoint x: 931, startPoint y: 424, endPoint x: 863, endPoint y: 404, distance: 70.9
click at [863, 404] on div "Nouvelle Réservation Détails de la réservation Freehand Miami 2727 Indian Creek…" at bounding box center [957, 448] width 189 height 780
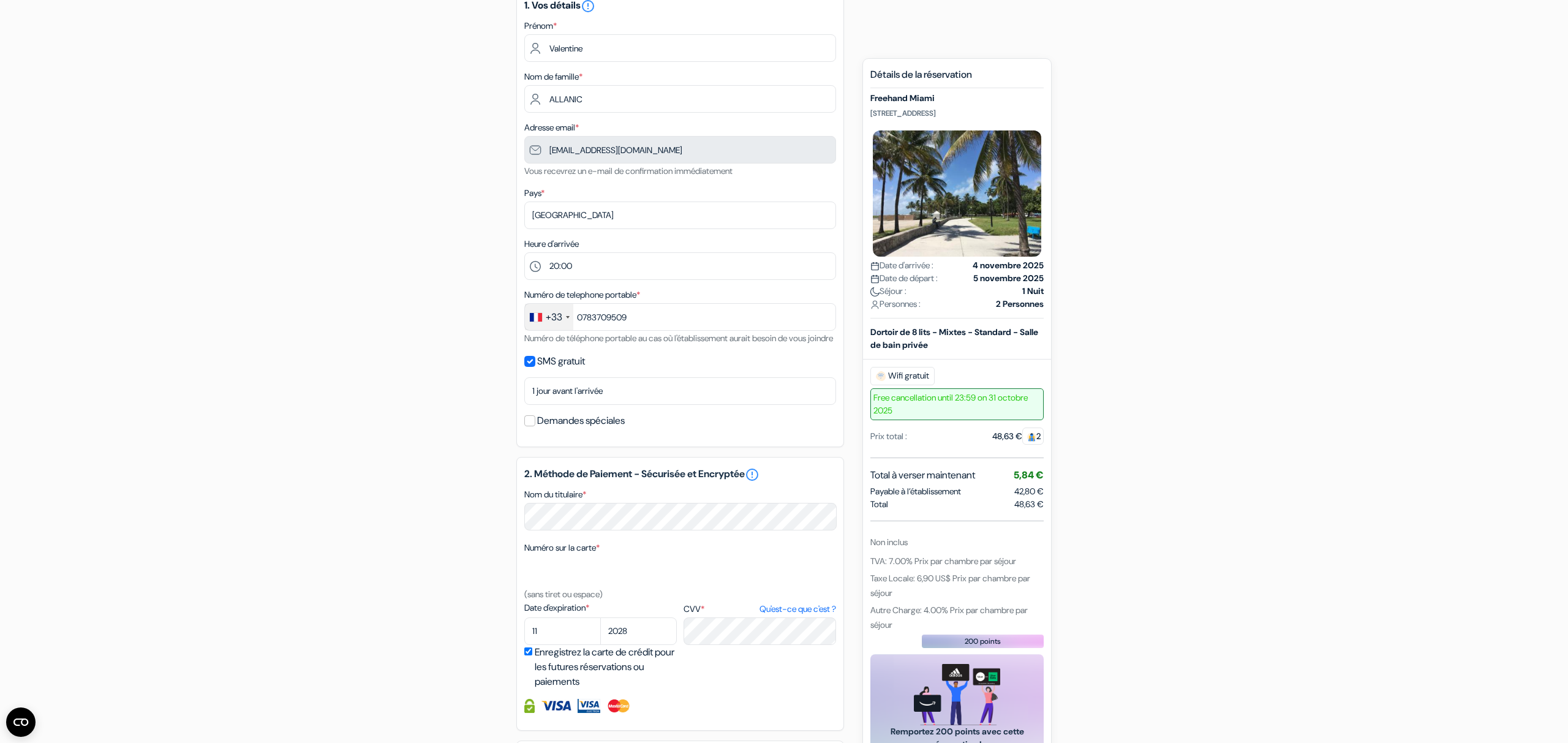
click at [887, 410] on span "Free cancellation until 23:59 on 31 octobre 2025" at bounding box center [957, 404] width 173 height 32
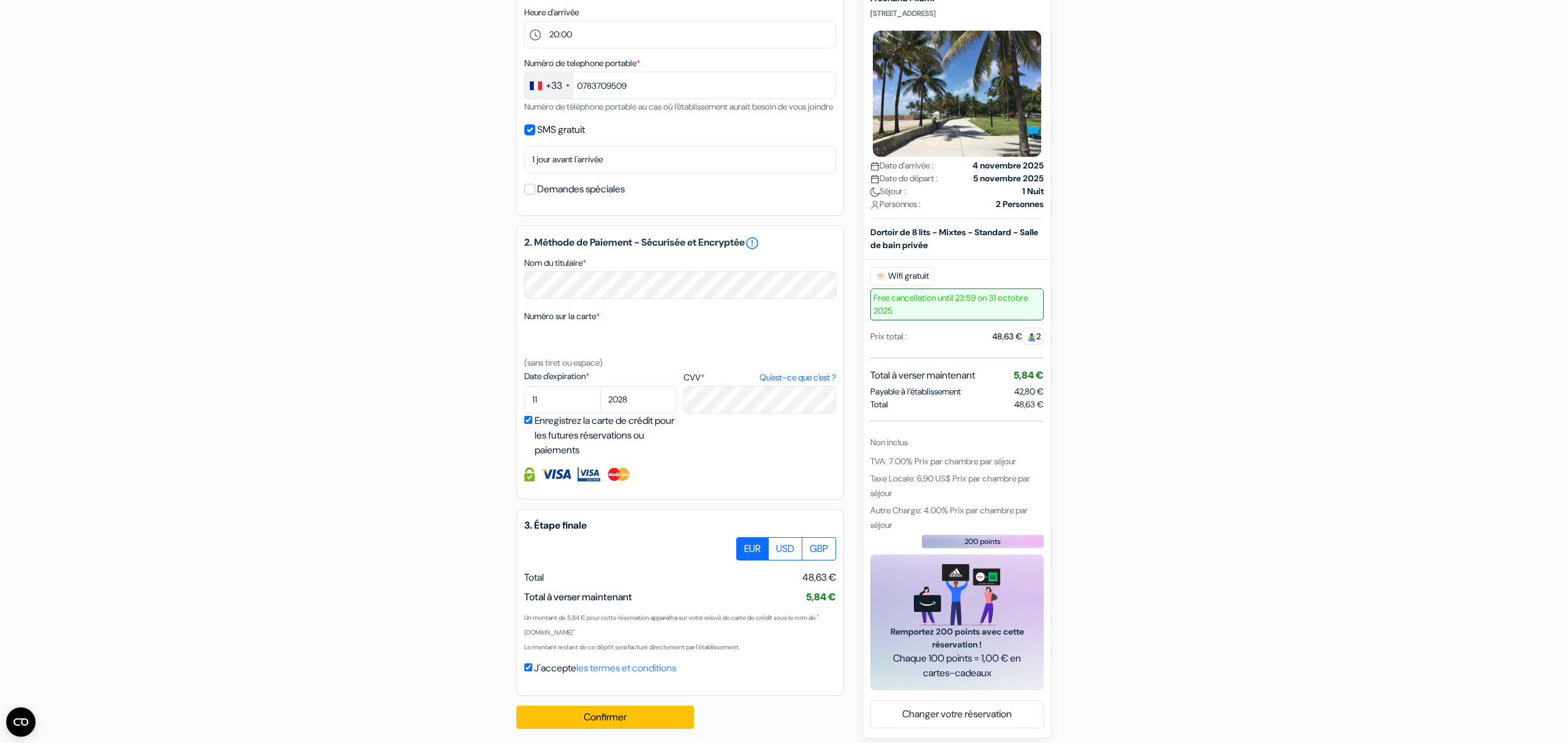
scroll to position [388, 0]
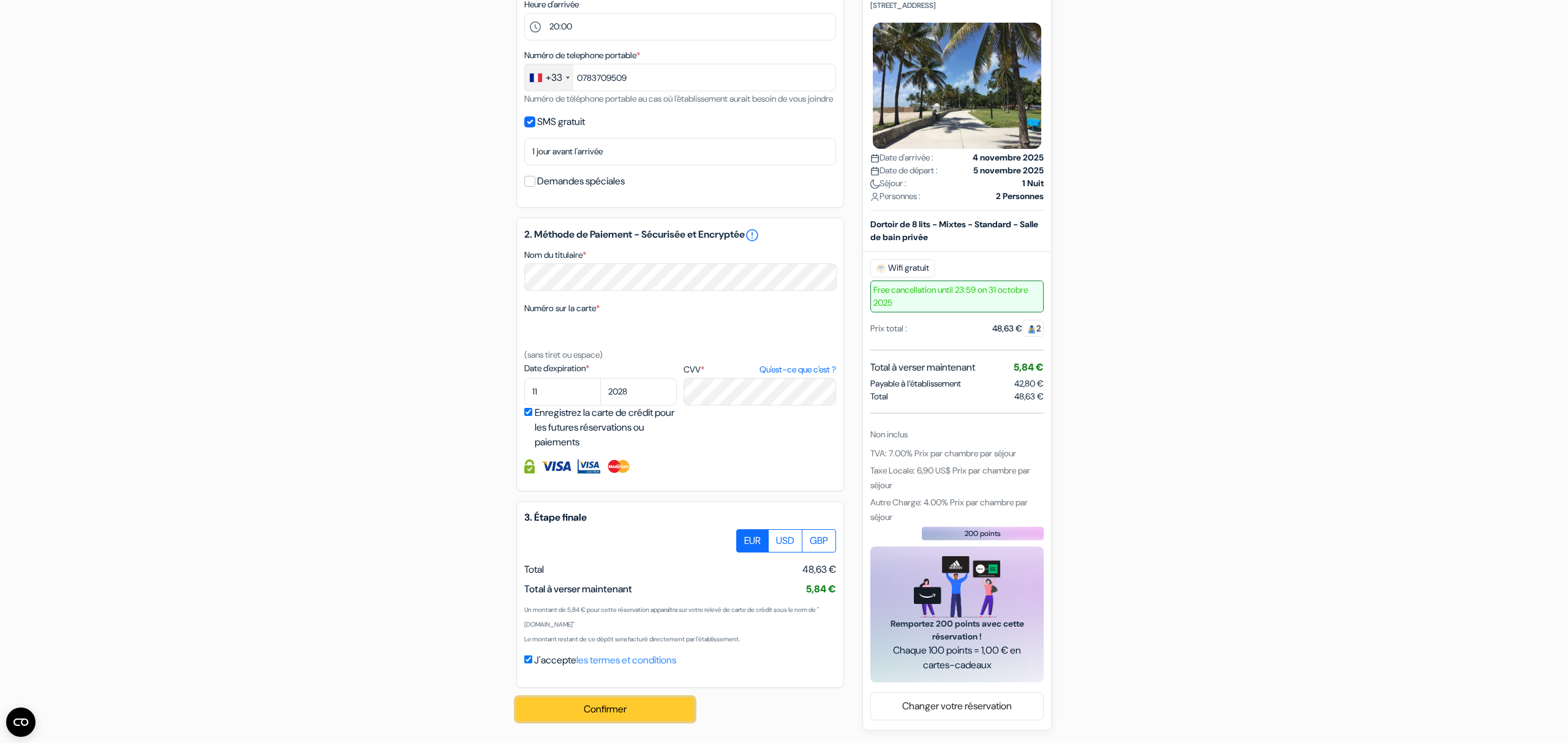
click at [601, 704] on button "Confirmer Loading..." at bounding box center [605, 710] width 177 height 23
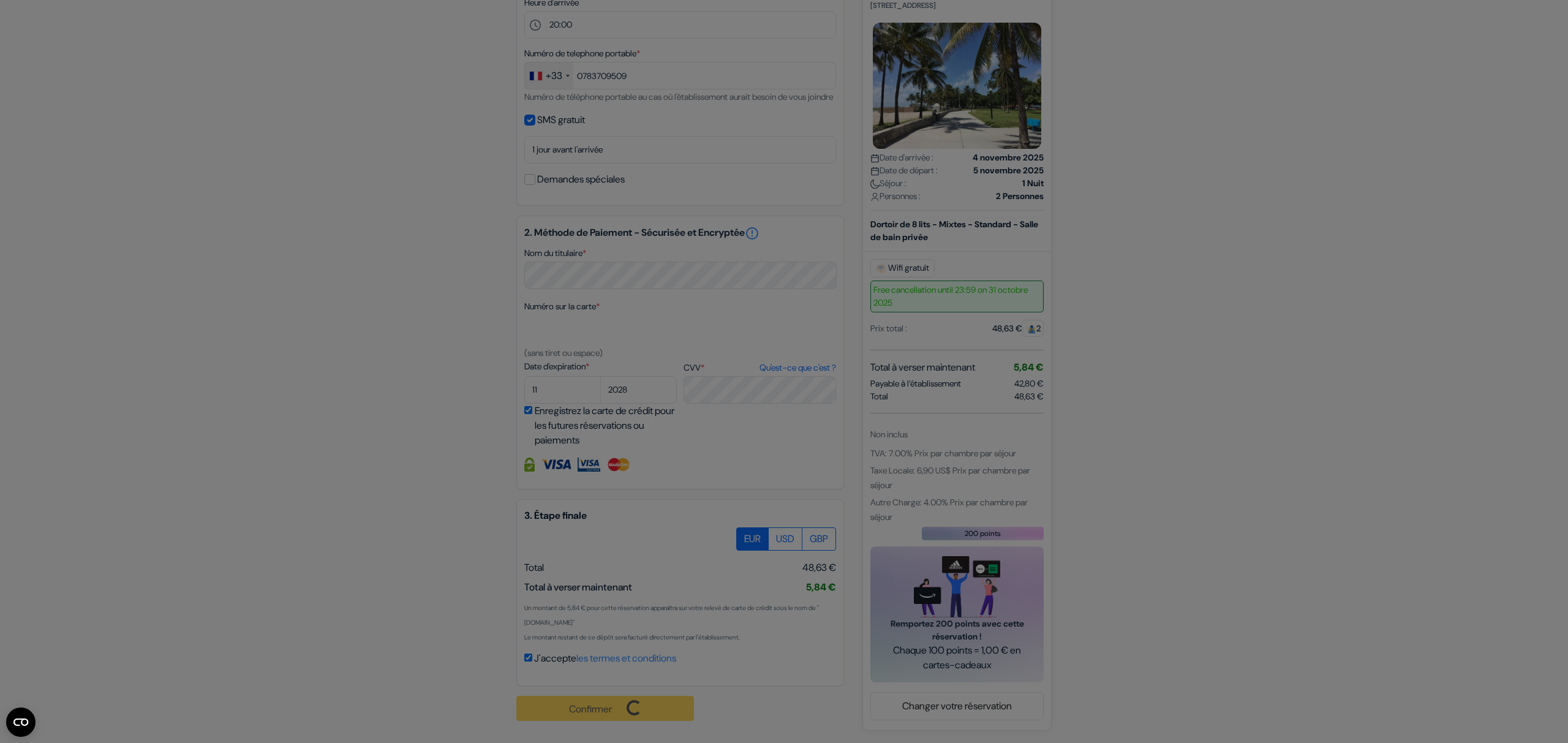
click at [0, 0] on div "3D Paiement securisé" at bounding box center [0, 0] width 0 height 0
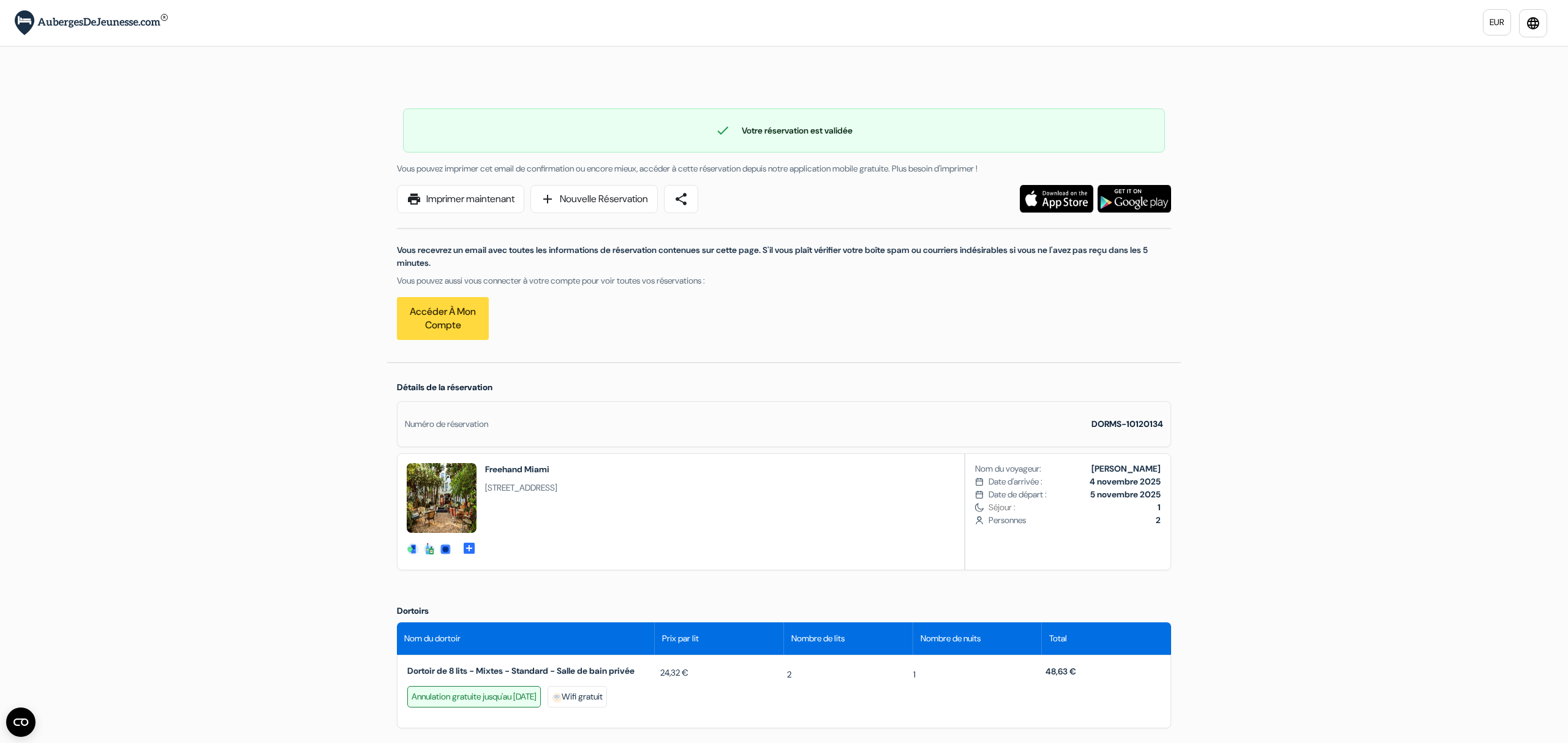
scroll to position [382, 0]
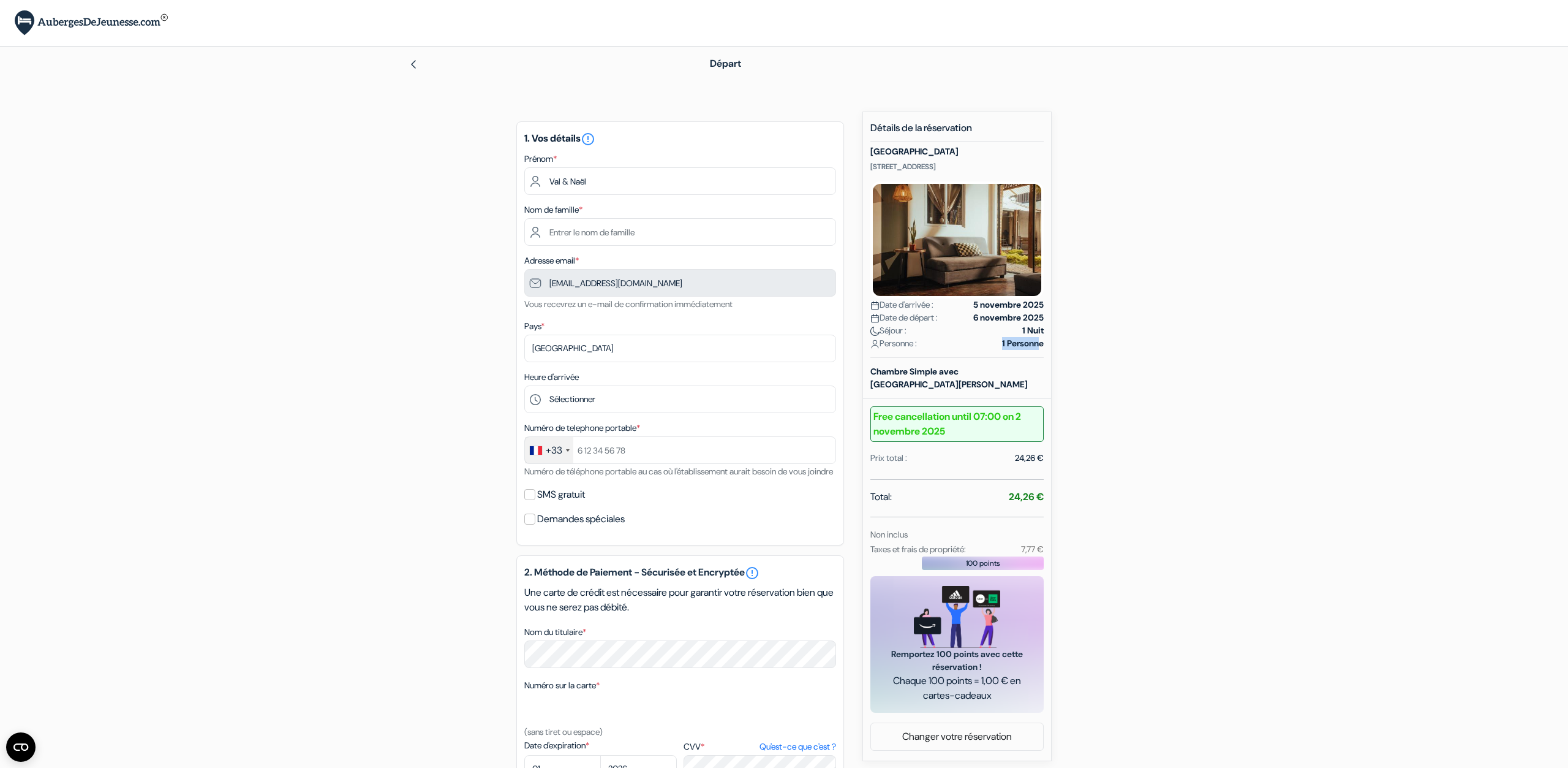
drag, startPoint x: 999, startPoint y: 350, endPoint x: 1039, endPoint y: 340, distance: 41.2
click at [1039, 340] on div "Personne : 1 Personne" at bounding box center [957, 343] width 173 height 13
click at [1039, 340] on strong "1 Personne" at bounding box center [1023, 343] width 41 height 13
drag, startPoint x: 1002, startPoint y: 339, endPoint x: 1071, endPoint y: 338, distance: 69.0
click at [1071, 338] on div "add_box Auberge Central Metro10 6 avenida 14-51 zona 10, Guatemala, Guatemala D…" at bounding box center [784, 562] width 808 height 901
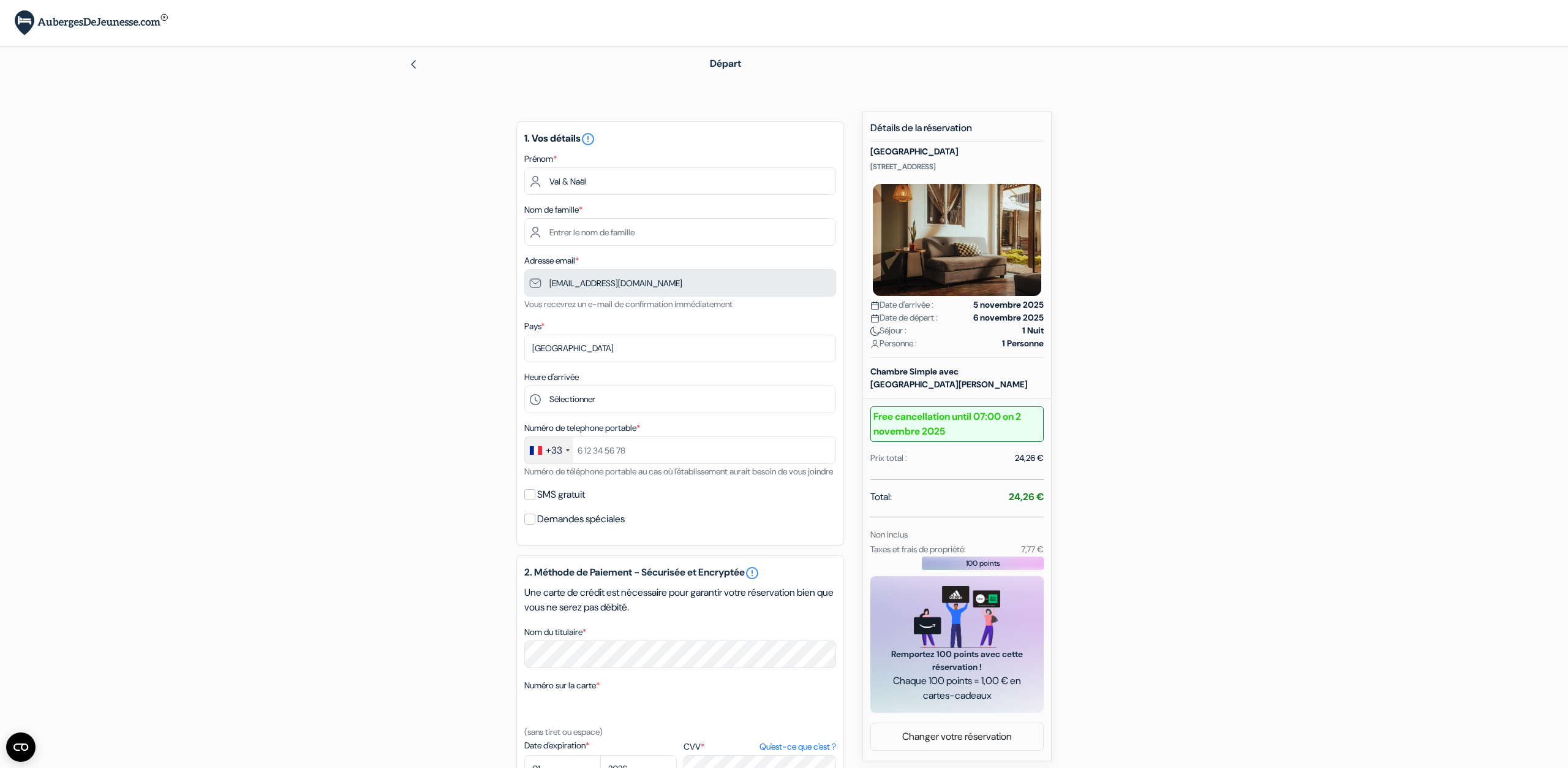
click at [1071, 338] on div "add_box Auberge Central Metro10 6 avenida 14-51 zona 10, Guatemala, Guatemala D…" at bounding box center [784, 562] width 808 height 901
drag, startPoint x: 1043, startPoint y: 348, endPoint x: 982, endPoint y: 346, distance: 61.0
click at [982, 346] on div "Nouvelle Réservation Détails de la réservation Auberge Central Metro10 6 avenid…" at bounding box center [957, 437] width 189 height 649
click at [982, 346] on div "Personne : 1 Personne" at bounding box center [957, 343] width 173 height 13
drag, startPoint x: 982, startPoint y: 346, endPoint x: 1071, endPoint y: 348, distance: 89.0
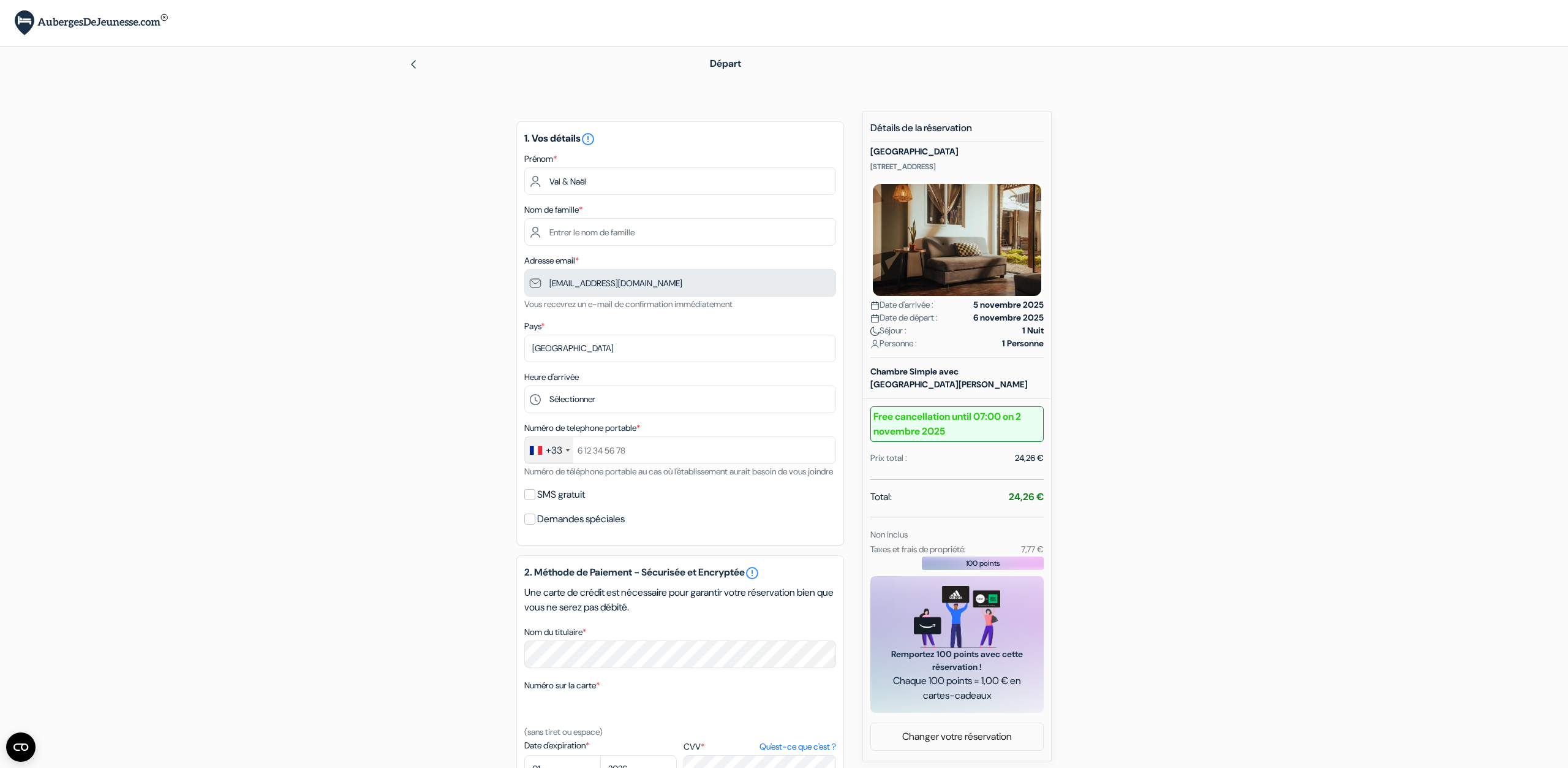
click at [1071, 348] on div "add_box Auberge Central Metro10 6 avenida 14-51 zona 10, Guatemala, Guatemala D…" at bounding box center [784, 562] width 808 height 901
drag, startPoint x: 1062, startPoint y: 348, endPoint x: 992, endPoint y: 343, distance: 70.2
click at [992, 343] on div "add_box Auberge Central Metro10 6 avenida 14-51 zona 10, Guatemala, Guatemala D…" at bounding box center [784, 562] width 808 height 901
click at [992, 343] on div "Personne : 1 Personne" at bounding box center [957, 343] width 173 height 13
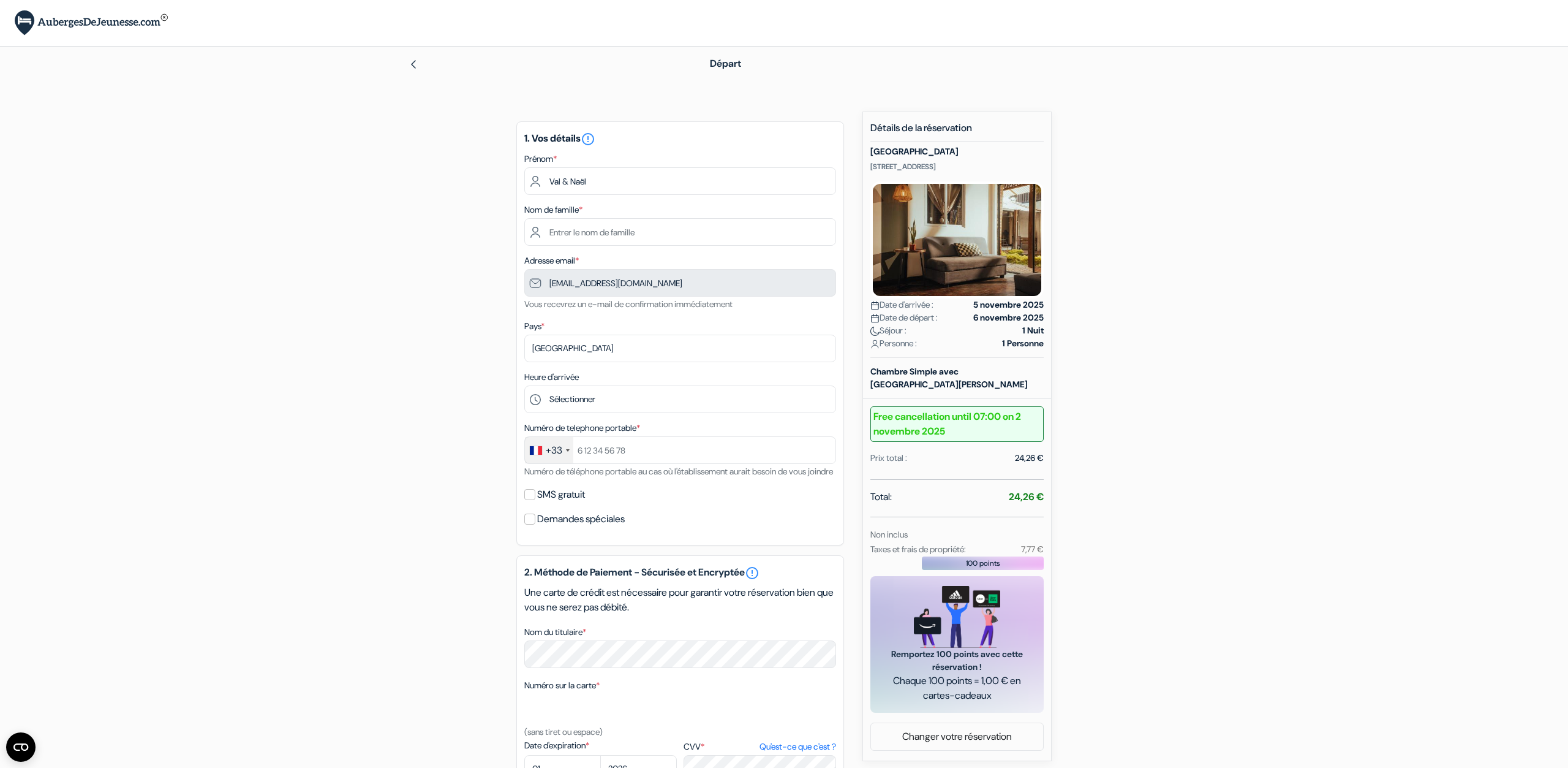
drag, startPoint x: 992, startPoint y: 343, endPoint x: 1061, endPoint y: 345, distance: 69.0
click at [1057, 345] on div "add_box Auberge Central Metro10 6 avenida 14-51 zona 10, Guatemala, Guatemala D…" at bounding box center [784, 562] width 808 height 901
click at [1061, 345] on div "add_box Auberge Central Metro10 6 avenida 14-51 zona 10, Guatemala, Guatemala D…" at bounding box center [784, 562] width 808 height 901
drag, startPoint x: 1000, startPoint y: 343, endPoint x: 1079, endPoint y: 348, distance: 79.2
click at [1079, 348] on div "add_box Auberge Central Metro10 6 avenida 14-51 zona 10, Guatemala, Guatemala D…" at bounding box center [784, 562] width 808 height 901
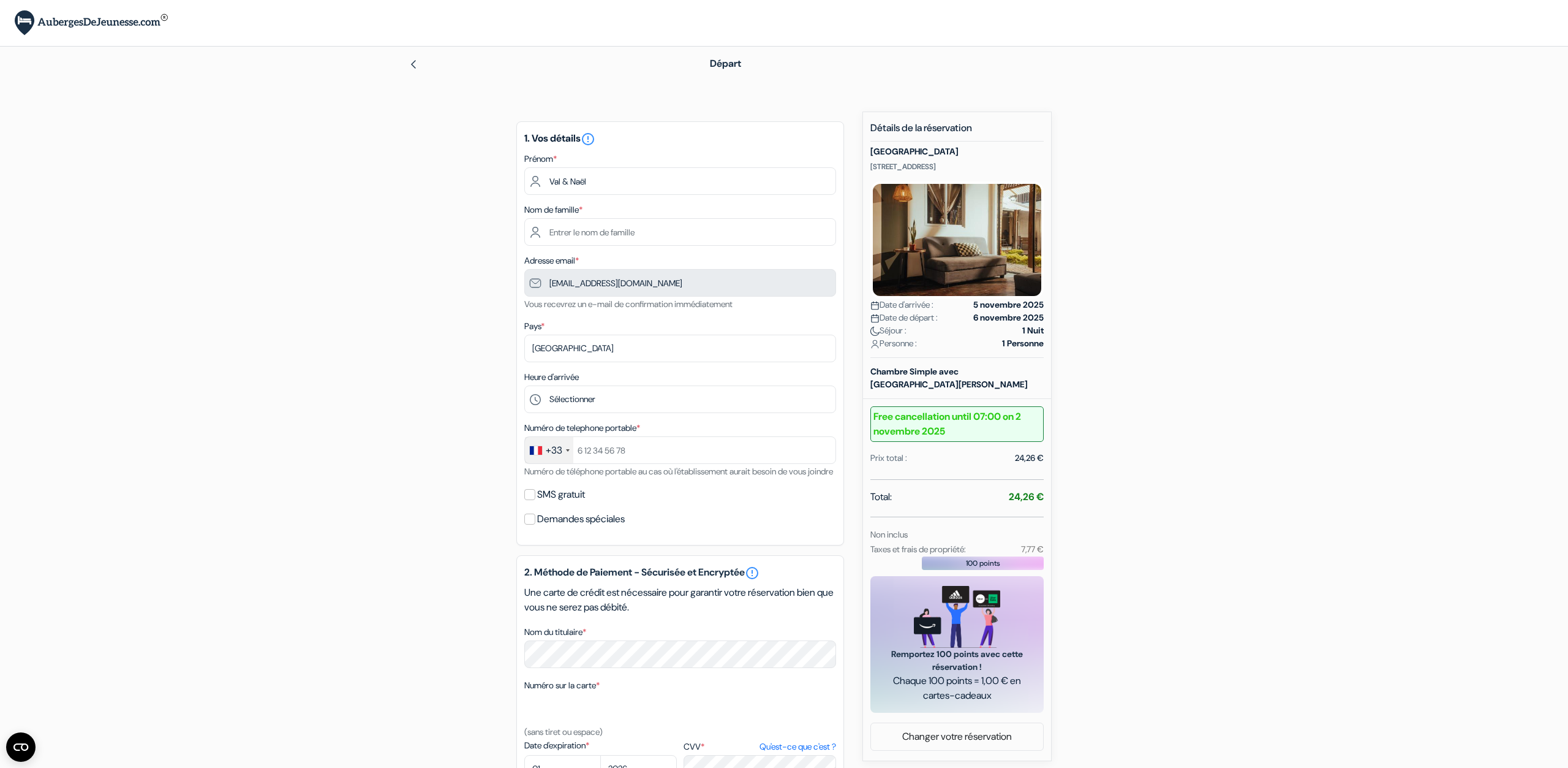
click at [1079, 347] on div "add_box Auberge Central Metro10 6 avenida 14-51 zona 10, Guatemala, Guatemala D…" at bounding box center [784, 562] width 808 height 901
